Goal: Task Accomplishment & Management: Complete application form

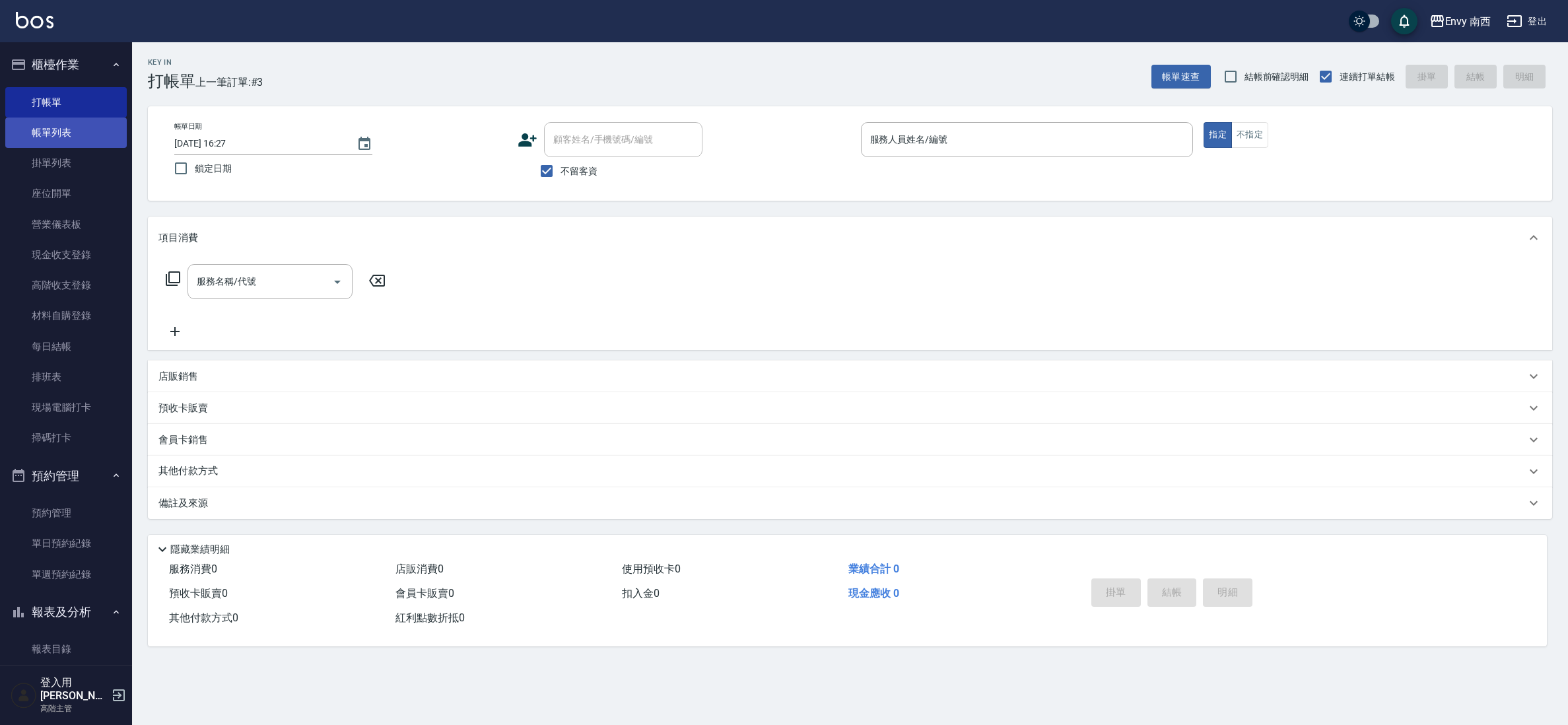
click at [43, 139] on link "帳單列表" at bounding box center [66, 132] width 121 height 31
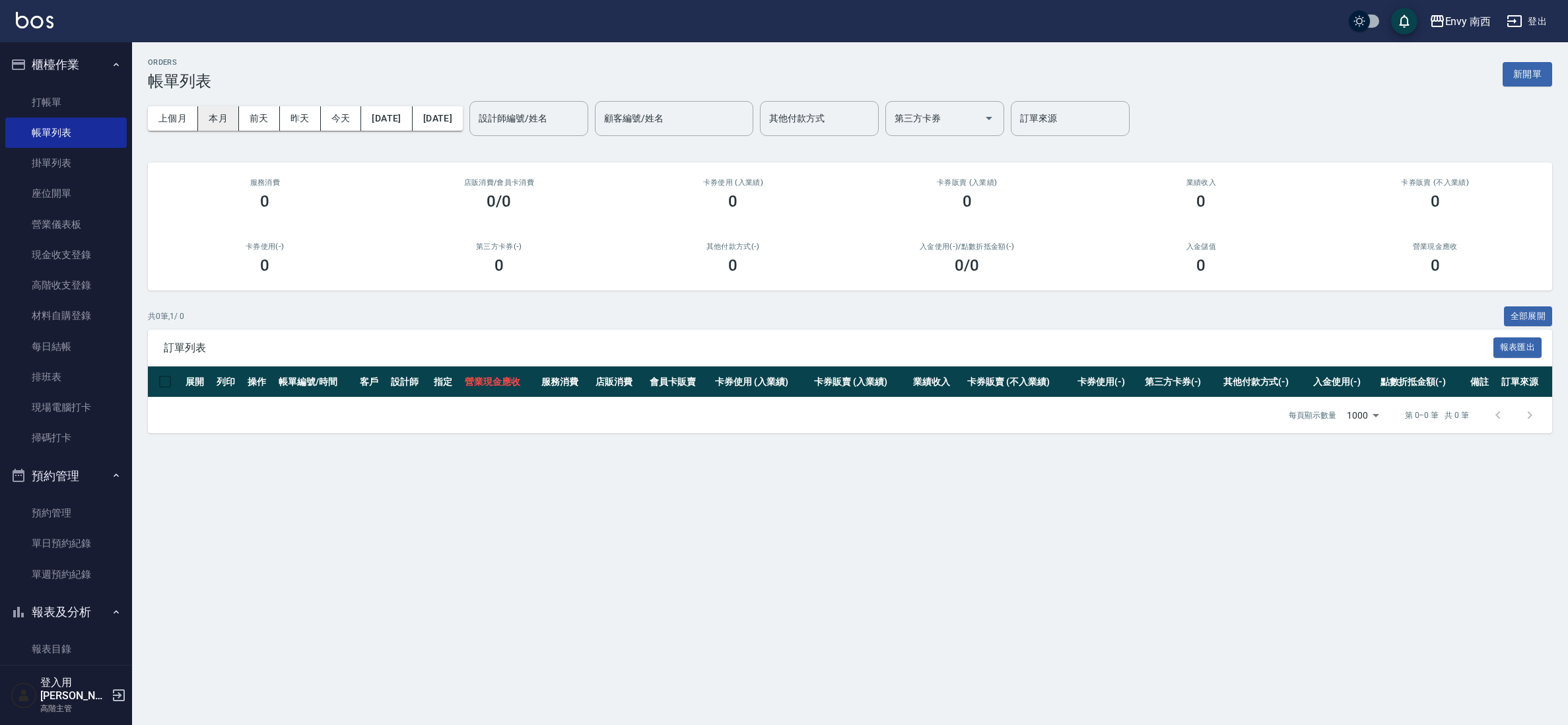
click at [213, 117] on button "本月" at bounding box center [219, 119] width 41 height 25
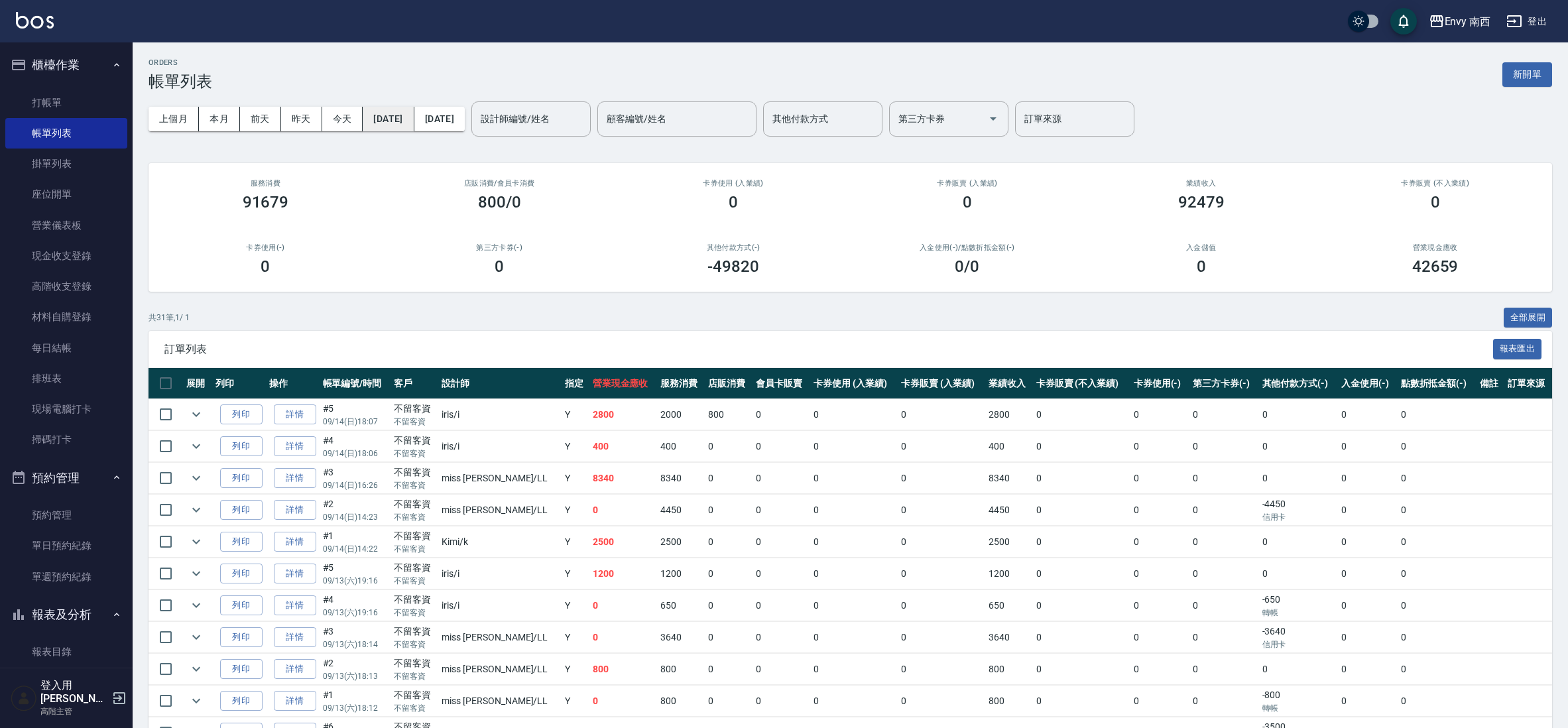
click at [402, 127] on button "[DATE]" at bounding box center [388, 119] width 51 height 25
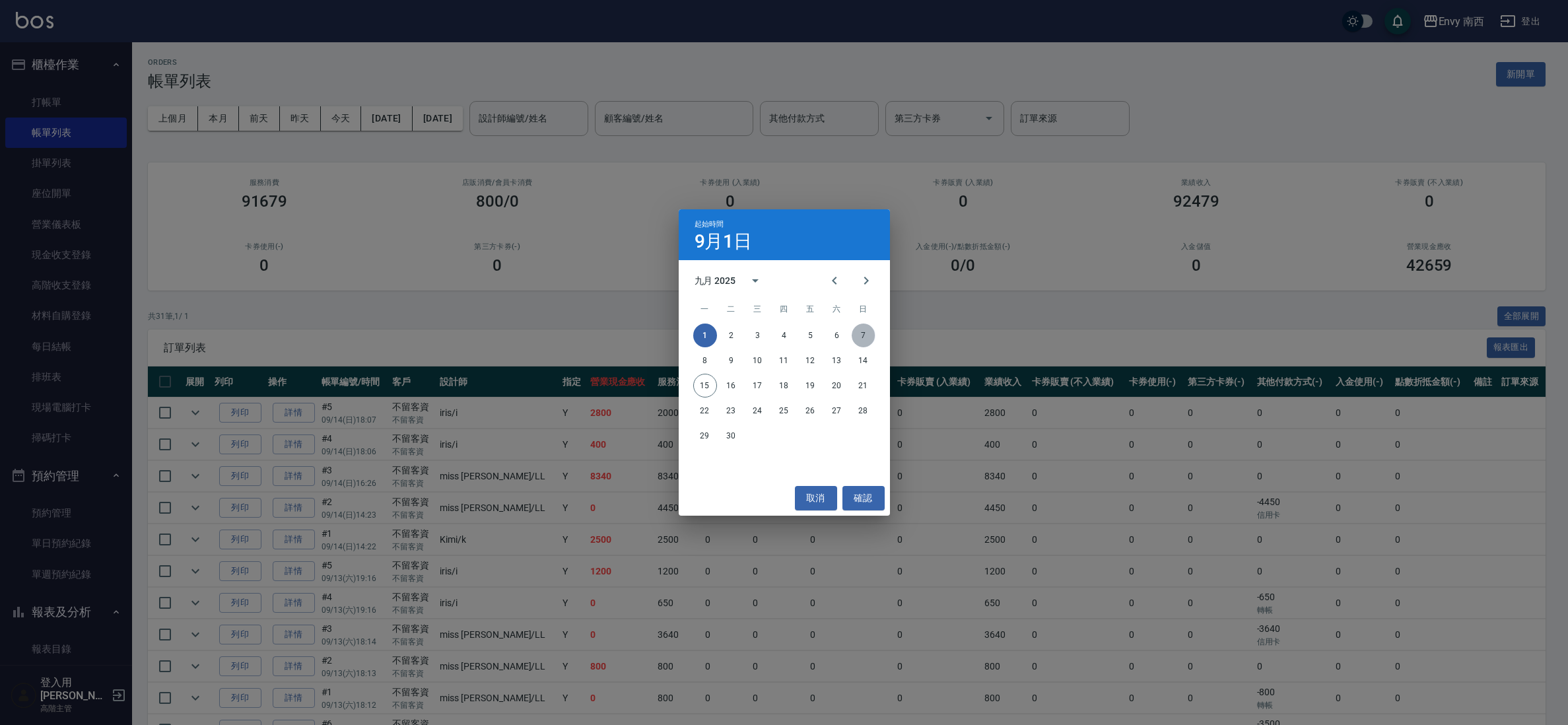
click at [861, 332] on button "7" at bounding box center [863, 335] width 24 height 24
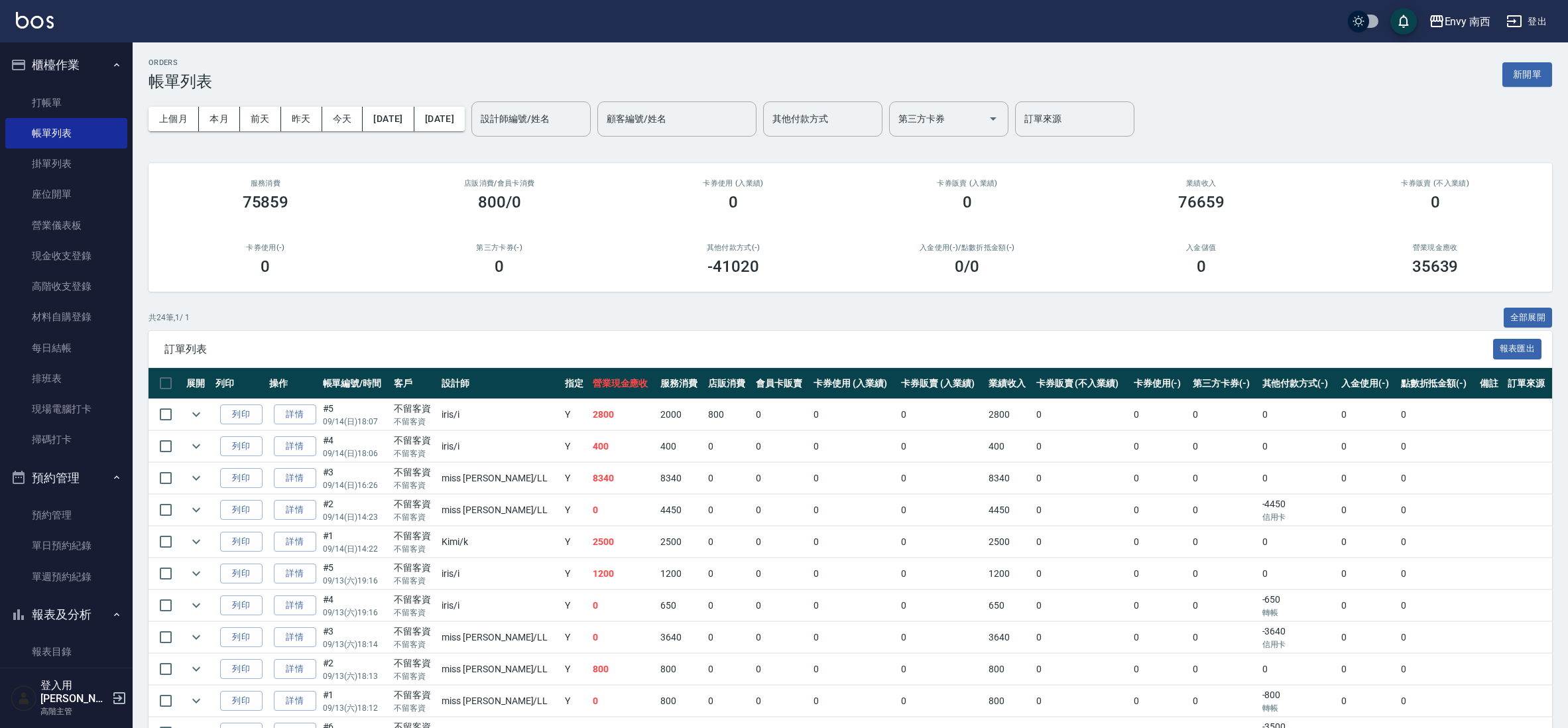
click at [474, 97] on div "上個月 本月 [DATE] [DATE] [DATE] [DATE] [DATE] 設計師編號/姓名 設計師編號/姓名 顧客編號/姓名 顧客編號/姓名 其他付…" at bounding box center [850, 119] width 1403 height 56
click at [465, 116] on button "[DATE]" at bounding box center [440, 119] width 51 height 25
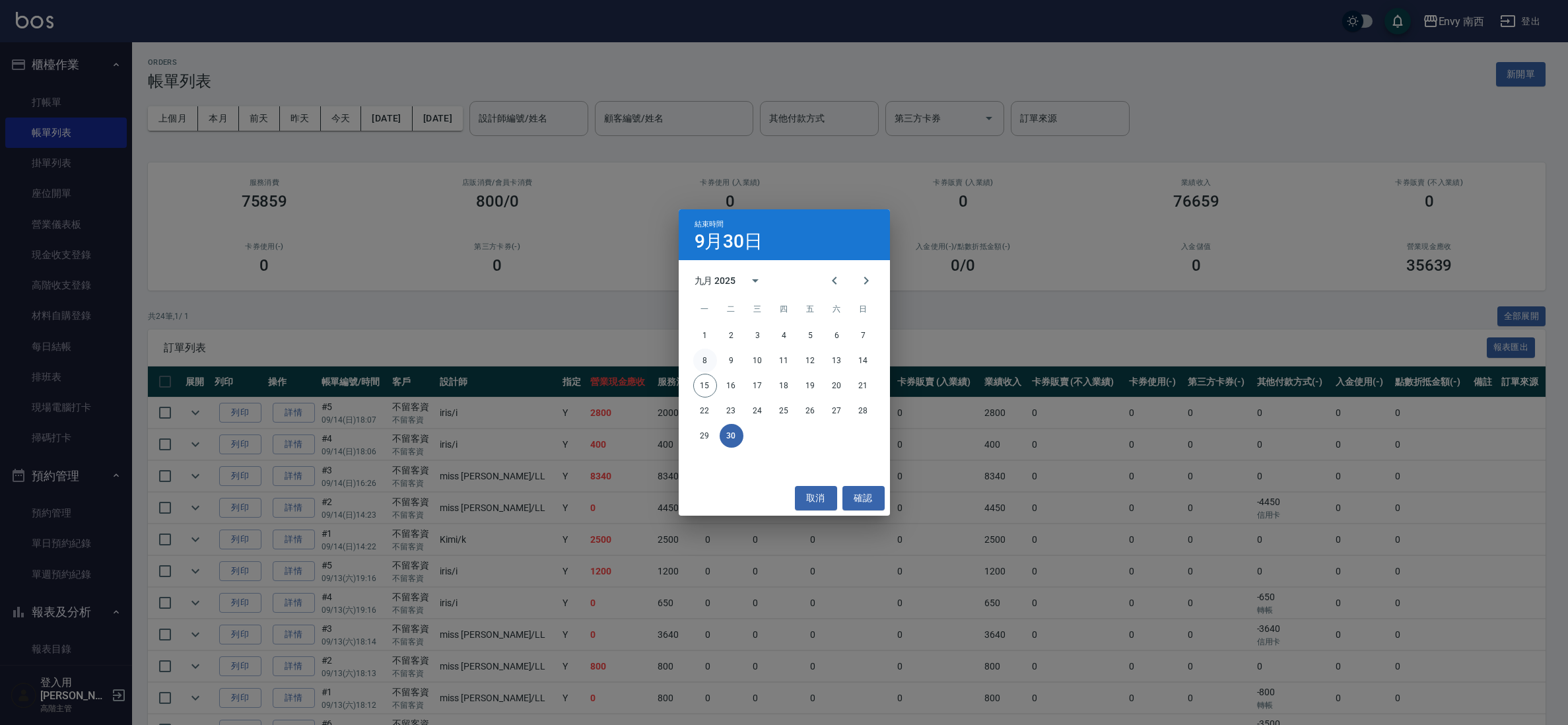
click at [699, 359] on button "8" at bounding box center [705, 360] width 24 height 24
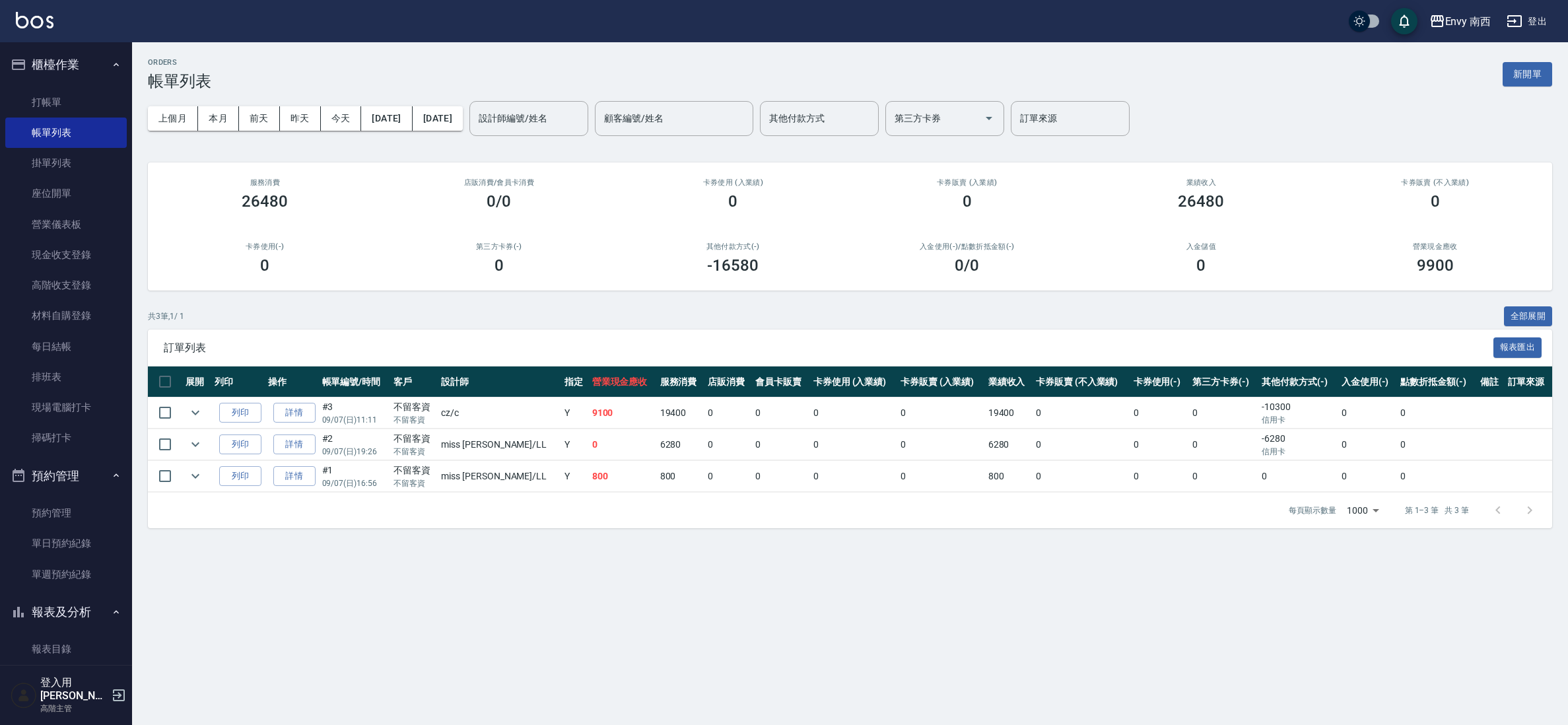
click at [1511, 82] on button "新開單" at bounding box center [1527, 74] width 50 height 25
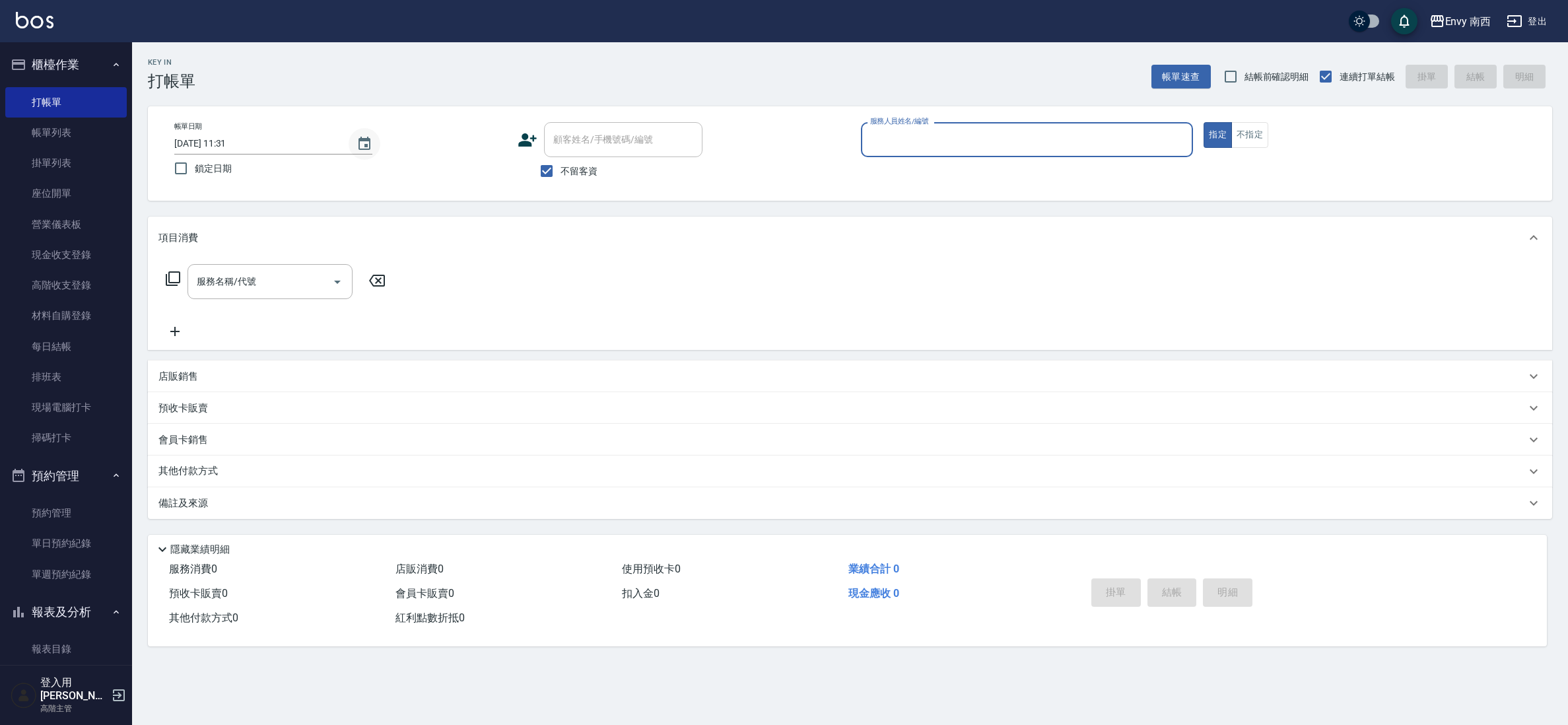
click at [373, 138] on button "Choose date, selected date is 2025-09-15" at bounding box center [365, 144] width 32 height 32
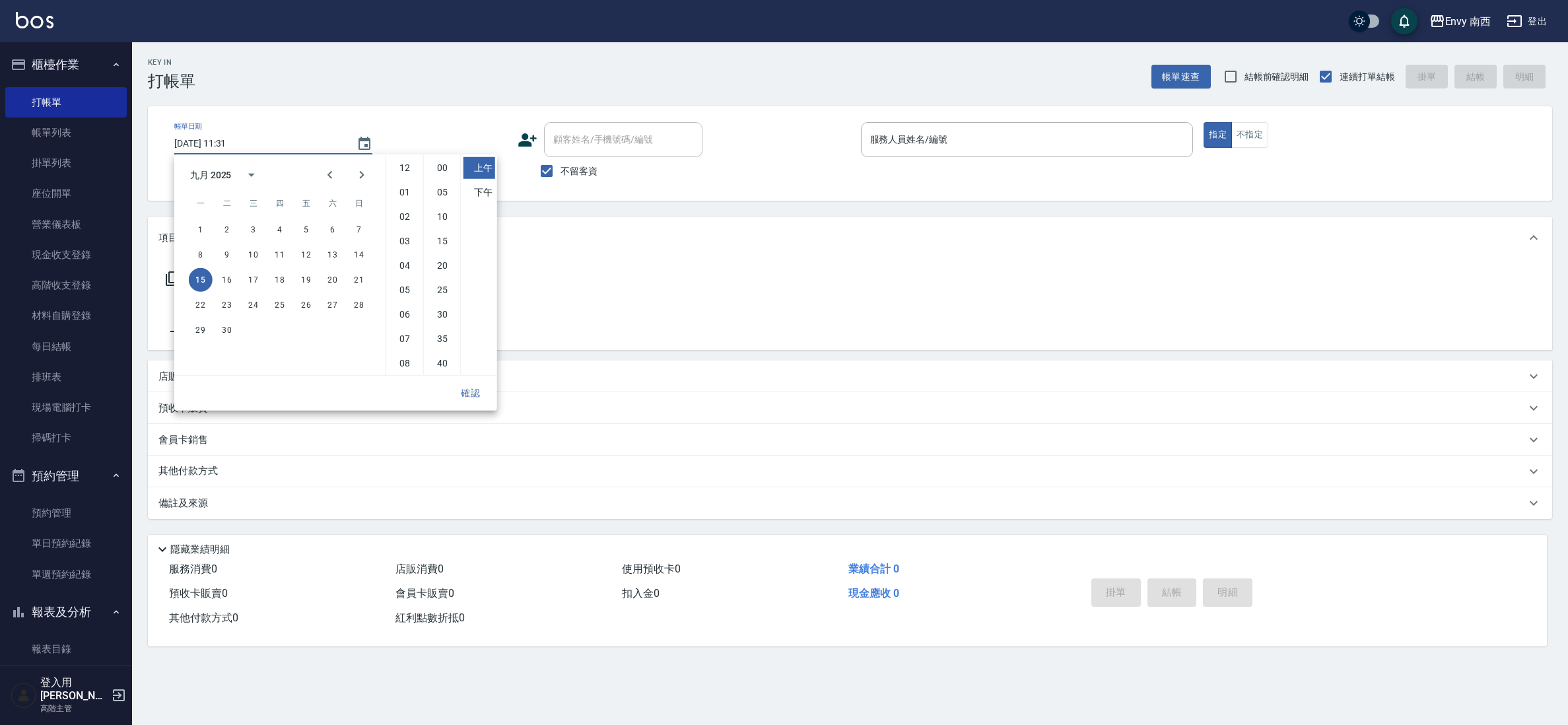
scroll to position [74, 0]
click at [193, 255] on button "8" at bounding box center [200, 255] width 24 height 24
type input "[DATE] 11:31"
click at [482, 386] on button "確認" at bounding box center [471, 393] width 42 height 25
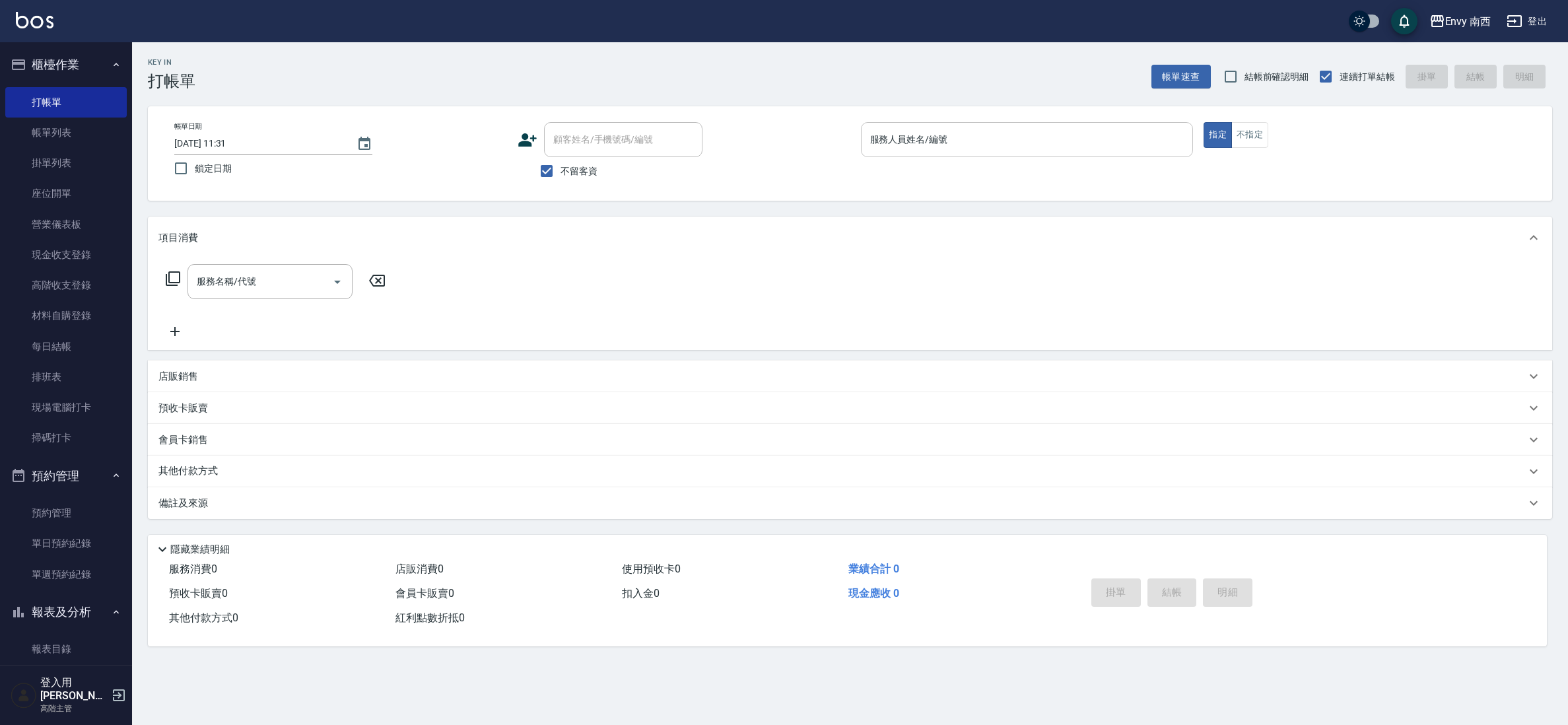
click at [940, 129] on input "服務人員姓名/編號" at bounding box center [1027, 140] width 321 height 23
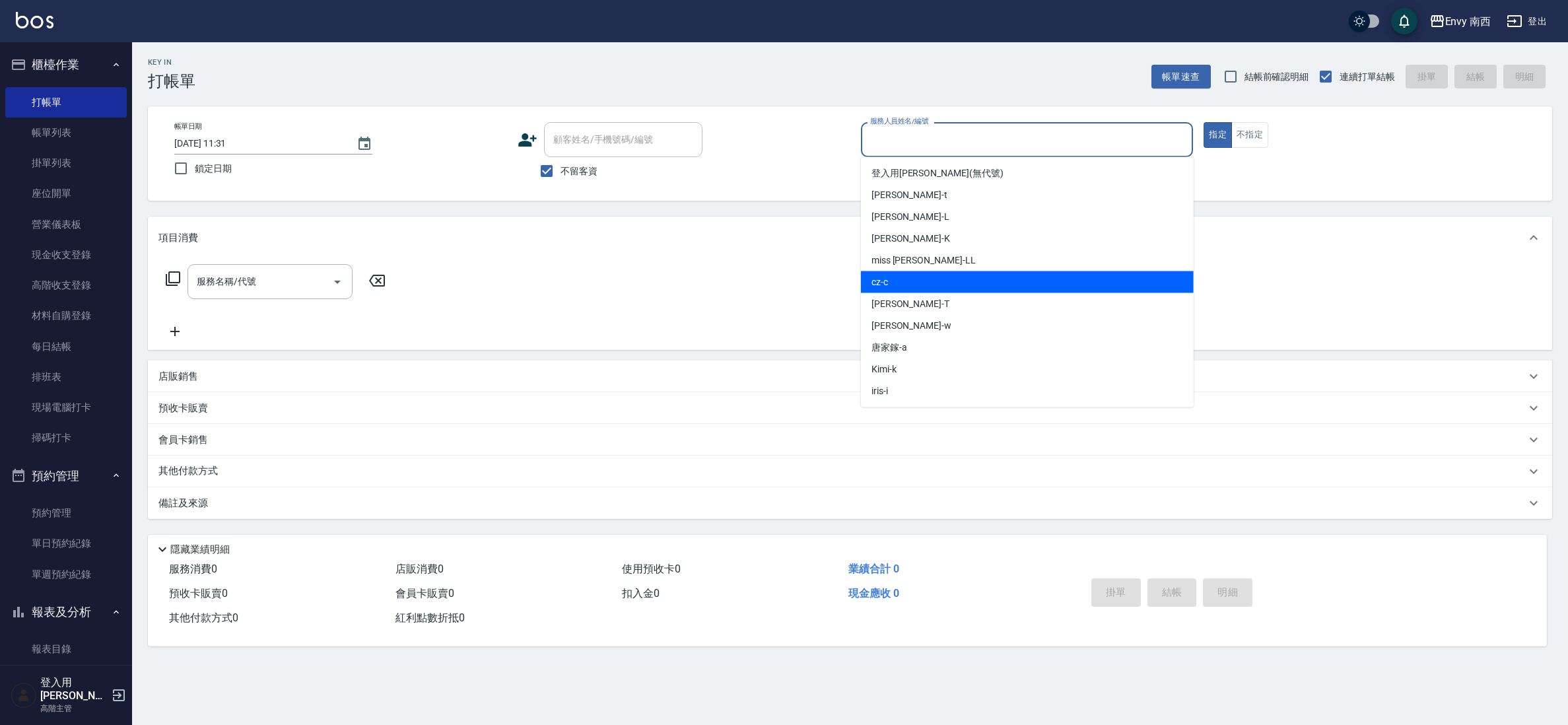
click at [911, 287] on div "cz -c" at bounding box center [1028, 282] width 333 height 22
type input "cz-c"
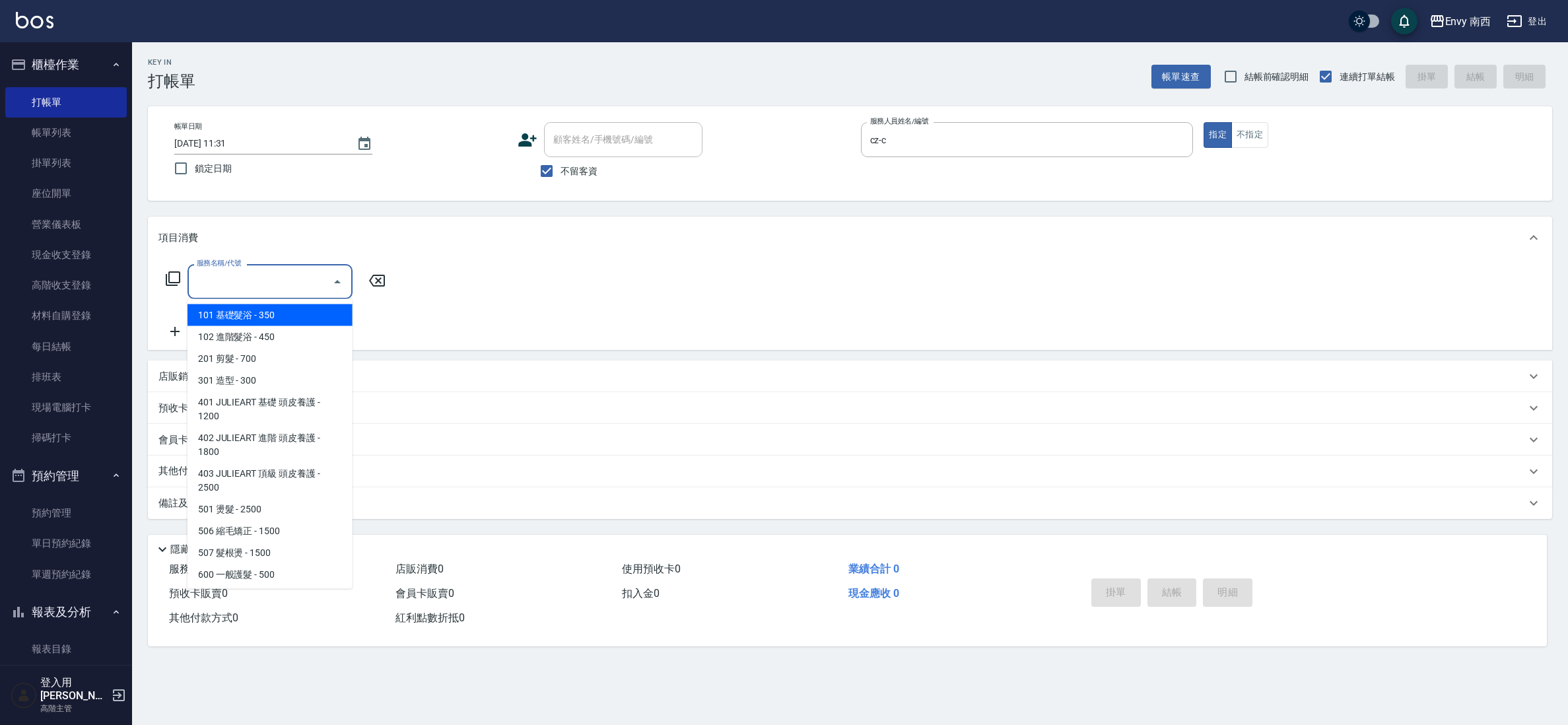
click at [248, 281] on input "服務名稱/代號" at bounding box center [260, 281] width 134 height 23
click at [263, 351] on span "201 剪髮 - 700" at bounding box center [270, 359] width 165 height 22
type input "201 剪髮(201)"
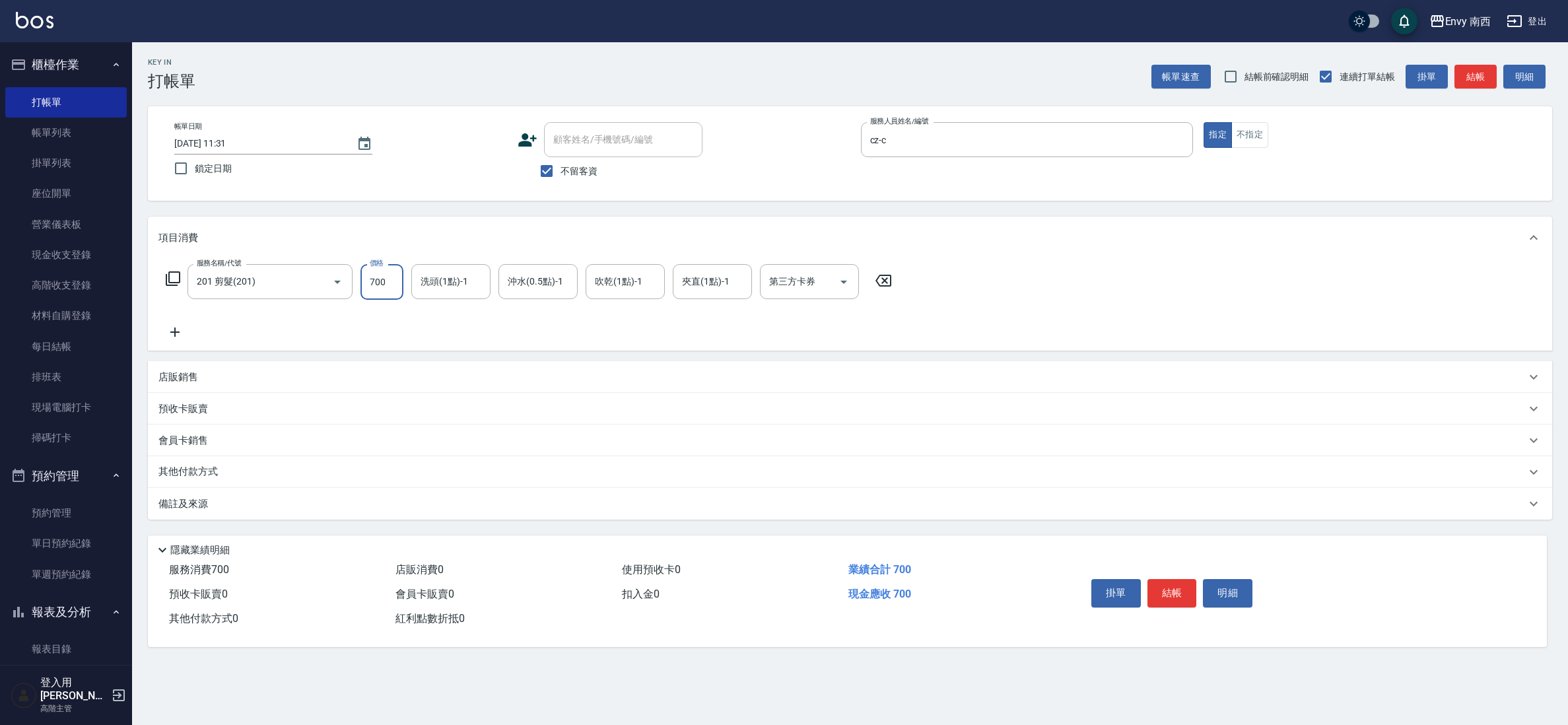
click at [399, 279] on input "700" at bounding box center [382, 282] width 43 height 35
type input "14350"
click at [196, 466] on p "其他付款方式" at bounding box center [191, 472] width 66 height 14
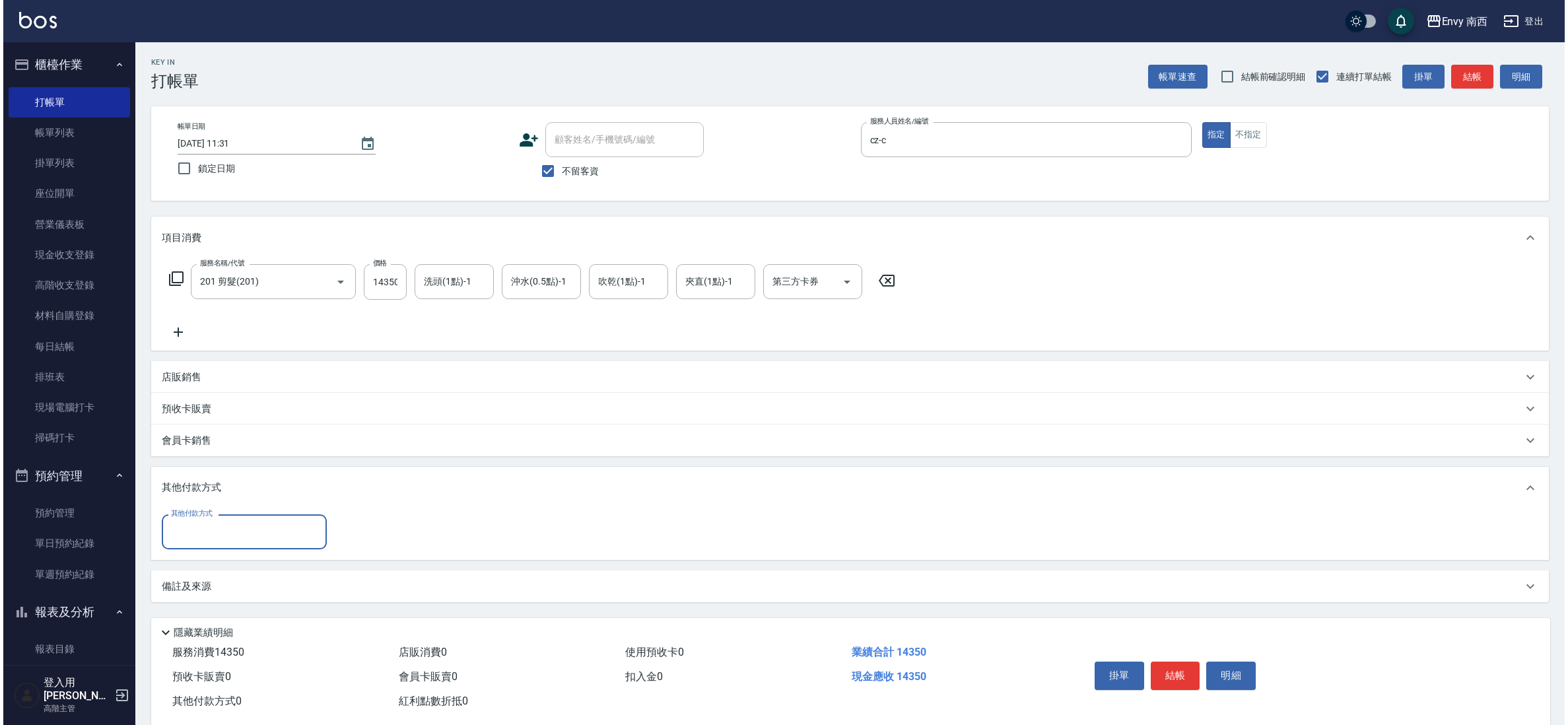
scroll to position [0, 0]
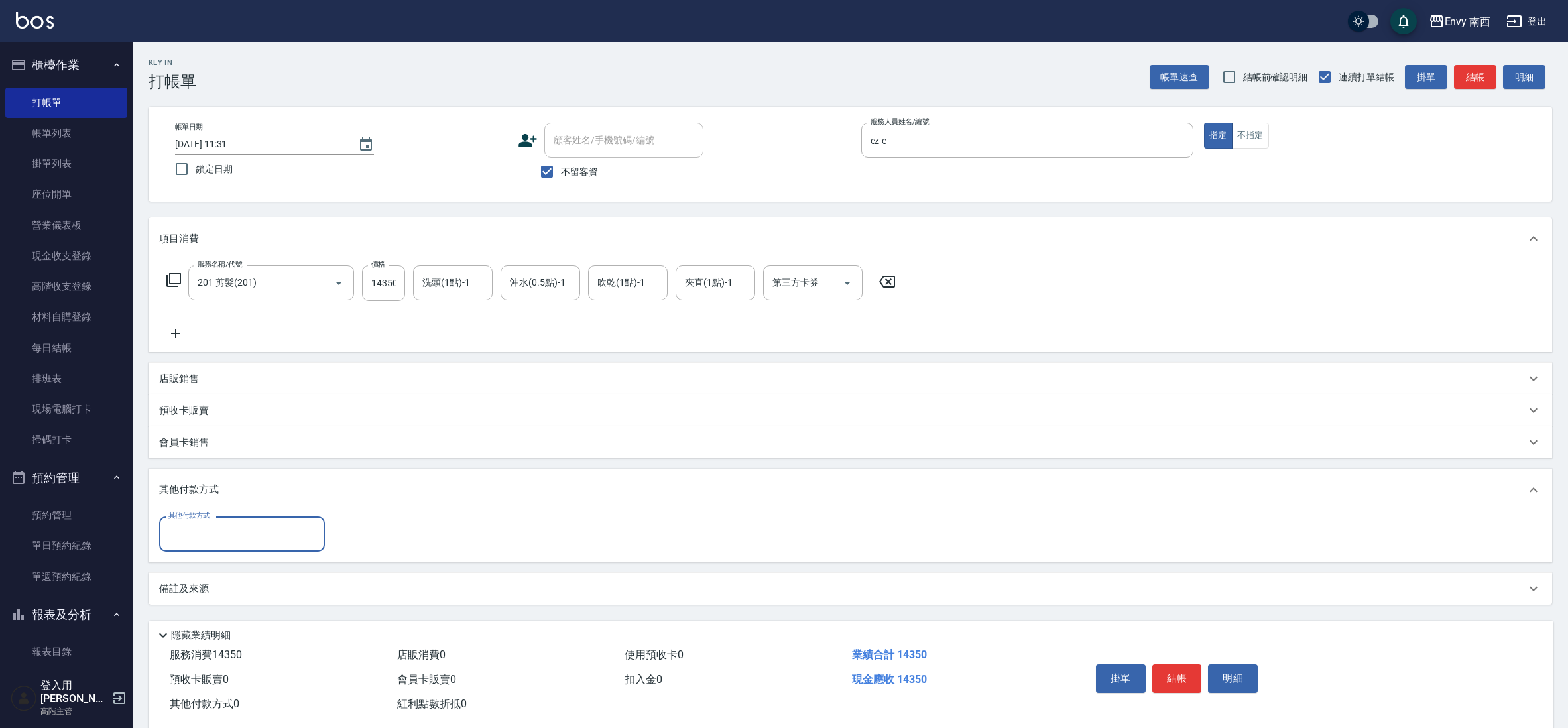
click at [207, 542] on input "其他付款方式" at bounding box center [241, 534] width 154 height 23
click at [224, 577] on span "信用卡" at bounding box center [242, 569] width 166 height 22
type input "信用卡"
click at [342, 537] on input "0" at bounding box center [382, 534] width 99 height 36
type input "7000"
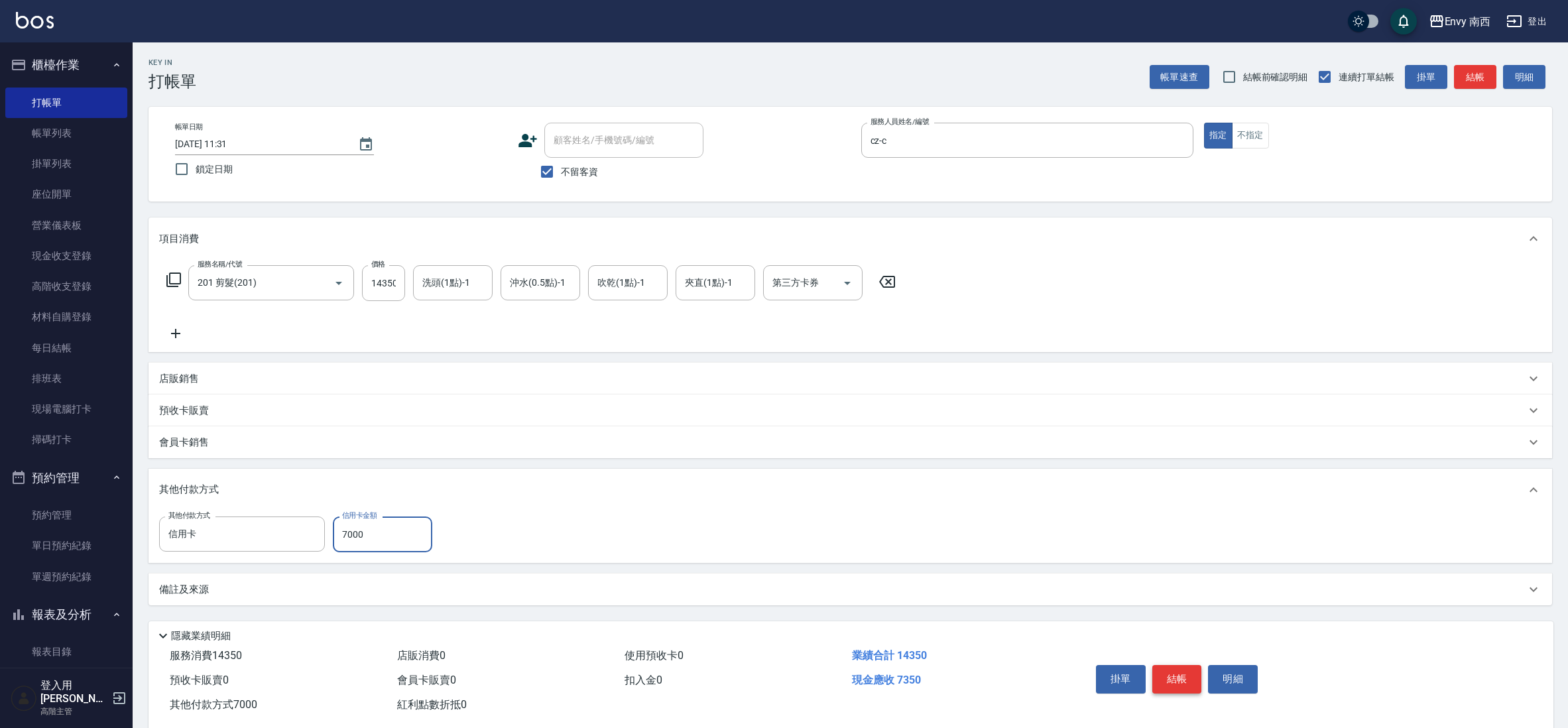
click at [1186, 677] on button "結帳" at bounding box center [1177, 679] width 50 height 28
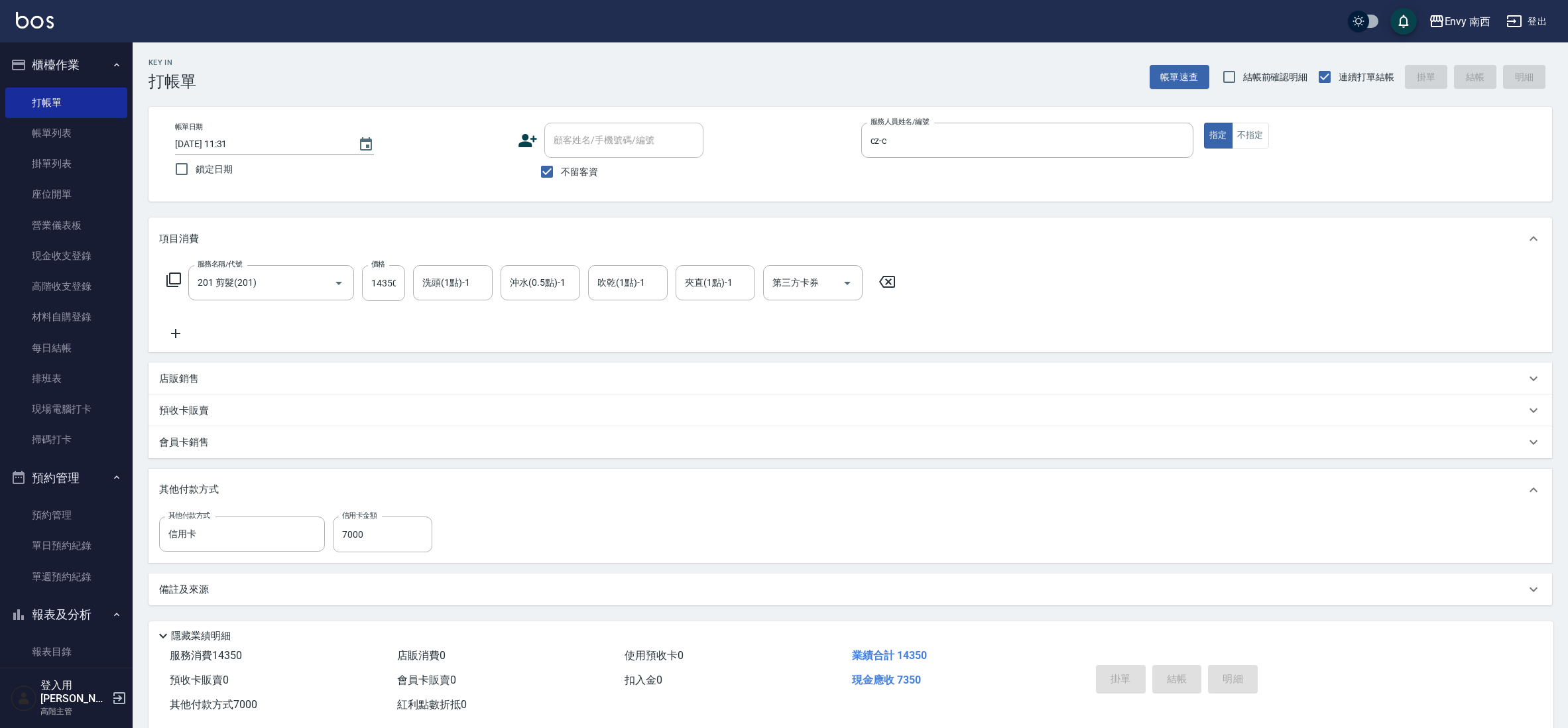
type input "[DATE] 11:32"
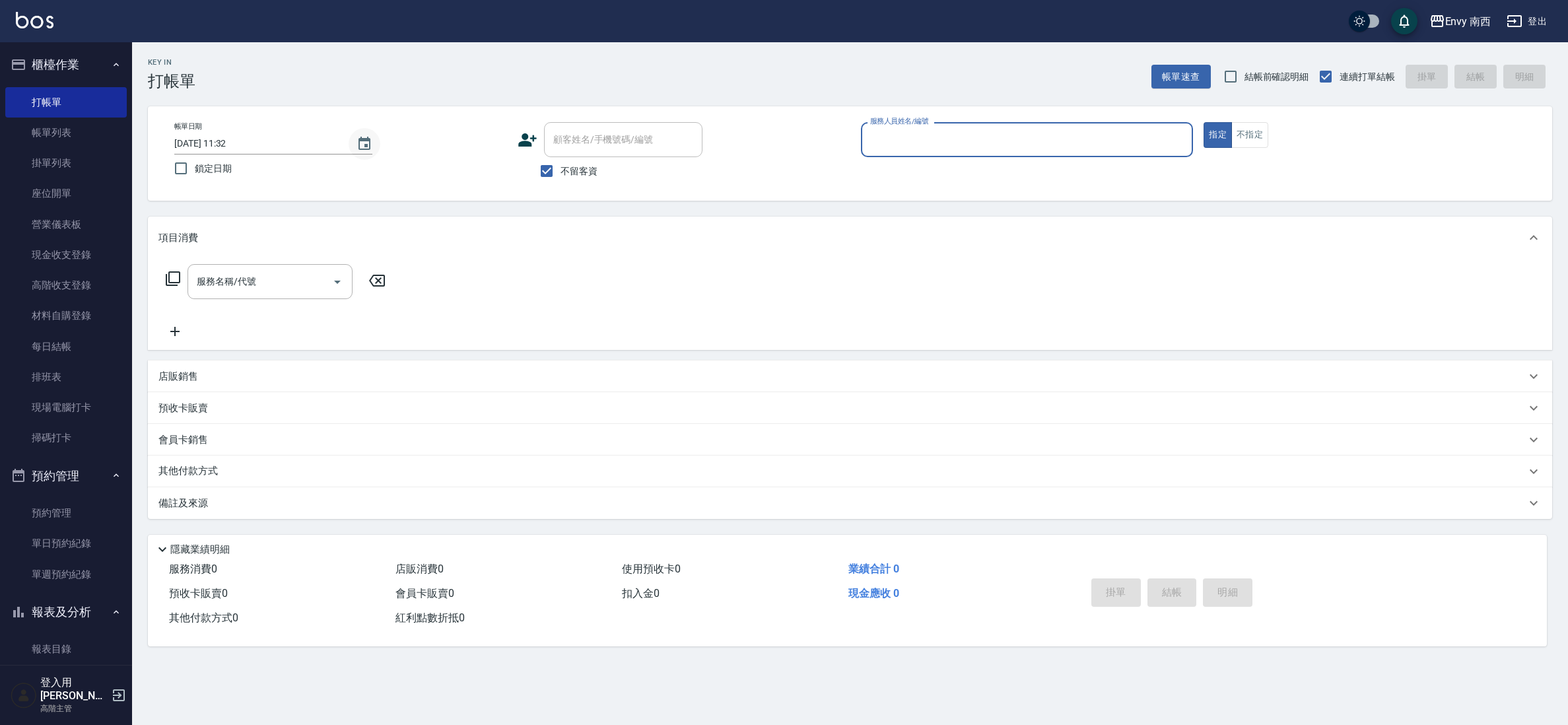
click at [360, 148] on icon "Choose date, selected date is 2025-09-15" at bounding box center [364, 144] width 16 height 16
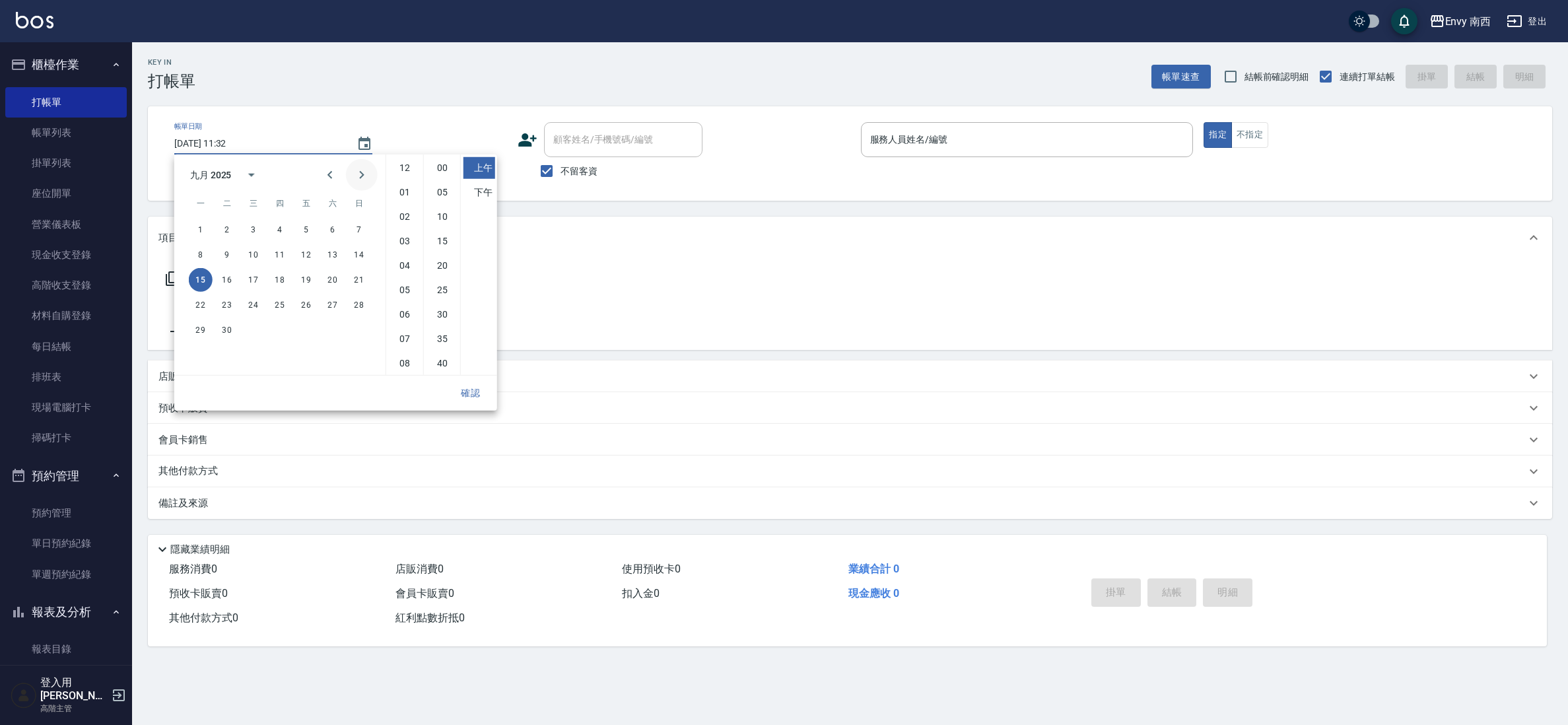
scroll to position [74, 0]
click at [340, 249] on button "13" at bounding box center [333, 255] width 24 height 24
type input "[DATE] 11:32"
click at [485, 395] on button "確認" at bounding box center [471, 393] width 42 height 25
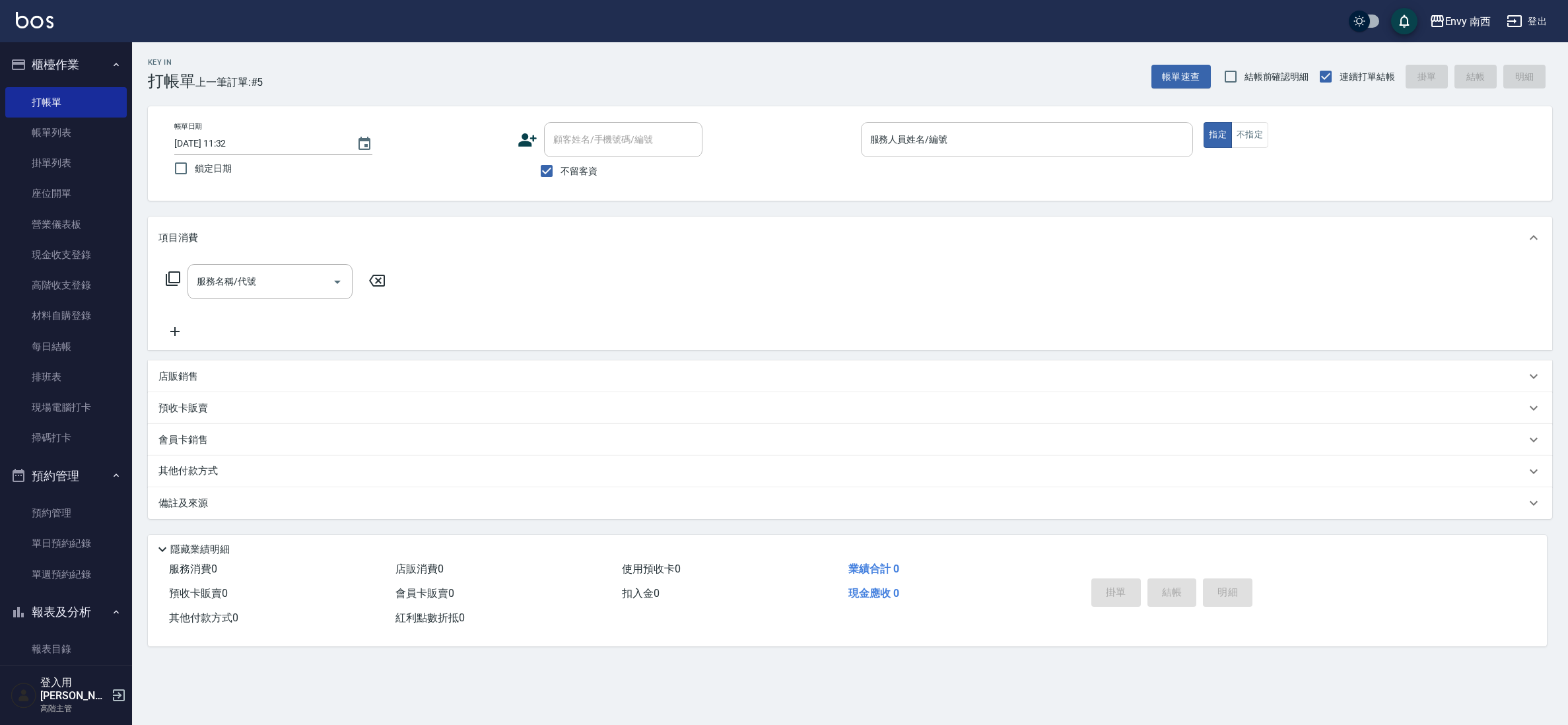
click at [940, 136] on input "服務人員姓名/編號" at bounding box center [1027, 140] width 321 height 23
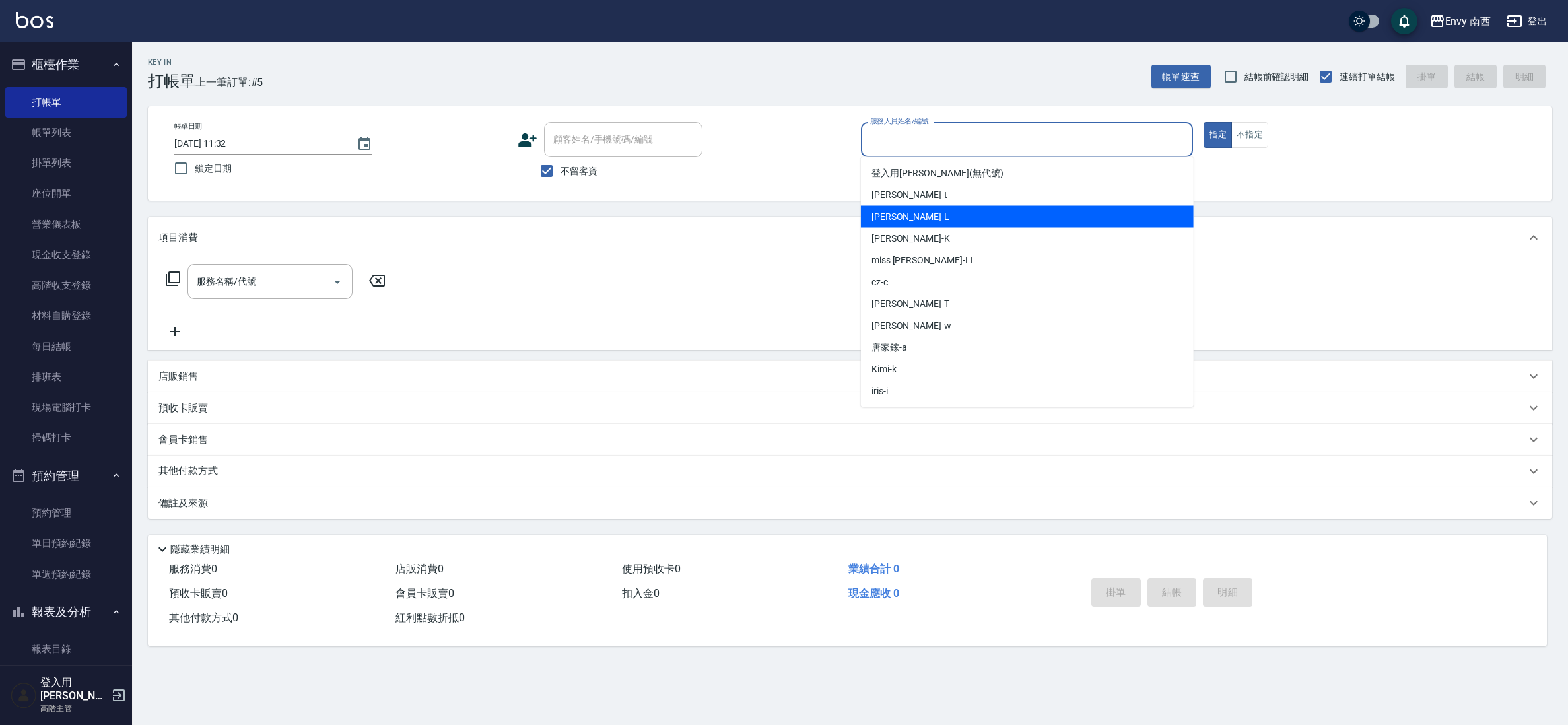
click at [926, 226] on div "[PERSON_NAME] -L" at bounding box center [1028, 217] width 333 height 22
type input "[PERSON_NAME]-L"
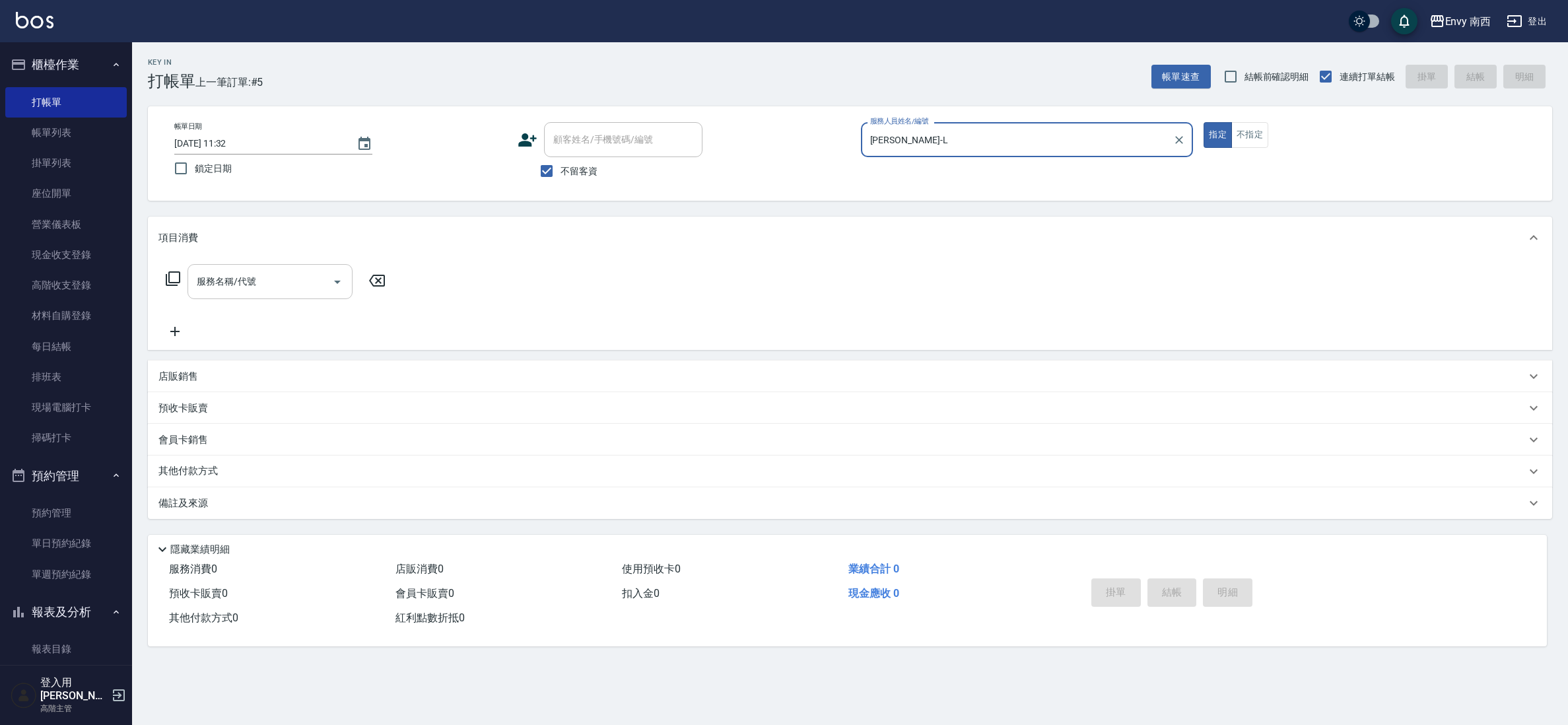
click at [260, 290] on input "服務名稱/代號" at bounding box center [260, 281] width 134 height 23
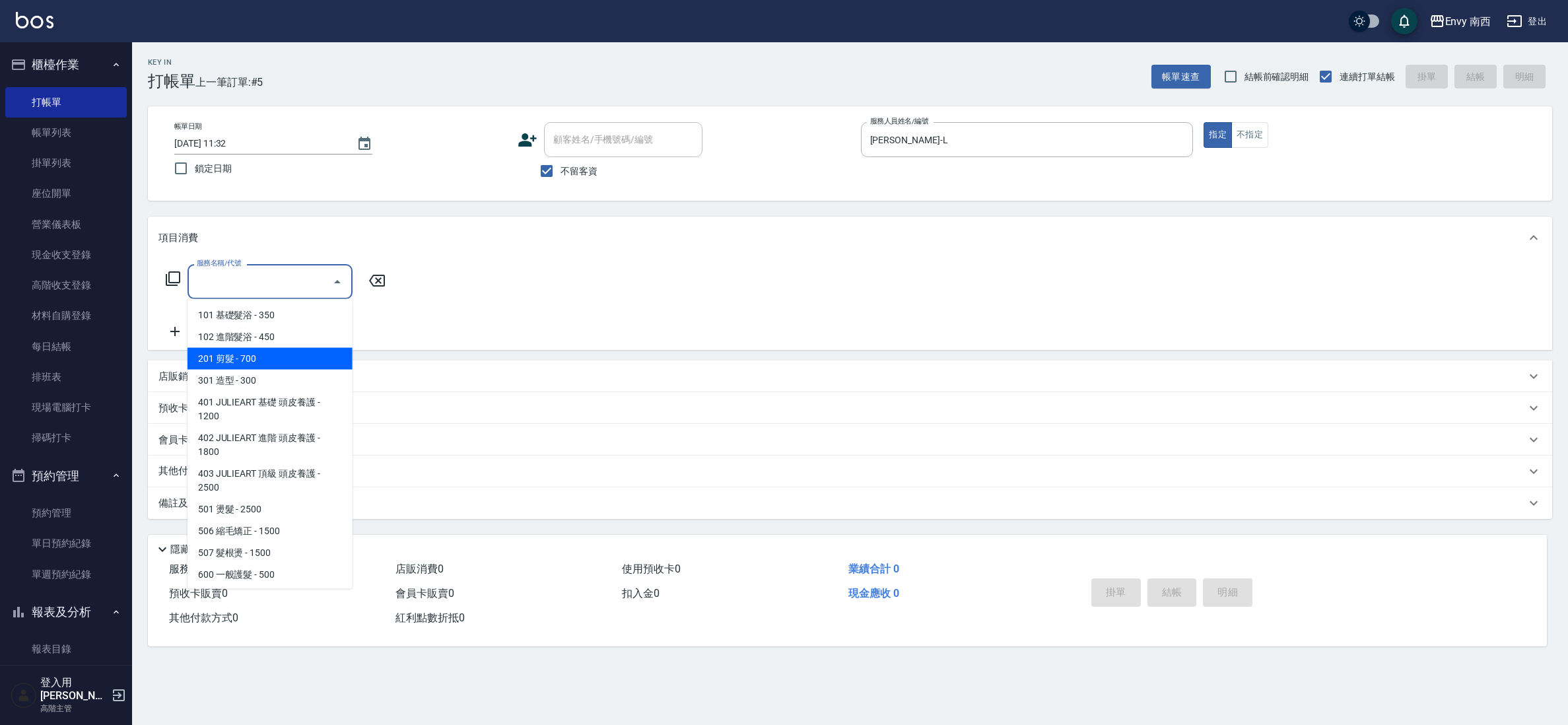
click at [253, 357] on span "201 剪髮 - 700" at bounding box center [270, 359] width 165 height 22
type input "201 剪髮(201)"
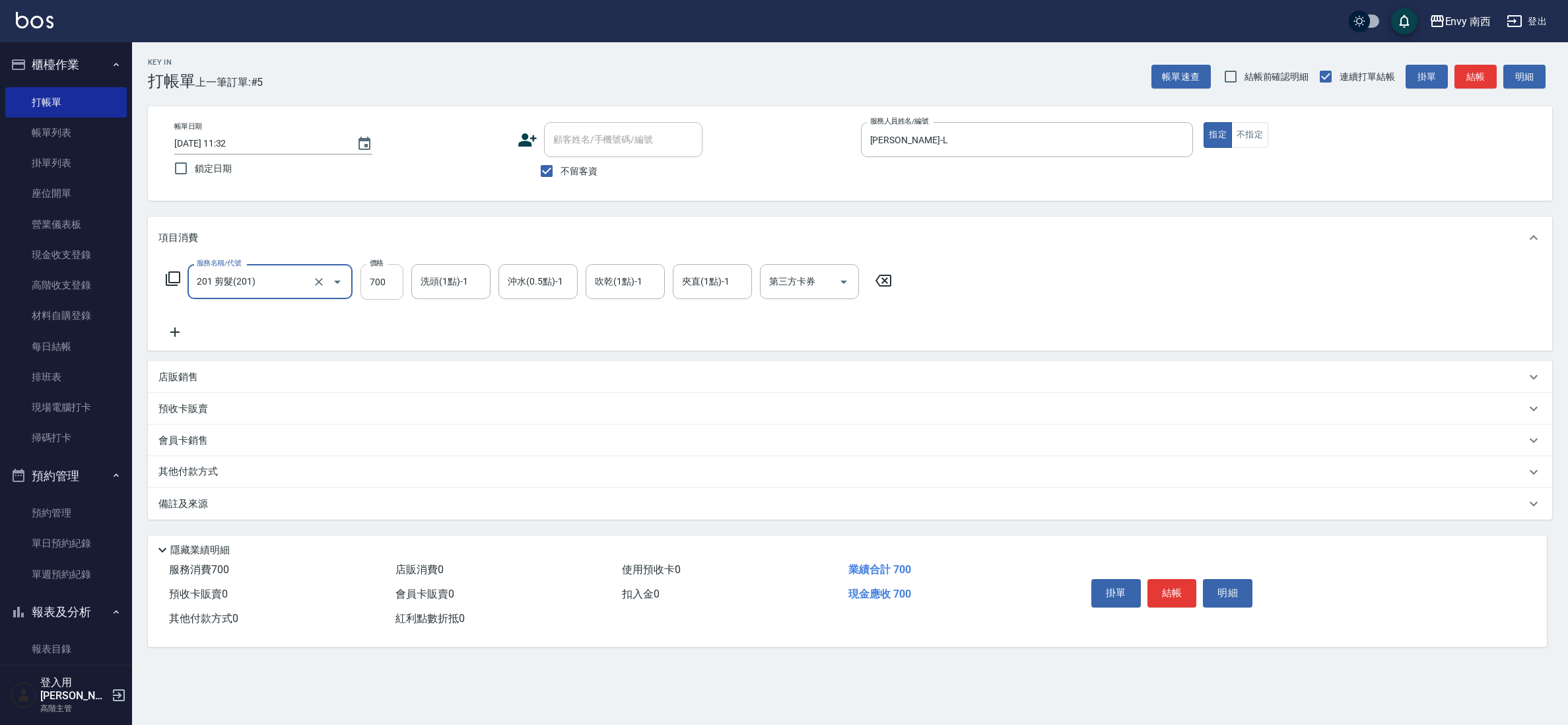
click at [390, 293] on input "700" at bounding box center [382, 282] width 43 height 35
type input "26740"
click at [197, 472] on p "其他付款方式" at bounding box center [191, 472] width 66 height 14
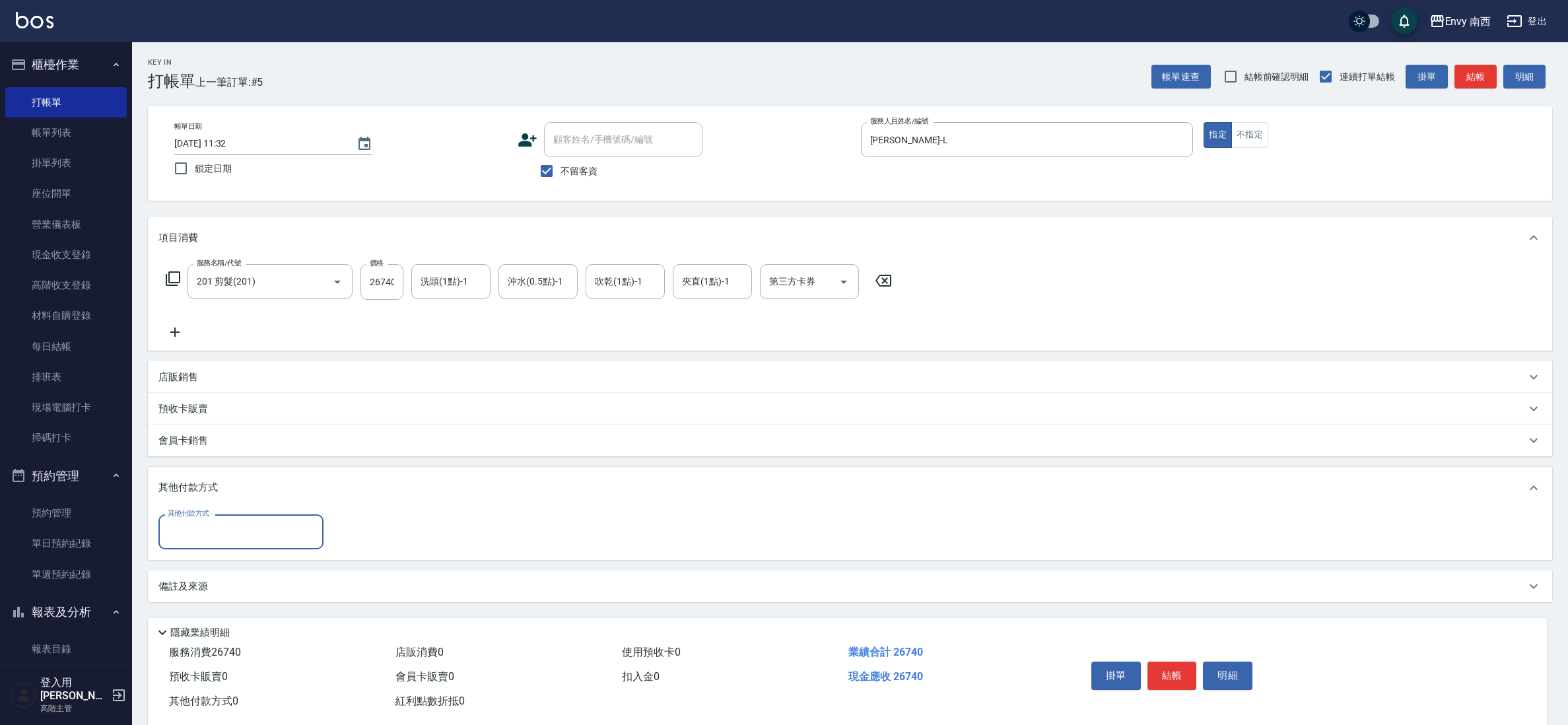
scroll to position [0, 0]
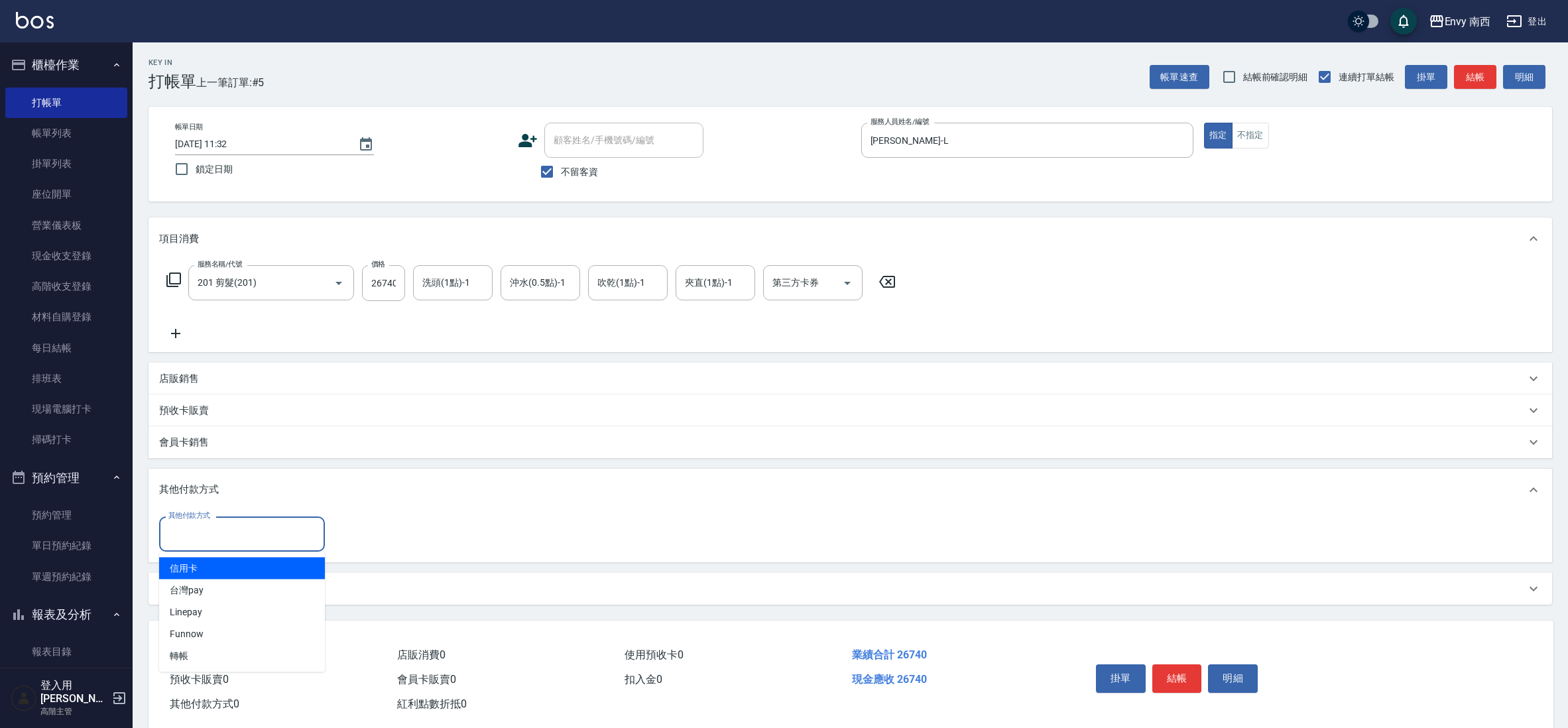
click at [235, 526] on input "其他付款方式" at bounding box center [241, 534] width 154 height 23
click at [239, 574] on span "信用卡" at bounding box center [242, 569] width 166 height 22
type input "信用卡"
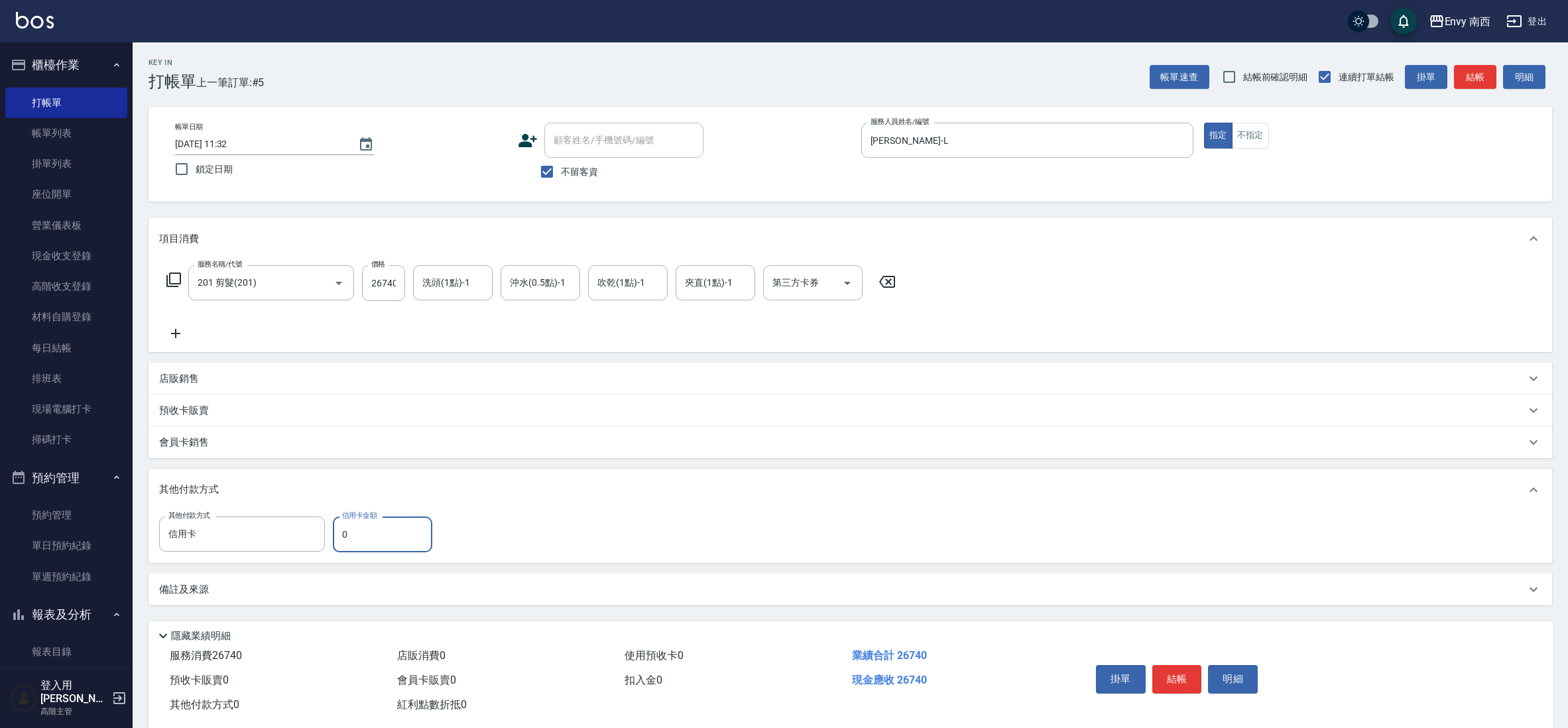
click at [356, 532] on input "0" at bounding box center [382, 534] width 99 height 36
click at [342, 525] on input "0" at bounding box center [382, 534] width 99 height 36
click at [333, 528] on input "0" at bounding box center [382, 534] width 99 height 36
type input "14740"
click at [1164, 688] on button "結帳" at bounding box center [1177, 679] width 50 height 28
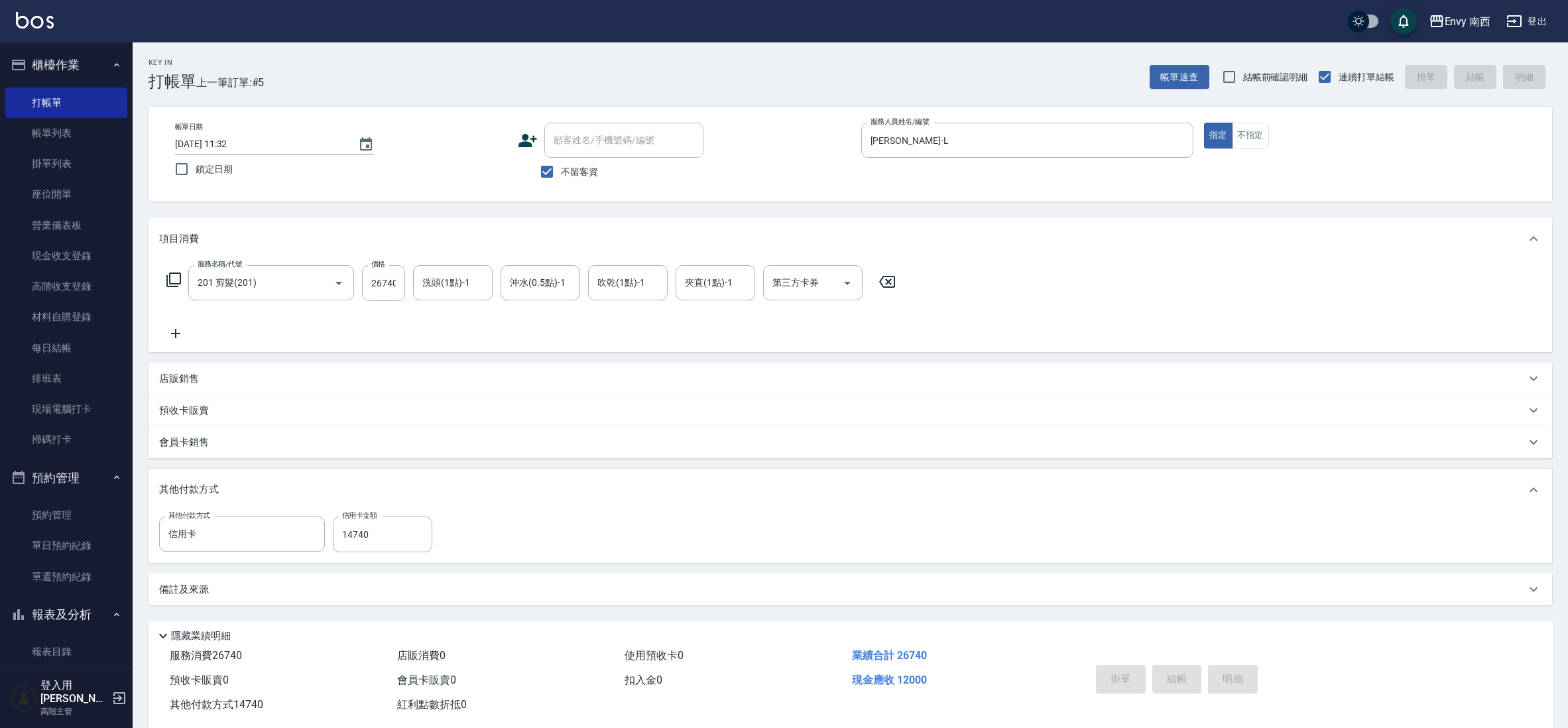
type input "[DATE] 11:34"
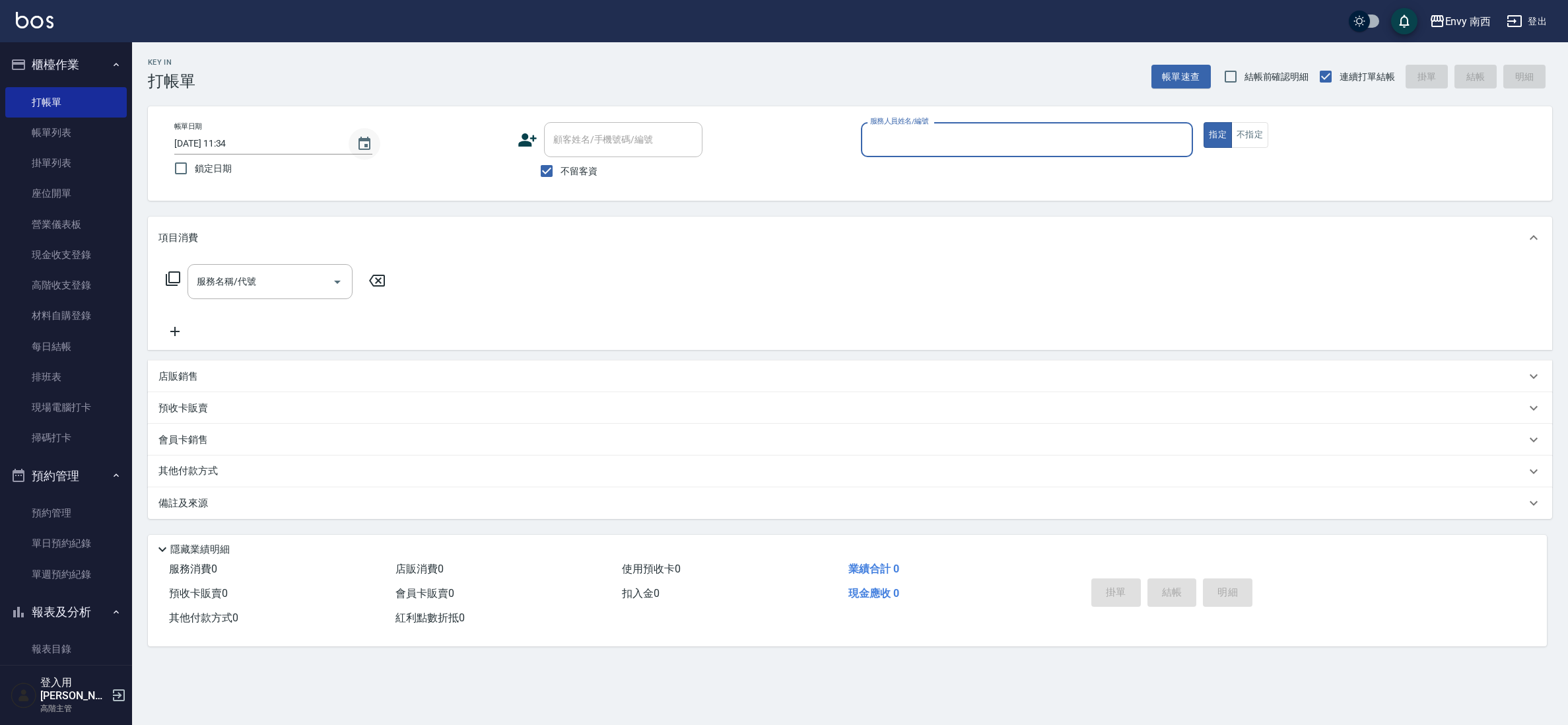
click at [358, 147] on icon "Choose date, selected date is 2025-09-15" at bounding box center [364, 144] width 16 height 16
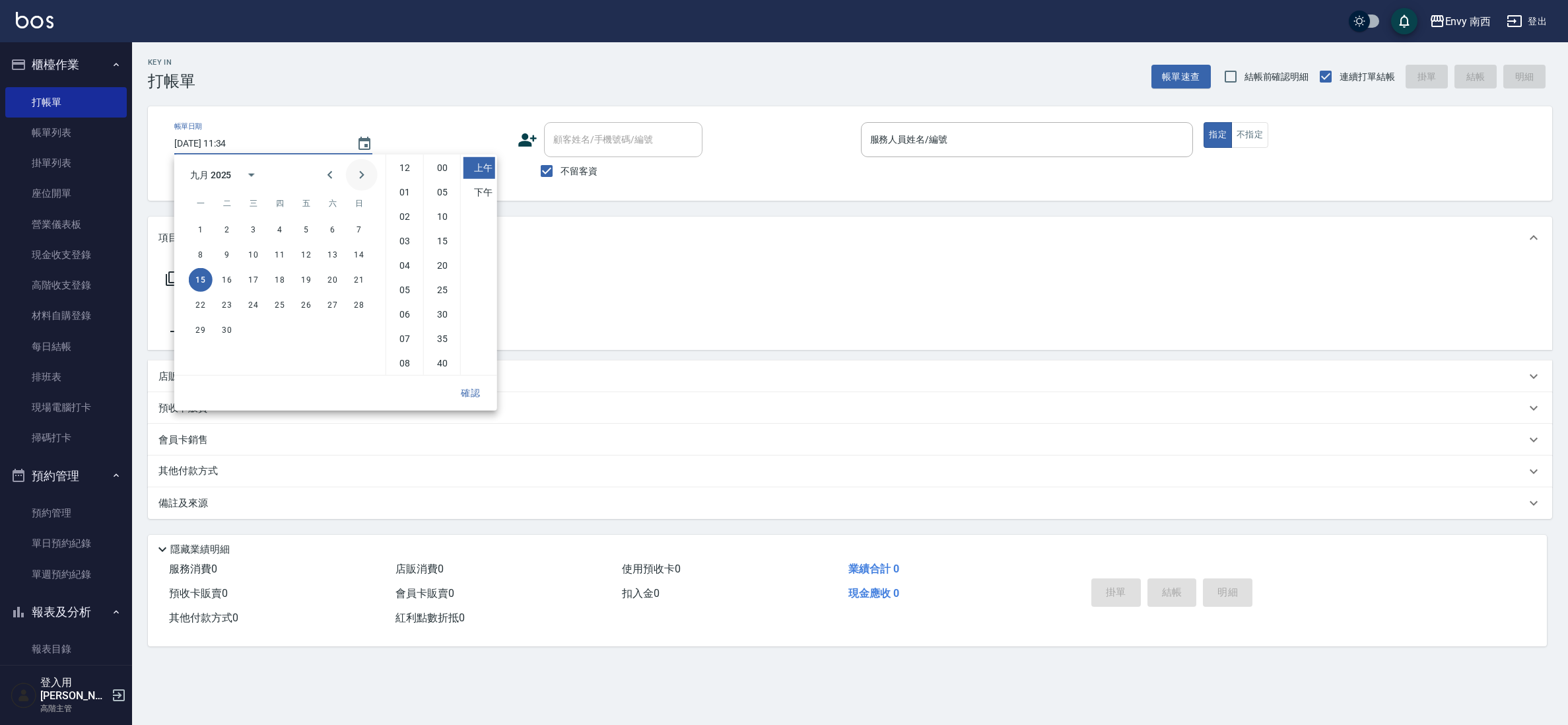
scroll to position [74, 0]
click at [350, 254] on button "14" at bounding box center [359, 255] width 24 height 24
type input "[DATE] 11:34"
click at [472, 398] on button "確認" at bounding box center [471, 393] width 42 height 25
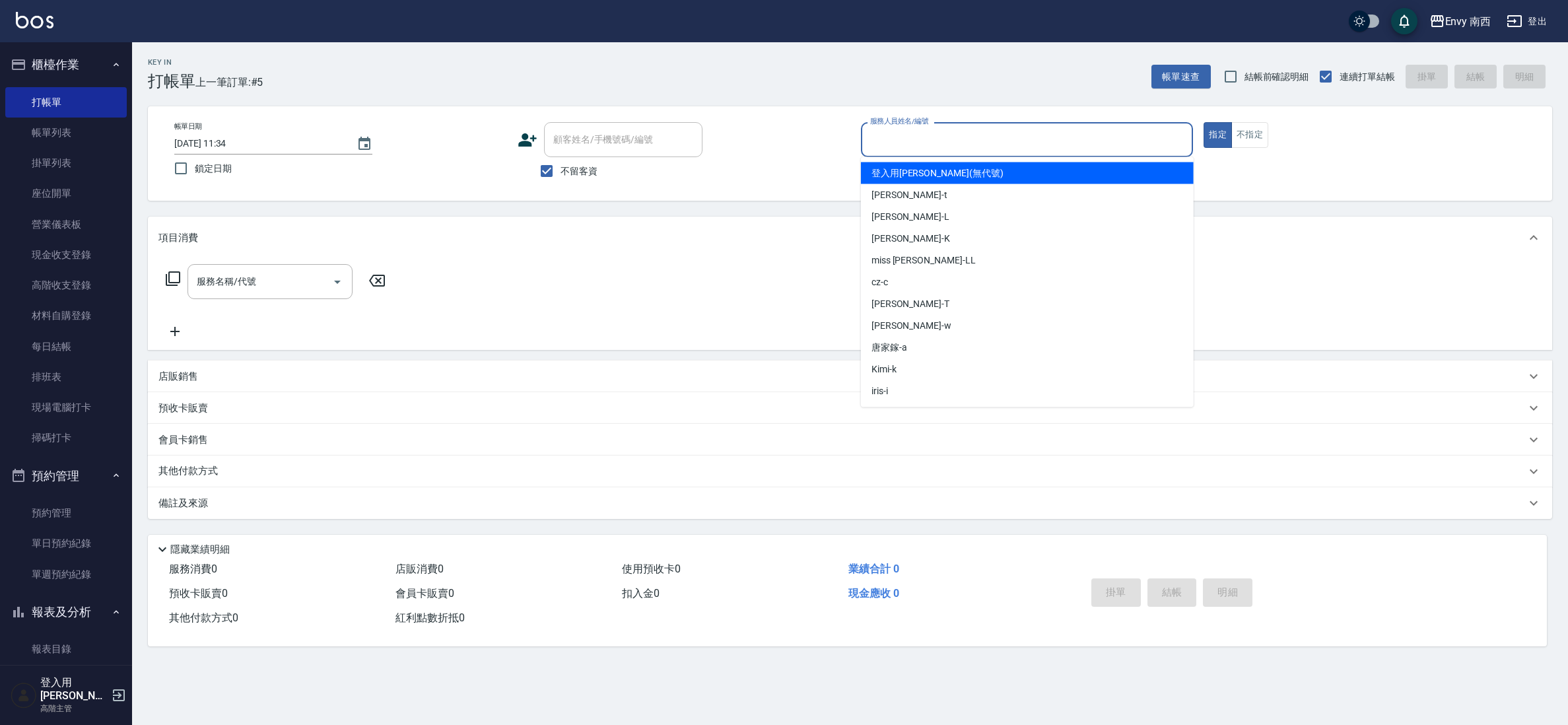
click at [910, 139] on input "服務人員姓名/編號" at bounding box center [1027, 140] width 321 height 23
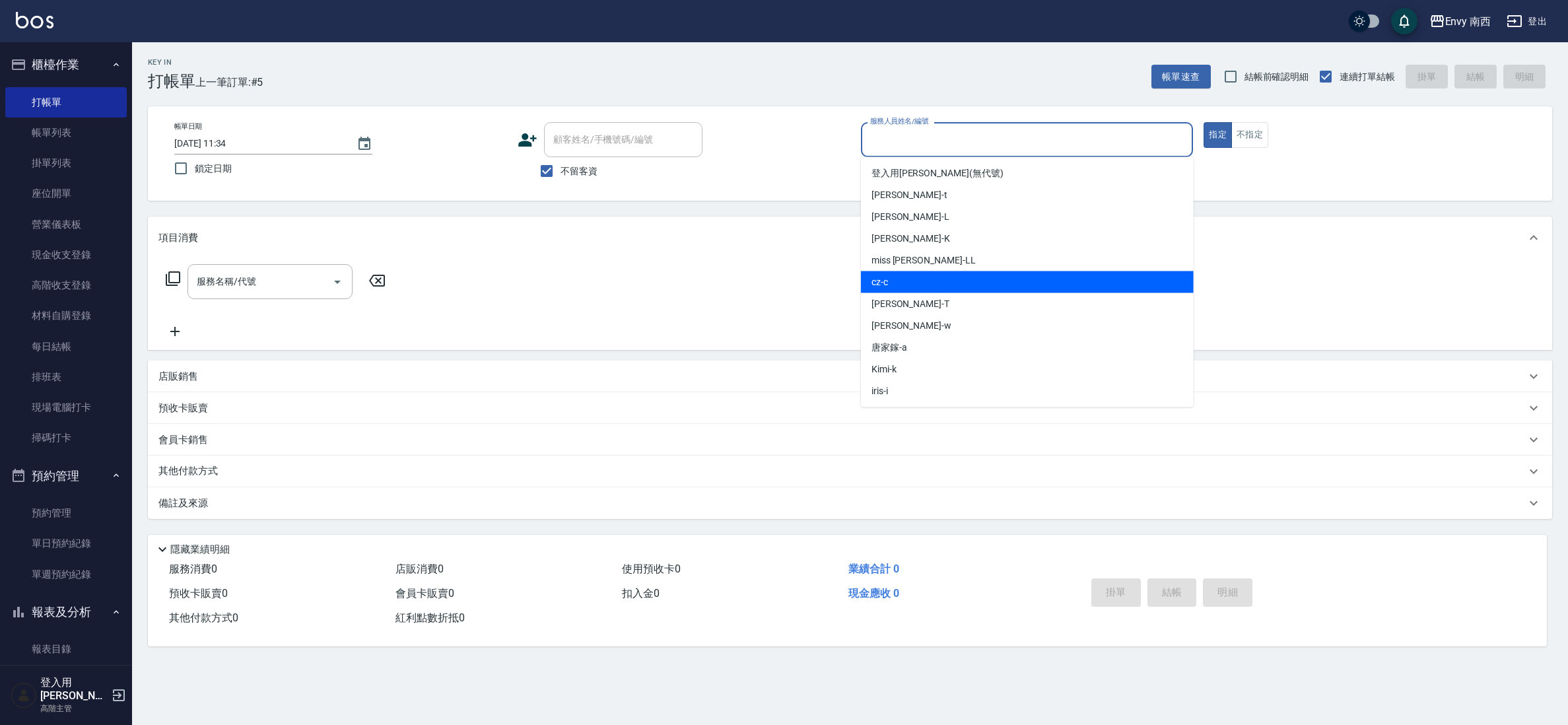
click at [925, 271] on div "cz -c" at bounding box center [1028, 282] width 333 height 22
type input "cz-c"
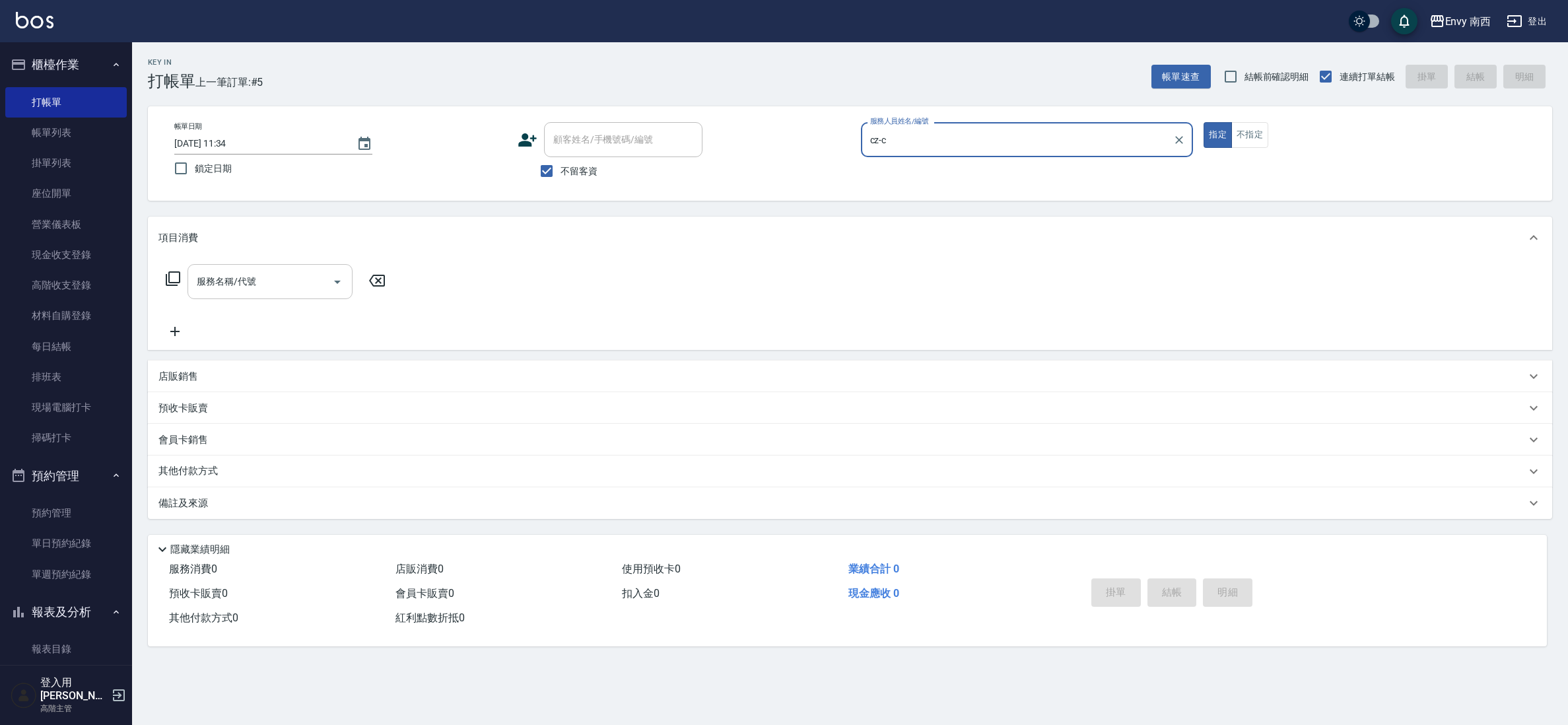
click at [293, 277] on input "服務名稱/代號" at bounding box center [260, 281] width 134 height 23
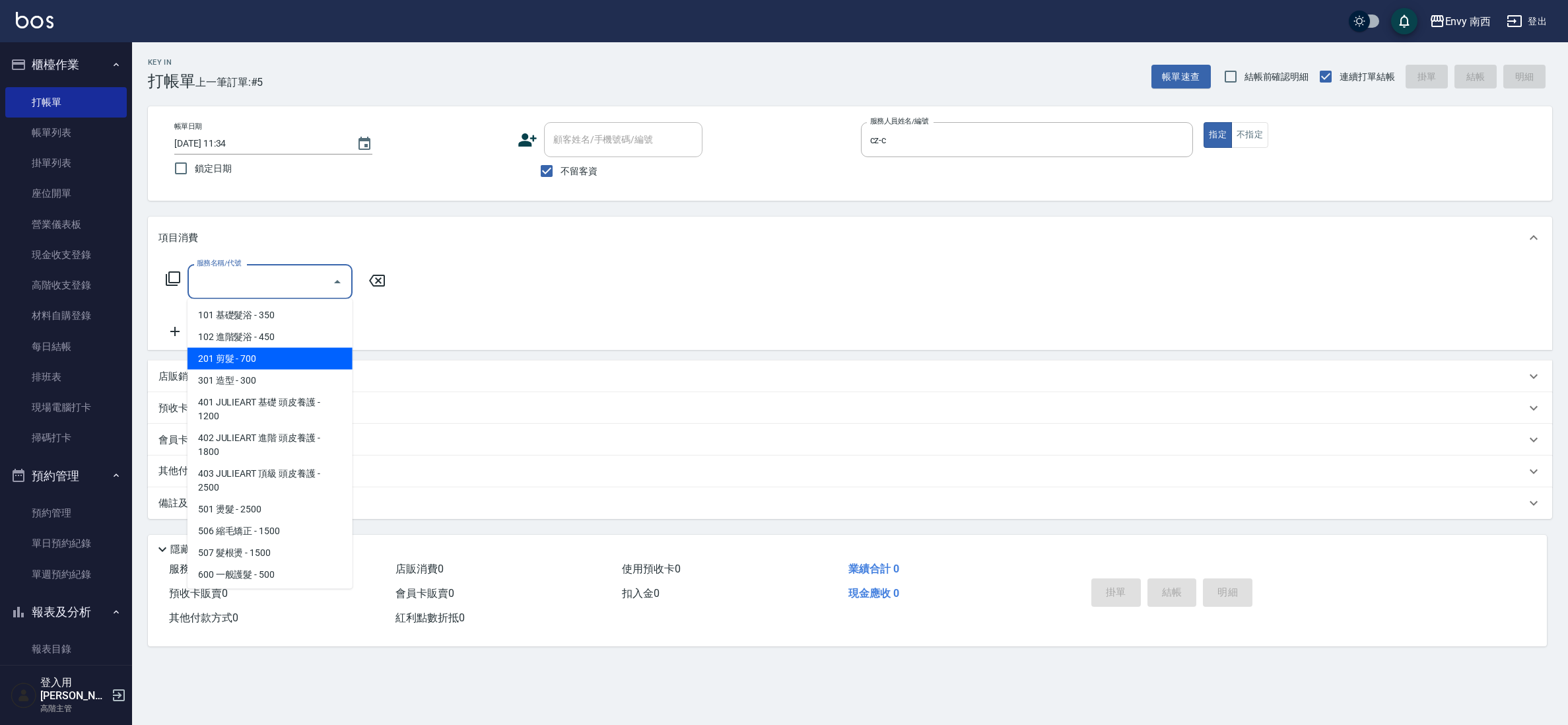
click at [288, 351] on span "201 剪髮 - 700" at bounding box center [270, 359] width 165 height 22
type input "201 剪髮(201)"
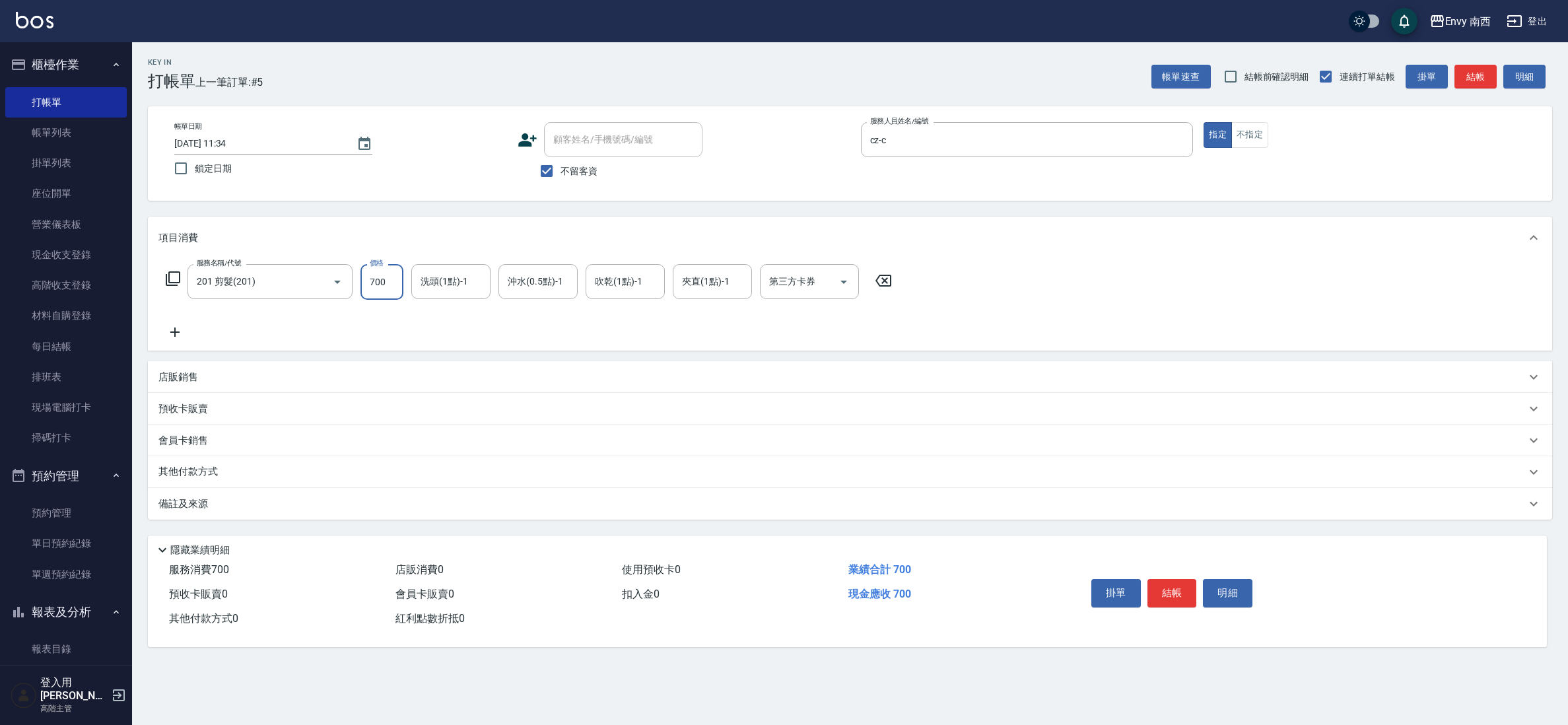
click at [392, 276] on input "700" at bounding box center [382, 282] width 43 height 35
click at [91, 141] on link "帳單列表" at bounding box center [66, 132] width 121 height 31
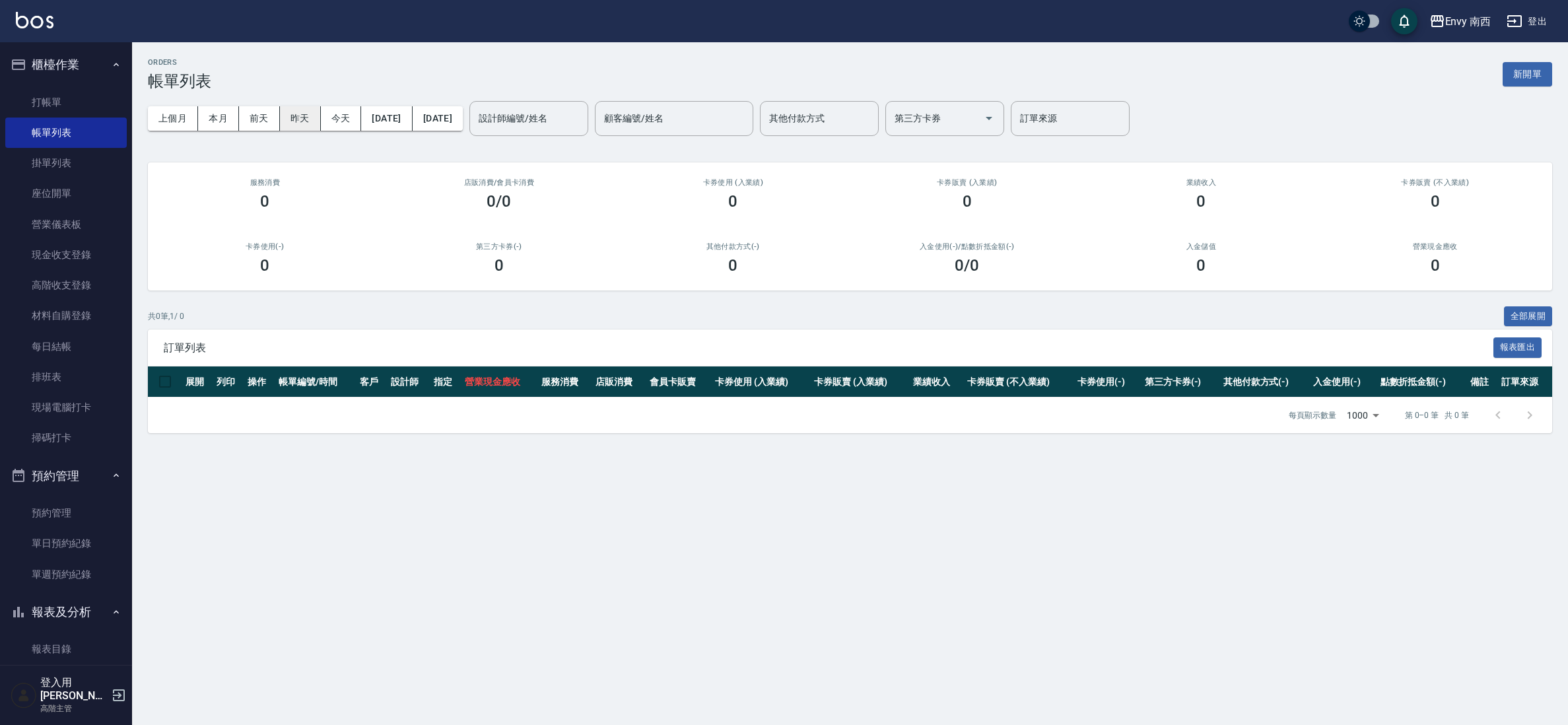
click at [297, 115] on button "昨天" at bounding box center [301, 119] width 41 height 25
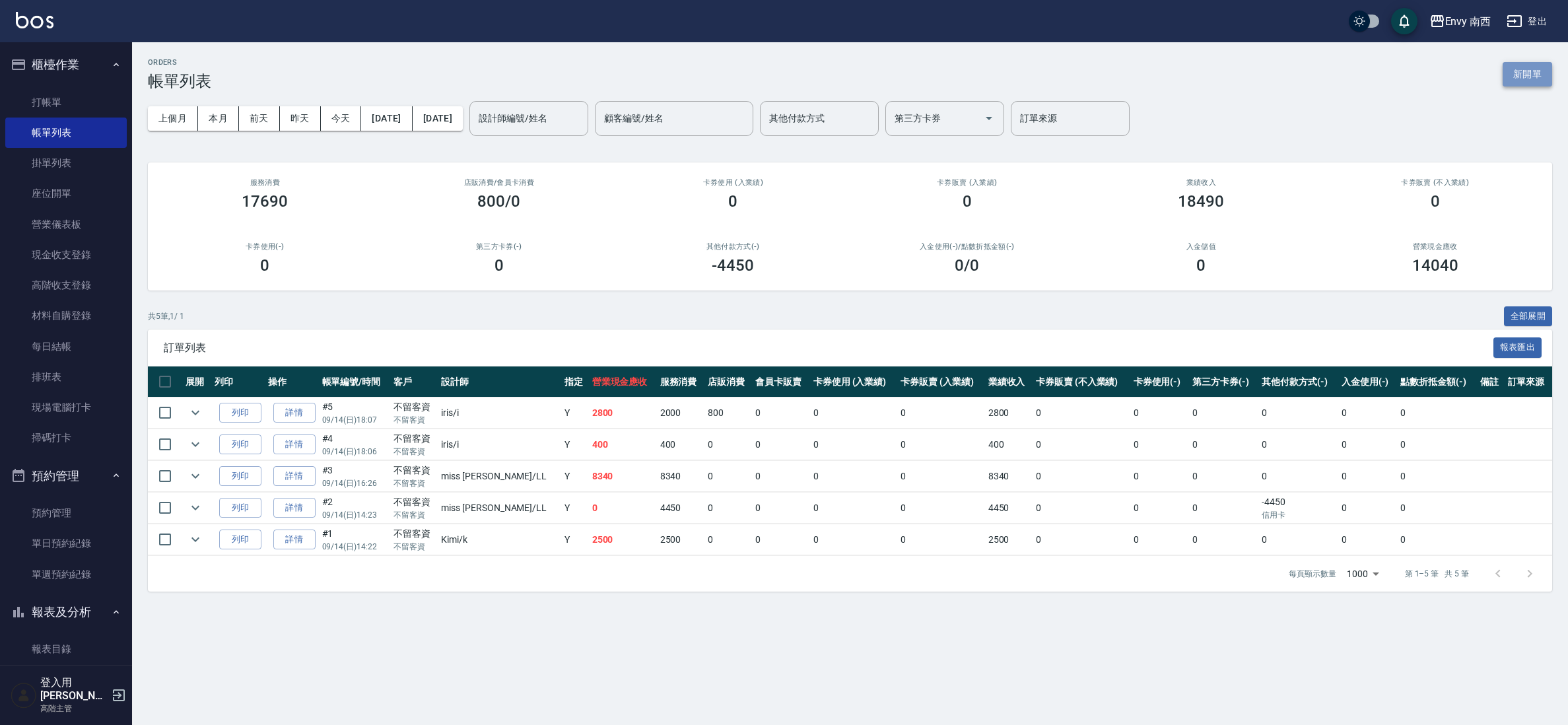
click at [1535, 73] on button "新開單" at bounding box center [1527, 74] width 50 height 25
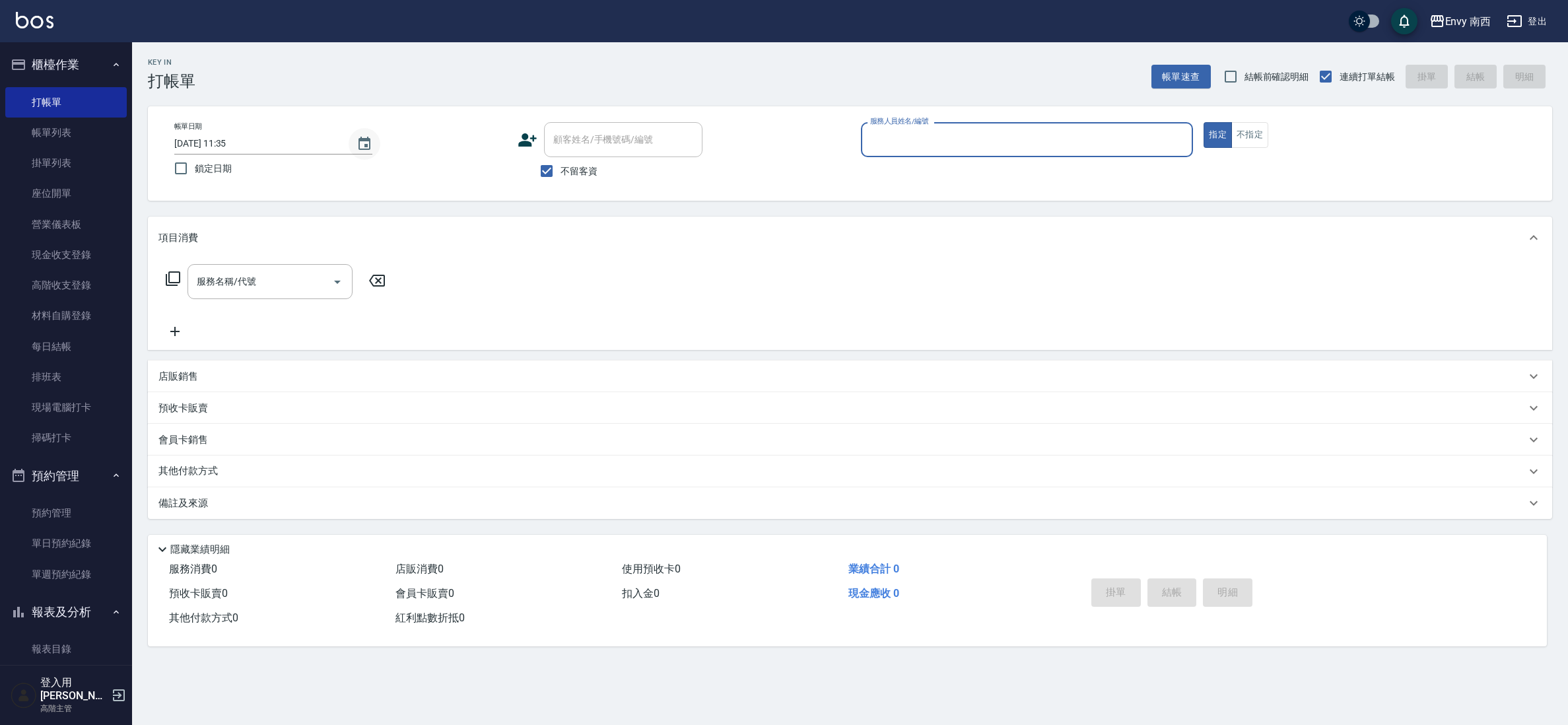
click at [371, 146] on icon "Choose date, selected date is 2025-09-15" at bounding box center [364, 144] width 16 height 16
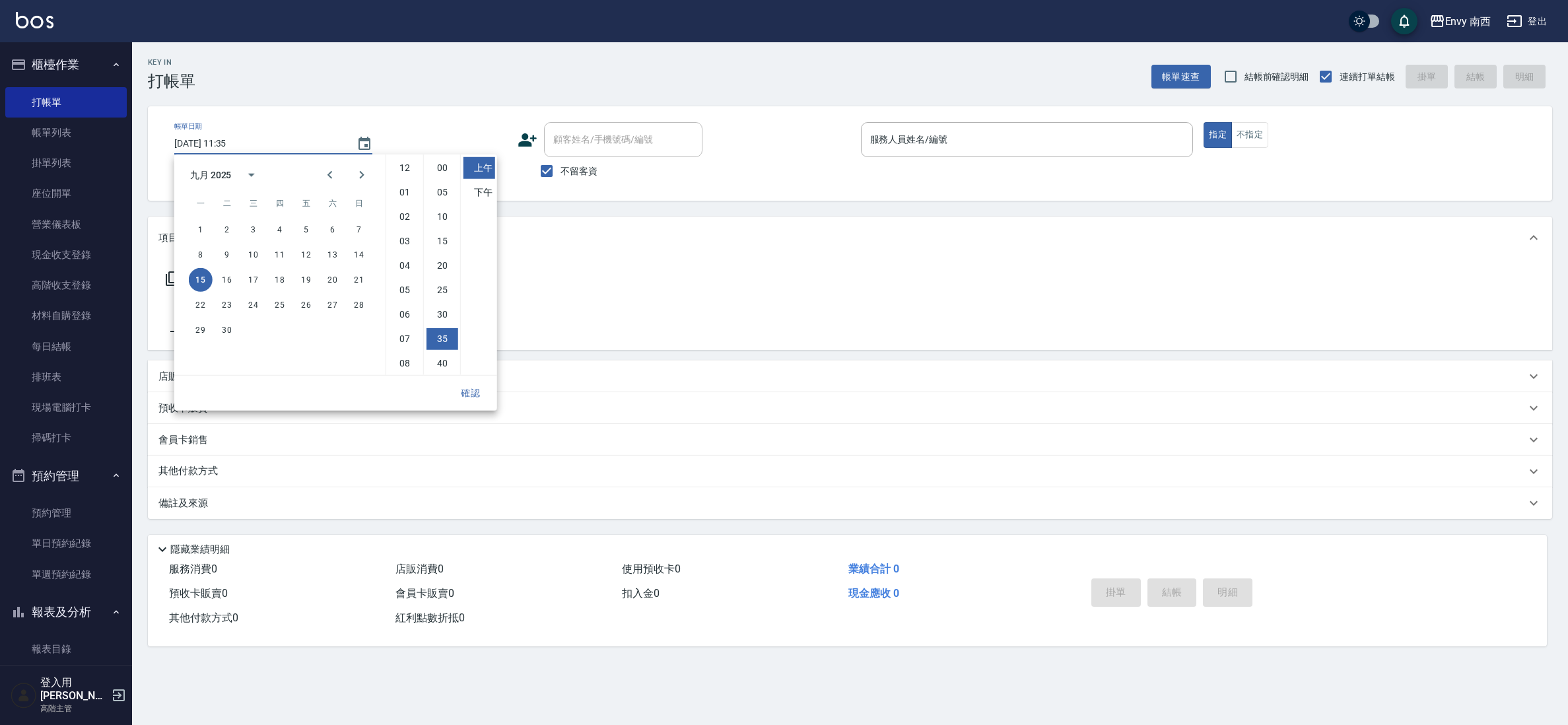
scroll to position [74, 0]
click at [354, 253] on button "14" at bounding box center [359, 255] width 24 height 24
type input "[DATE] 11:35"
click at [463, 381] on button "確認" at bounding box center [471, 393] width 42 height 25
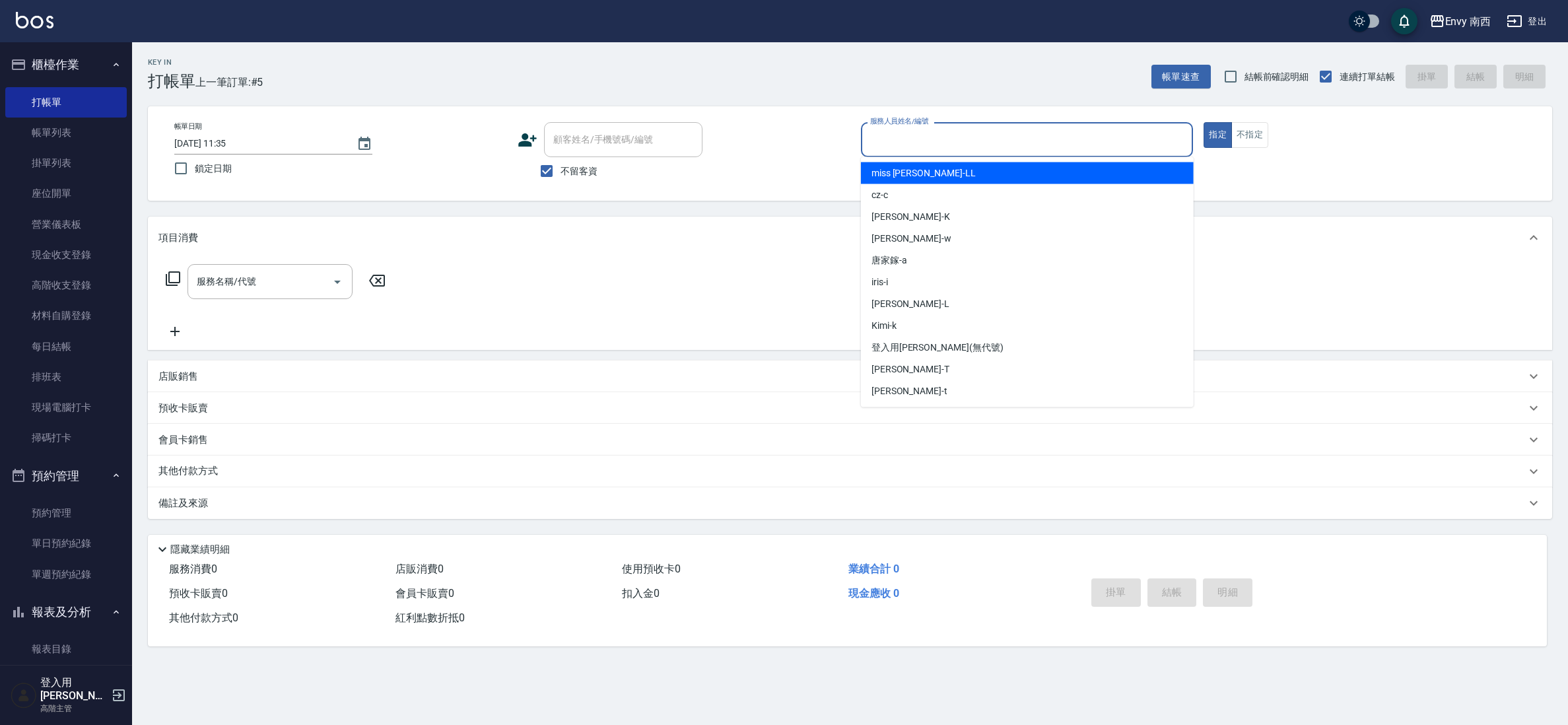
click at [870, 141] on input "服務人員姓名/編號" at bounding box center [1027, 140] width 321 height 23
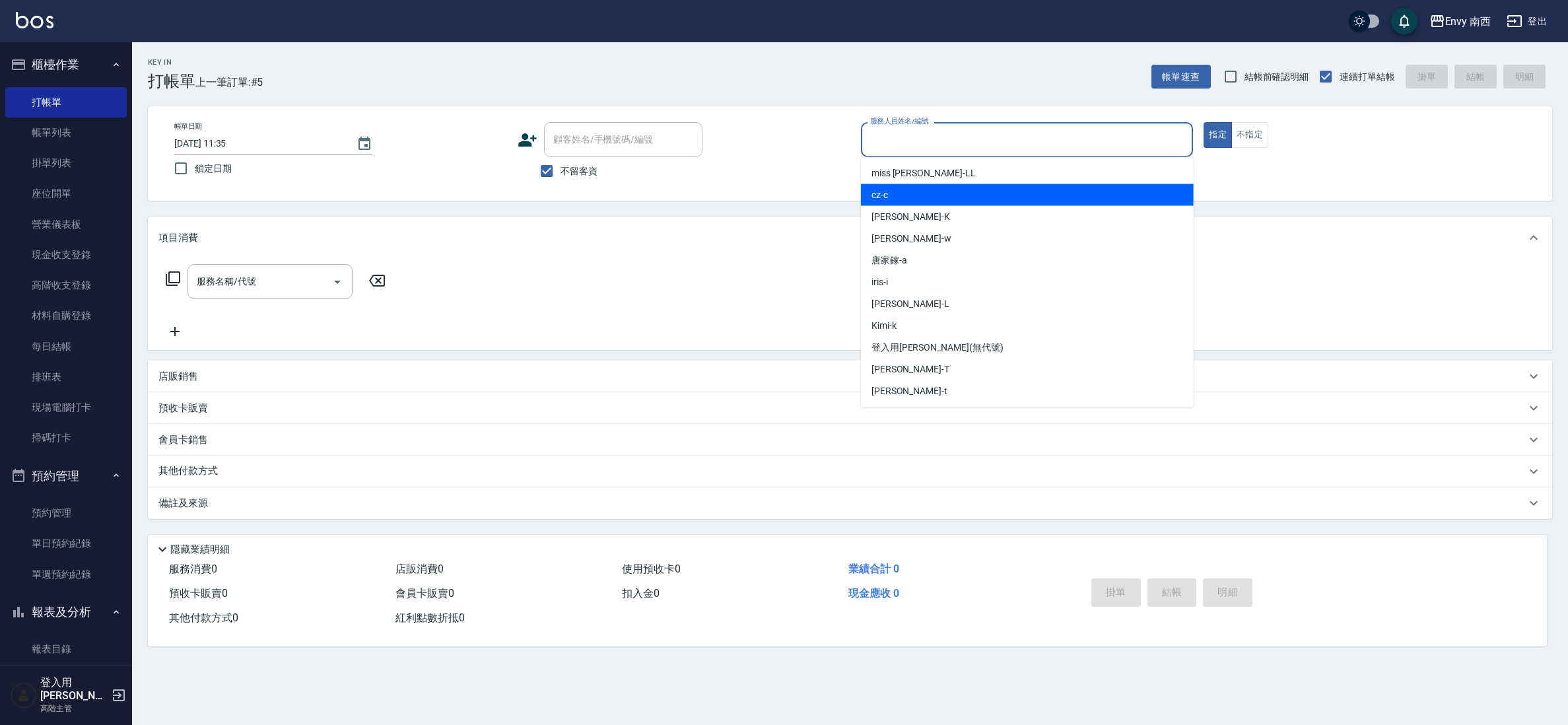
click at [910, 200] on div "cz -c" at bounding box center [1028, 195] width 333 height 22
type input "cz-c"
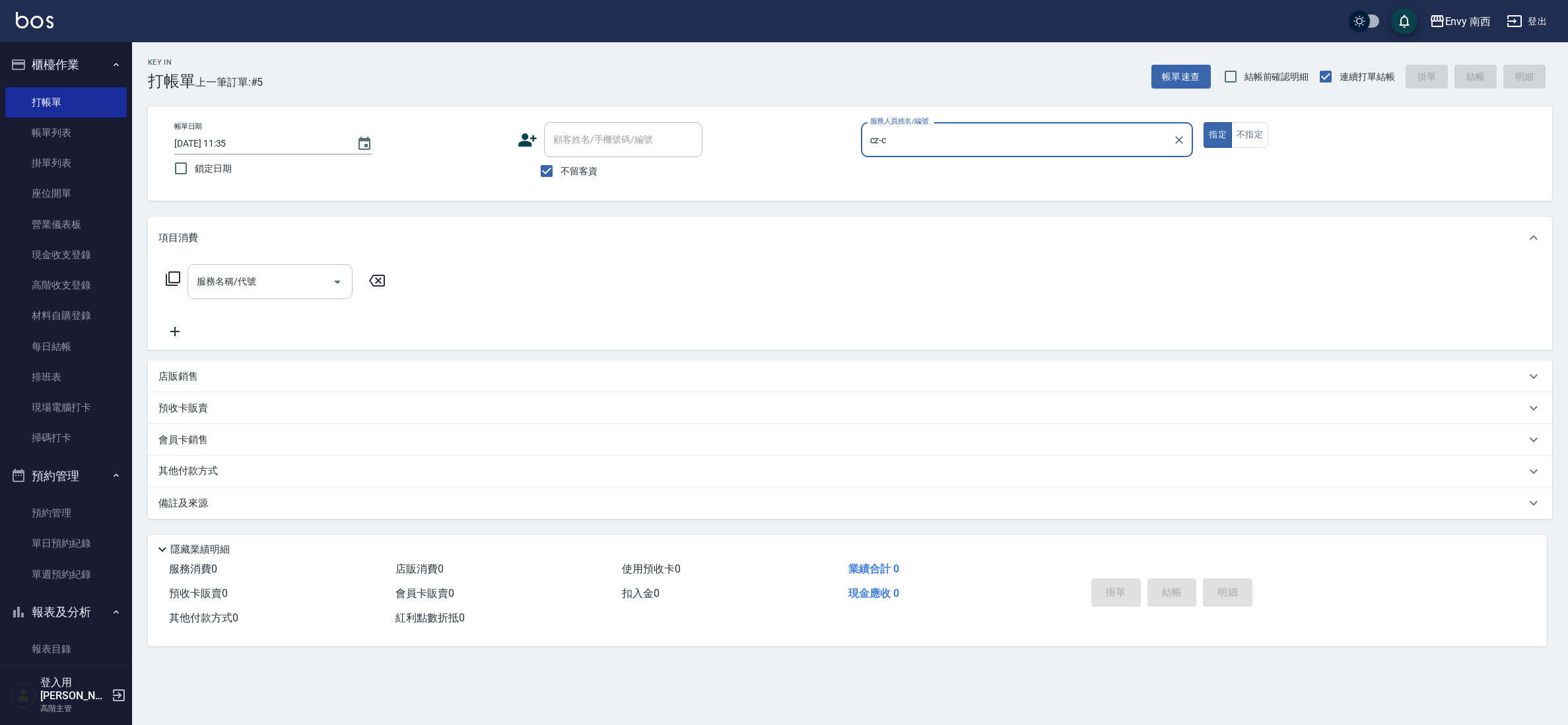
click at [255, 288] on input "服務名稱/代號" at bounding box center [260, 281] width 134 height 23
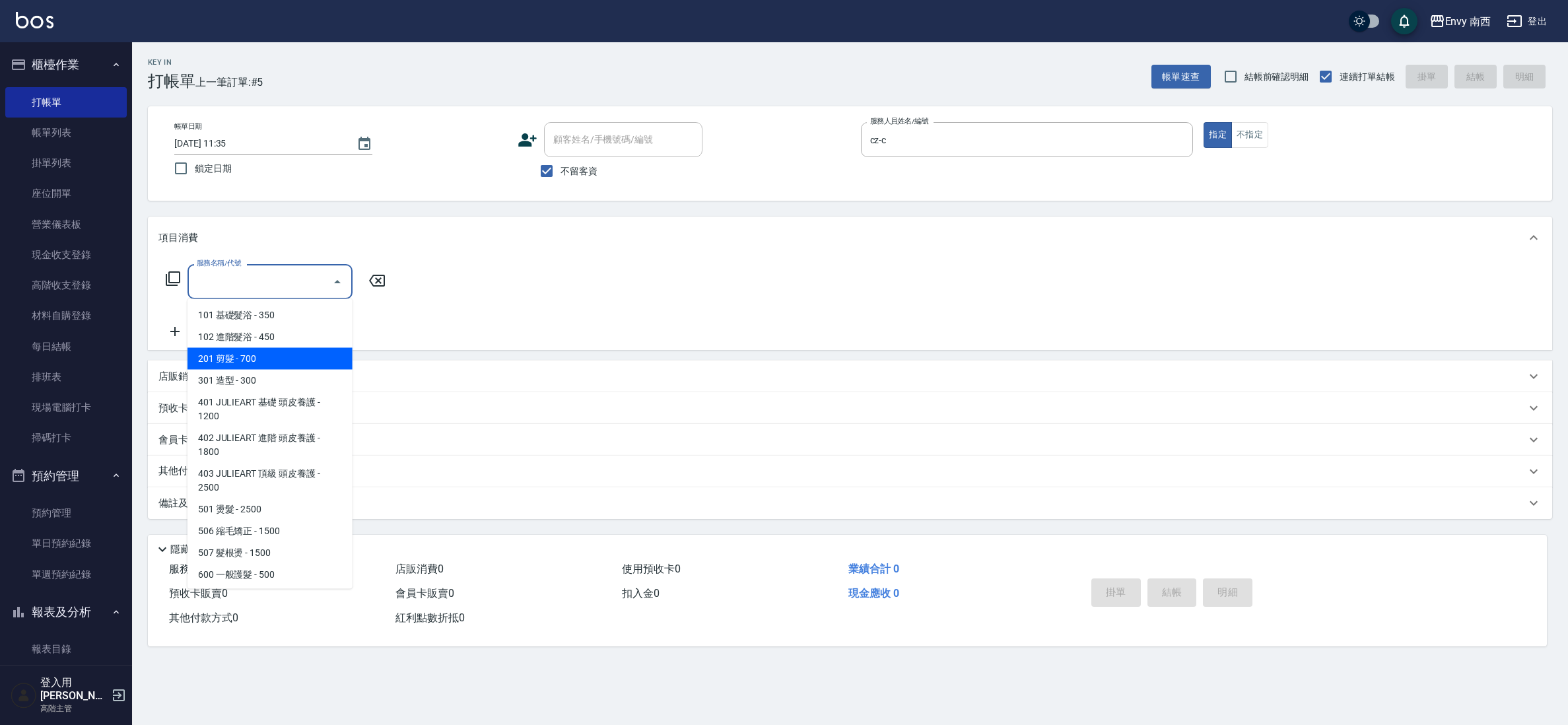
click at [272, 359] on span "201 剪髮 - 700" at bounding box center [270, 359] width 165 height 22
type input "201 剪髮(201)"
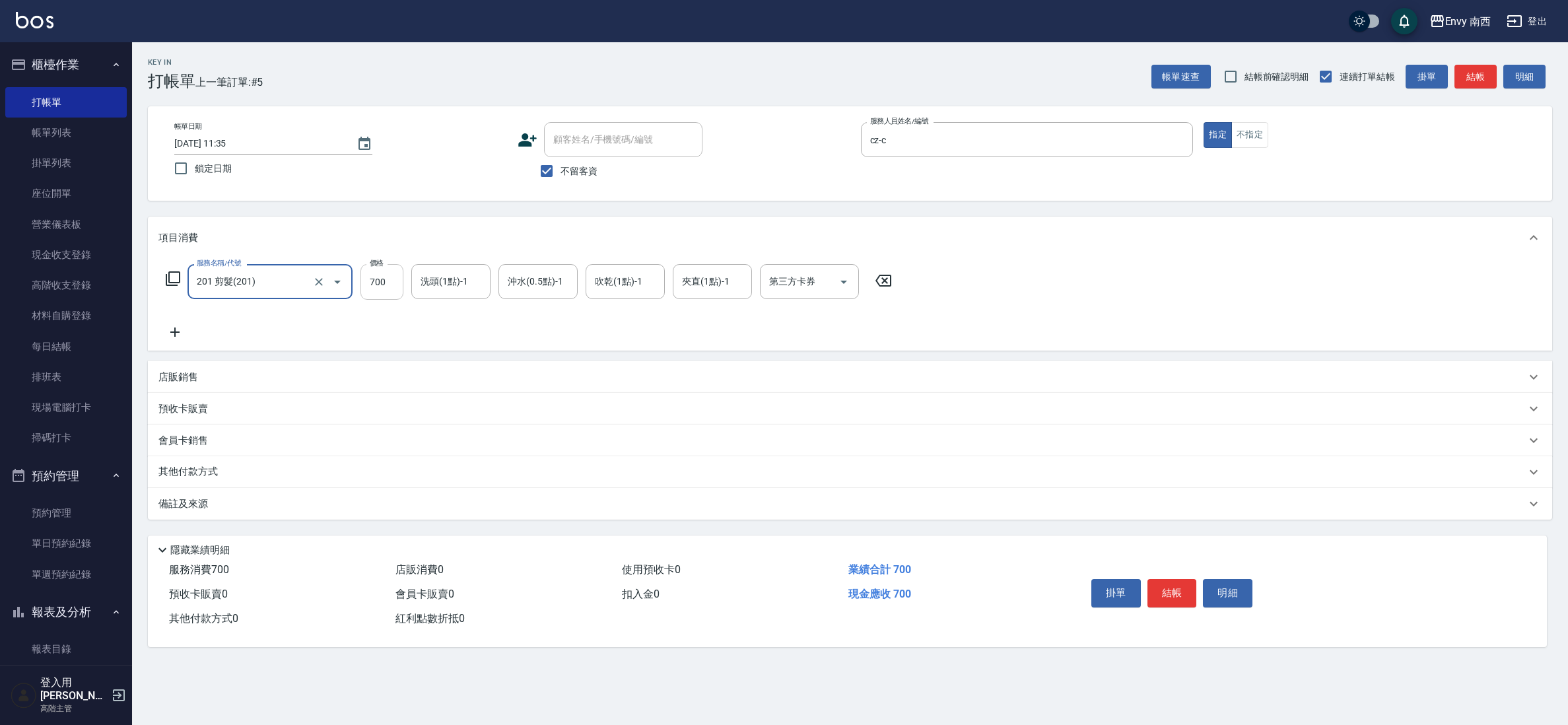
click at [394, 288] on input "700" at bounding box center [382, 282] width 43 height 35
type input "15400"
click at [187, 481] on div "其他付款方式" at bounding box center [850, 472] width 1404 height 32
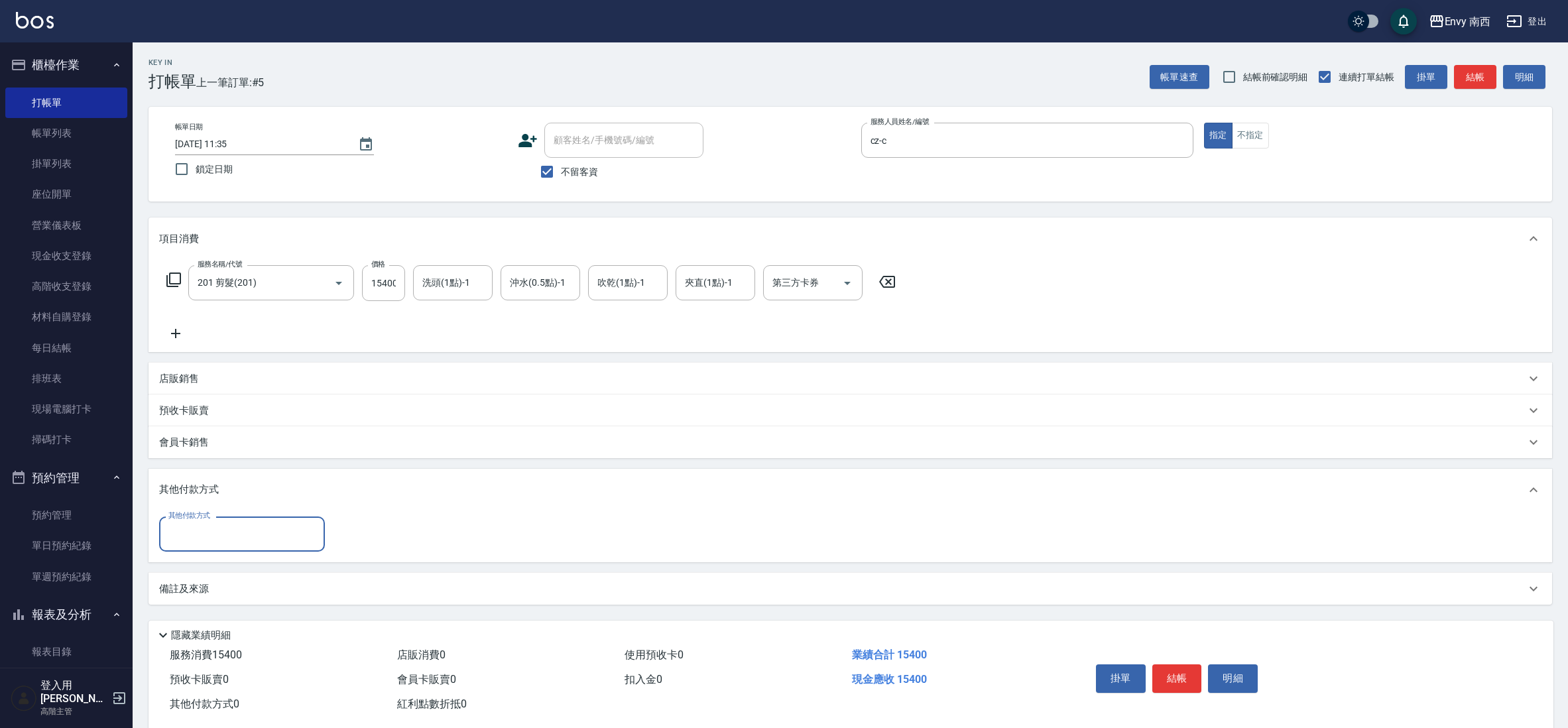
scroll to position [0, 0]
click at [272, 530] on input "其他付款方式" at bounding box center [241, 534] width 154 height 23
click at [233, 568] on span "信用卡" at bounding box center [242, 569] width 166 height 22
type input "信用卡"
drag, startPoint x: 356, startPoint y: 534, endPoint x: 345, endPoint y: 530, distance: 11.7
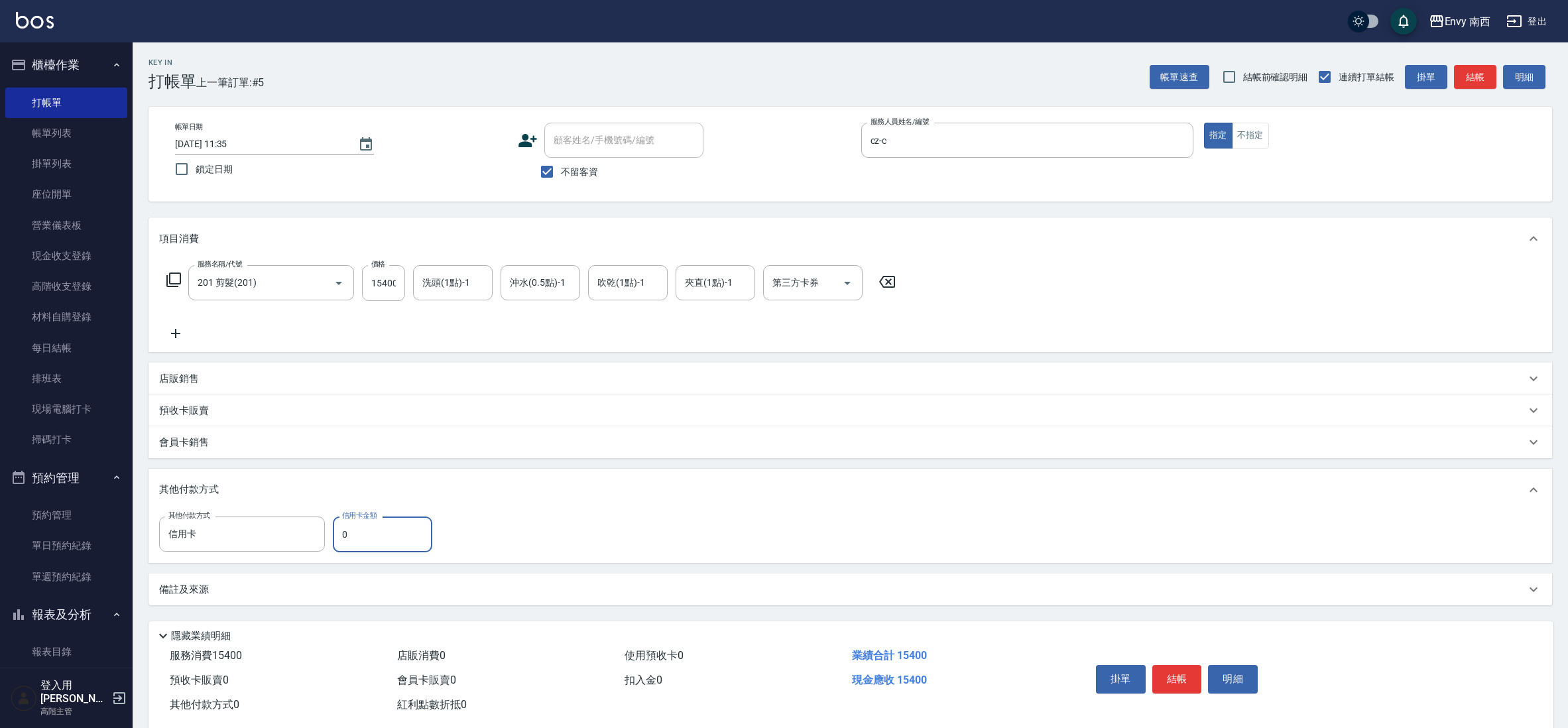
click at [345, 530] on input "0" at bounding box center [382, 534] width 99 height 36
drag, startPoint x: 361, startPoint y: 542, endPoint x: 329, endPoint y: 523, distance: 37.2
click at [329, 523] on div "其他付款方式 信用卡 其他付款方式 信用卡金額 0 信用卡金額" at bounding box center [300, 534] width 281 height 36
type input "7300"
click at [1172, 681] on button "結帳" at bounding box center [1177, 679] width 50 height 28
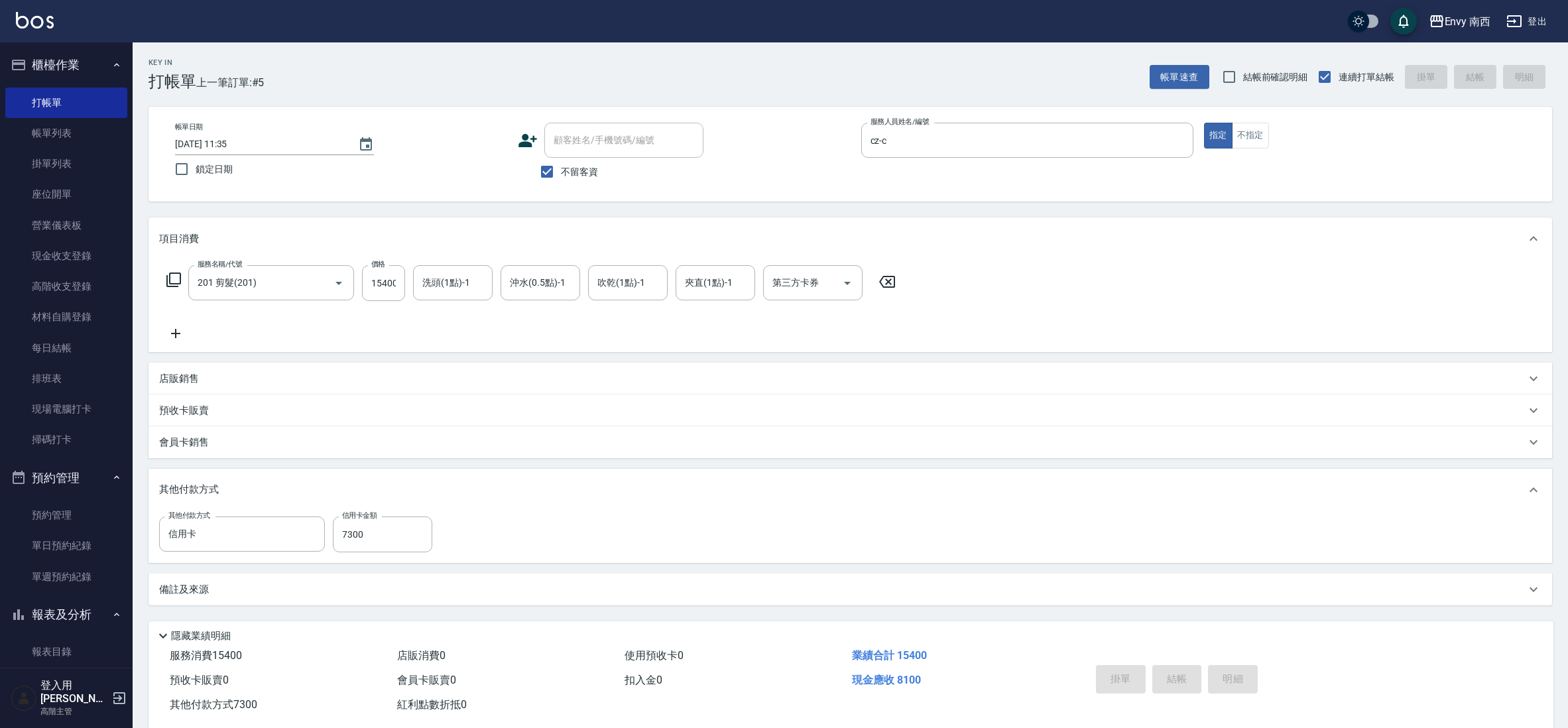
type input "[DATE] 11:35"
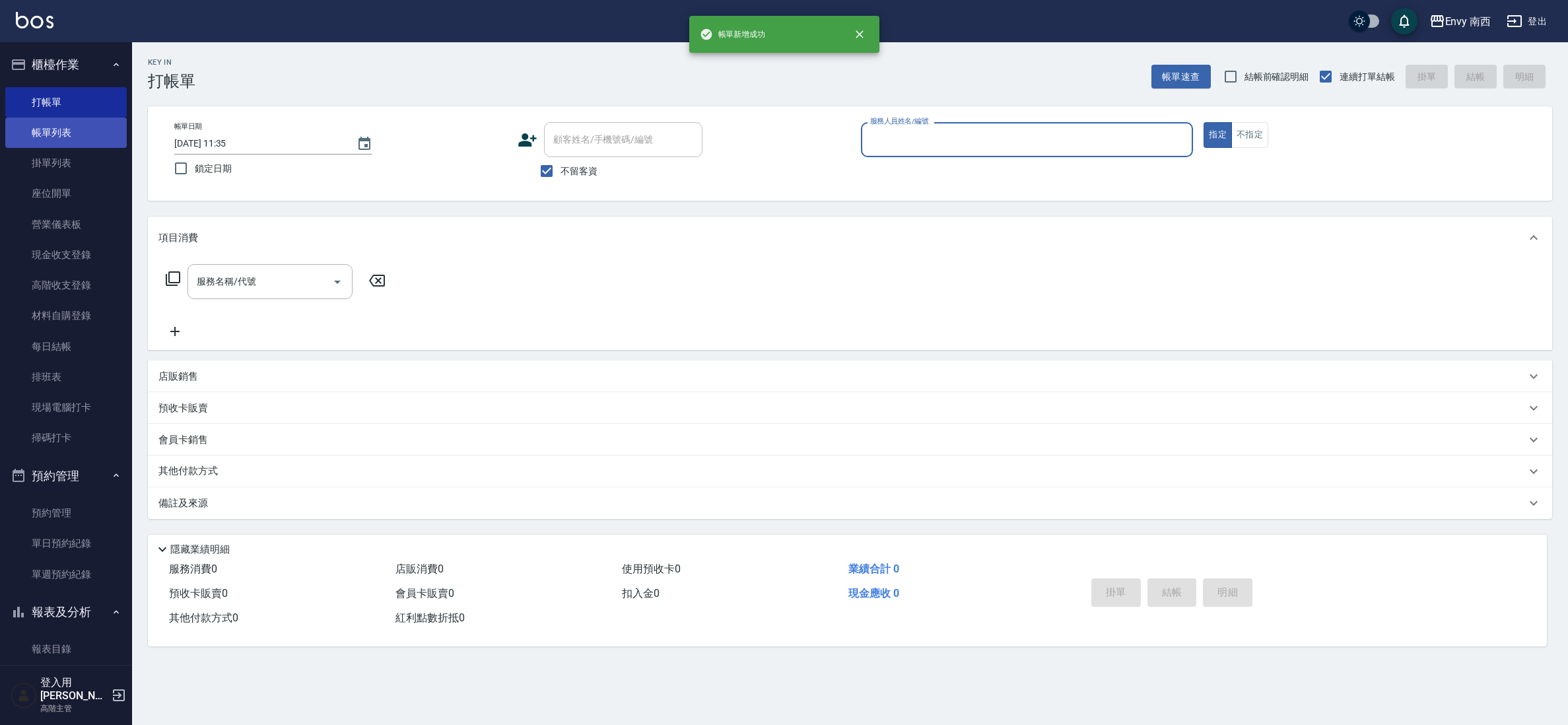
click at [78, 134] on link "帳單列表" at bounding box center [66, 132] width 121 height 31
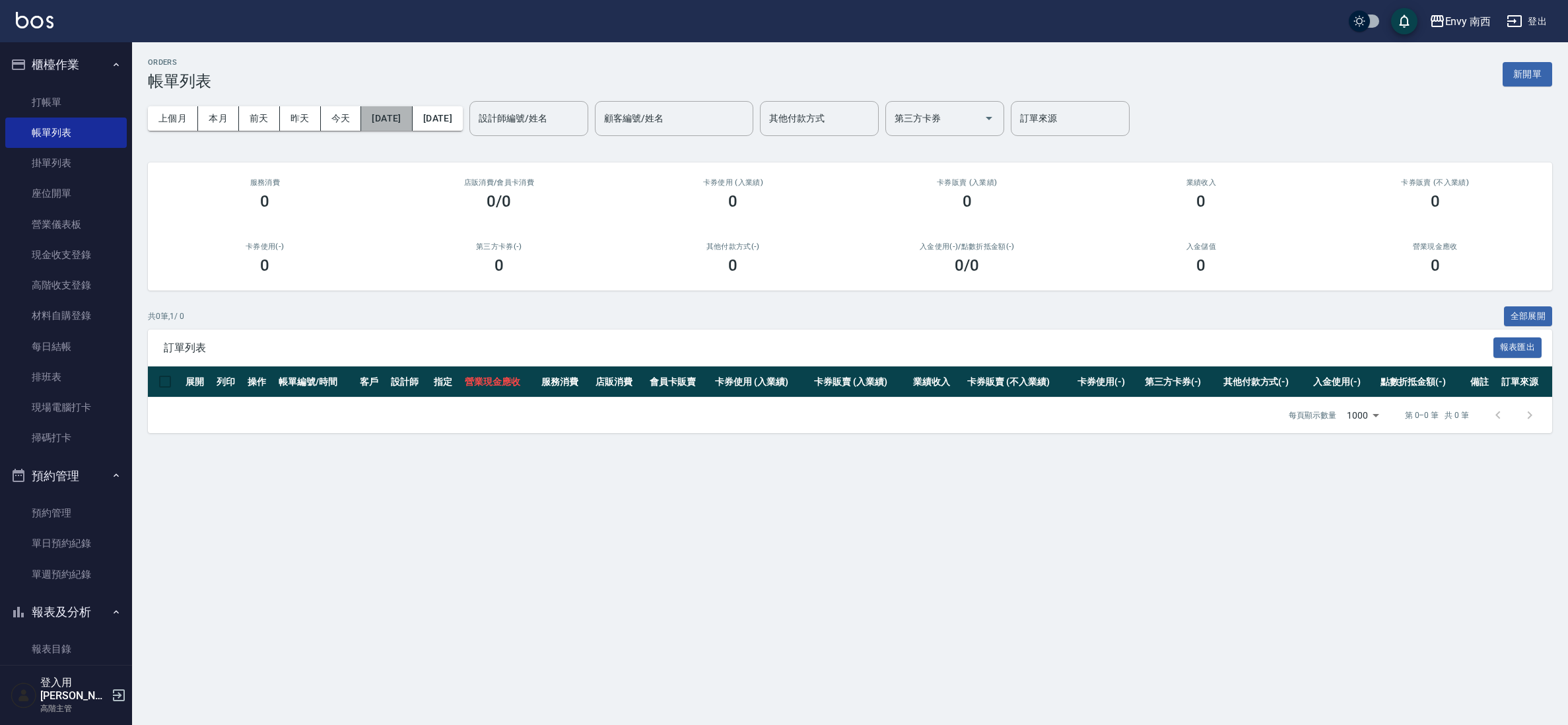
click at [412, 125] on button "[DATE]" at bounding box center [386, 119] width 51 height 25
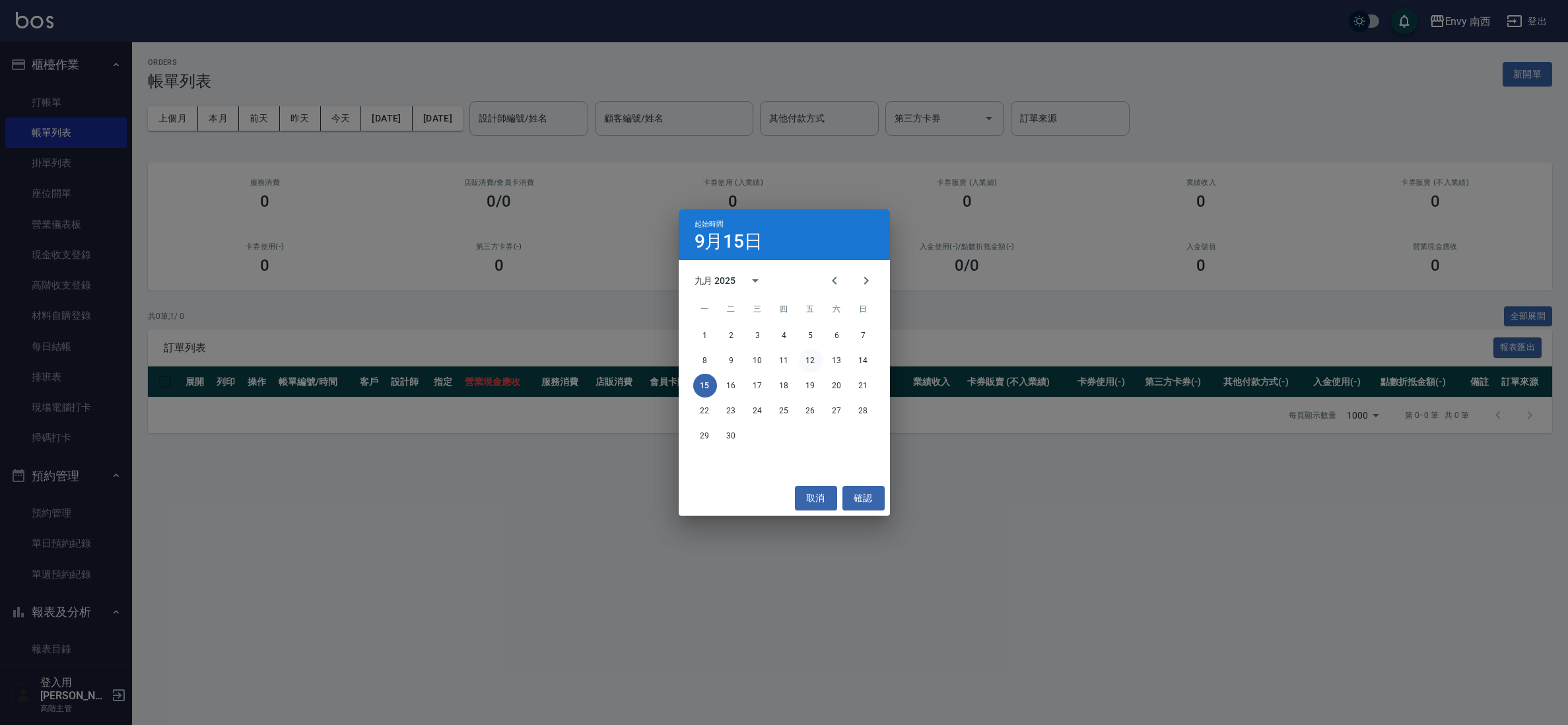
click at [805, 358] on button "12" at bounding box center [810, 360] width 24 height 24
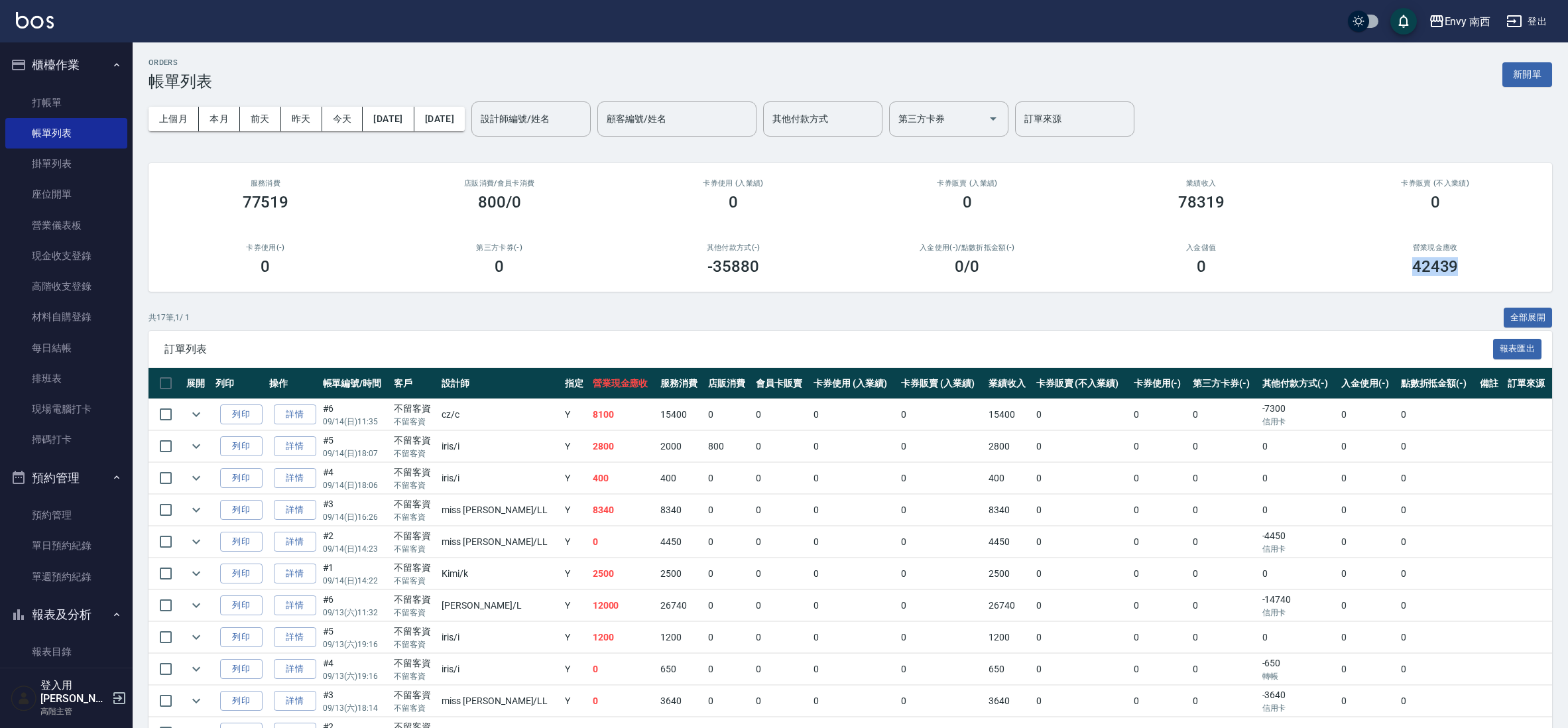
drag, startPoint x: 1413, startPoint y: 267, endPoint x: 1507, endPoint y: 282, distance: 95.2
click at [1507, 282] on div "營業現金應收 42439" at bounding box center [1435, 259] width 234 height 64
click at [1455, 295] on div "ORDERS 帳單列表 新開單 上個月 本月 [DATE] [DATE] [DATE] [DATE] [DATE] 設計師編號/姓名 設計師編號/姓名 顧客編…" at bounding box center [850, 517] width 1435 height 950
click at [413, 108] on button "[DATE]" at bounding box center [388, 119] width 51 height 25
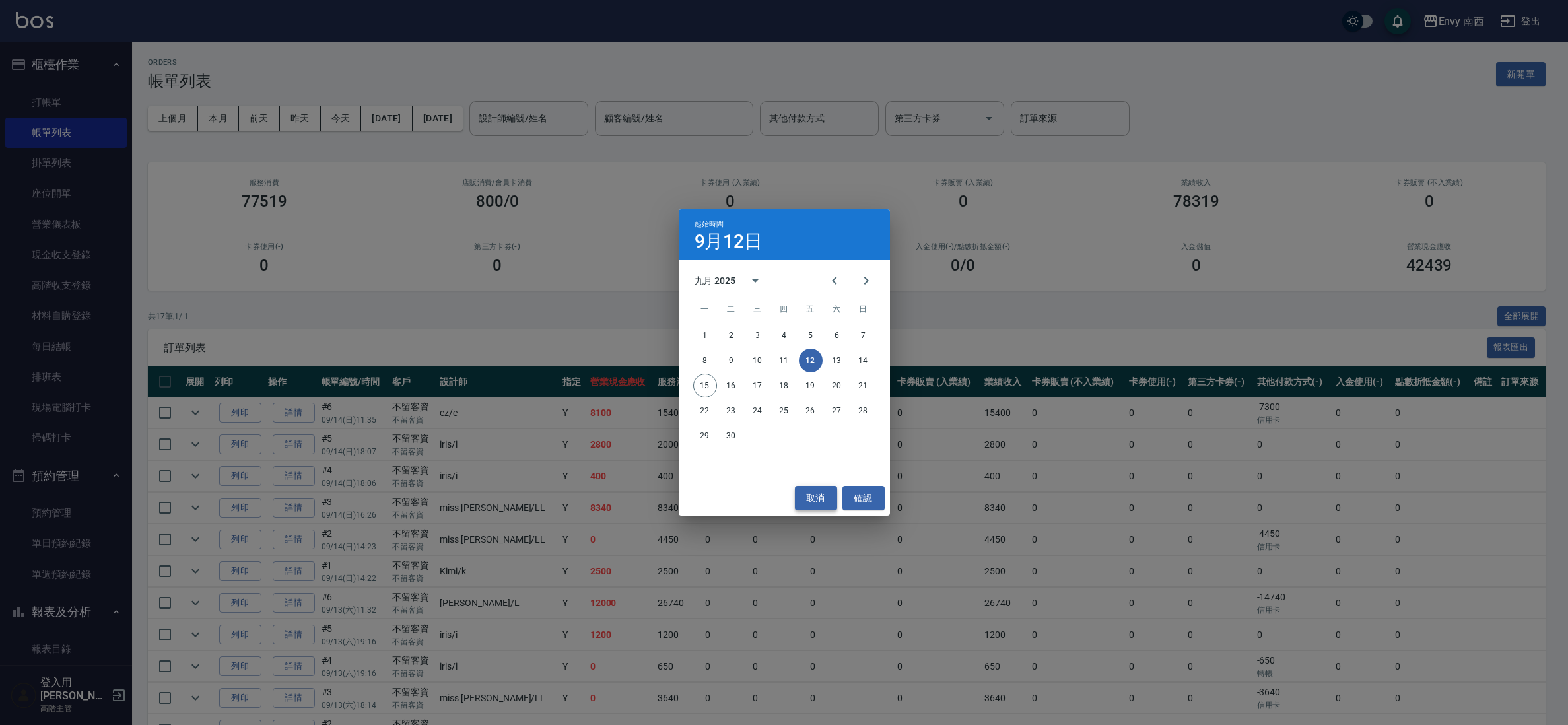
click at [818, 504] on button "取消" at bounding box center [816, 498] width 42 height 25
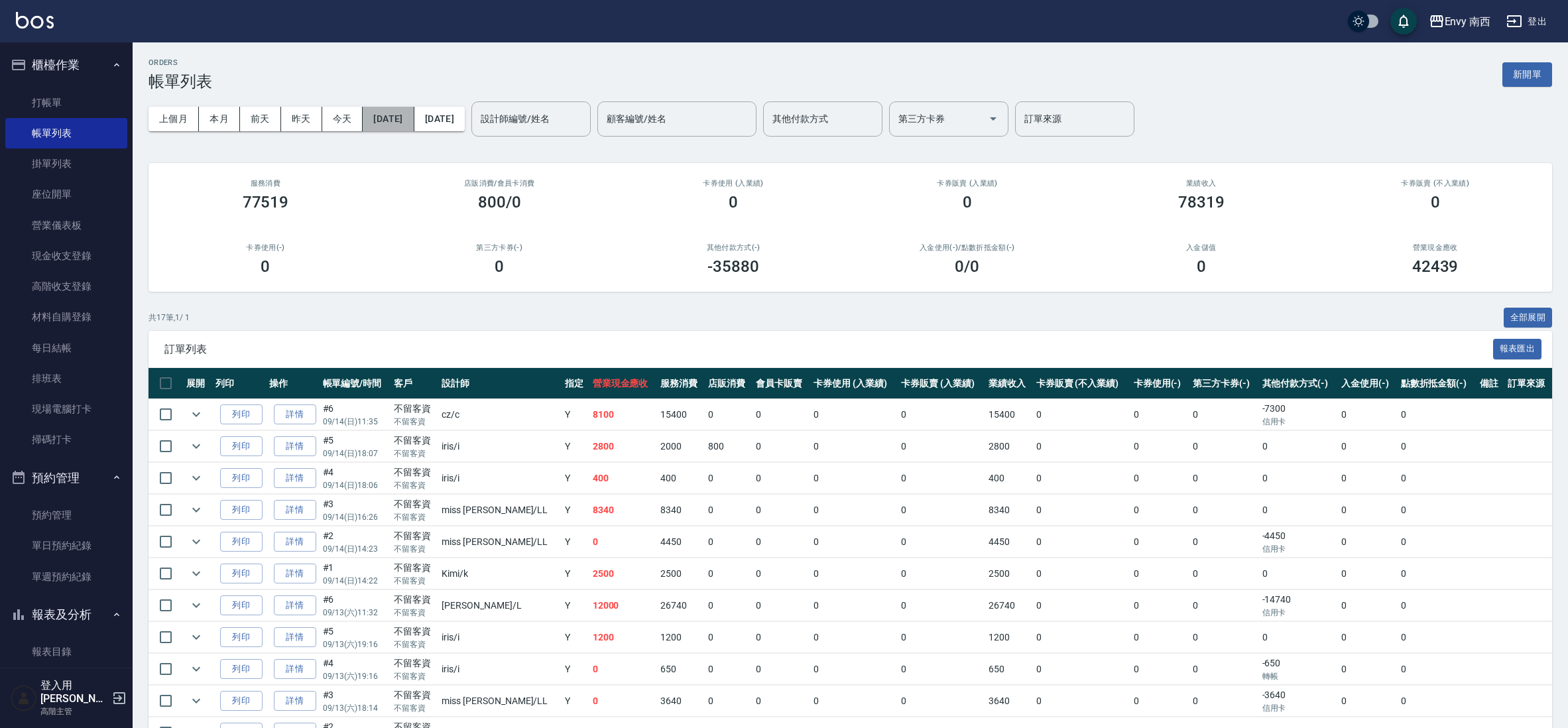
click at [407, 118] on button "[DATE]" at bounding box center [388, 119] width 51 height 25
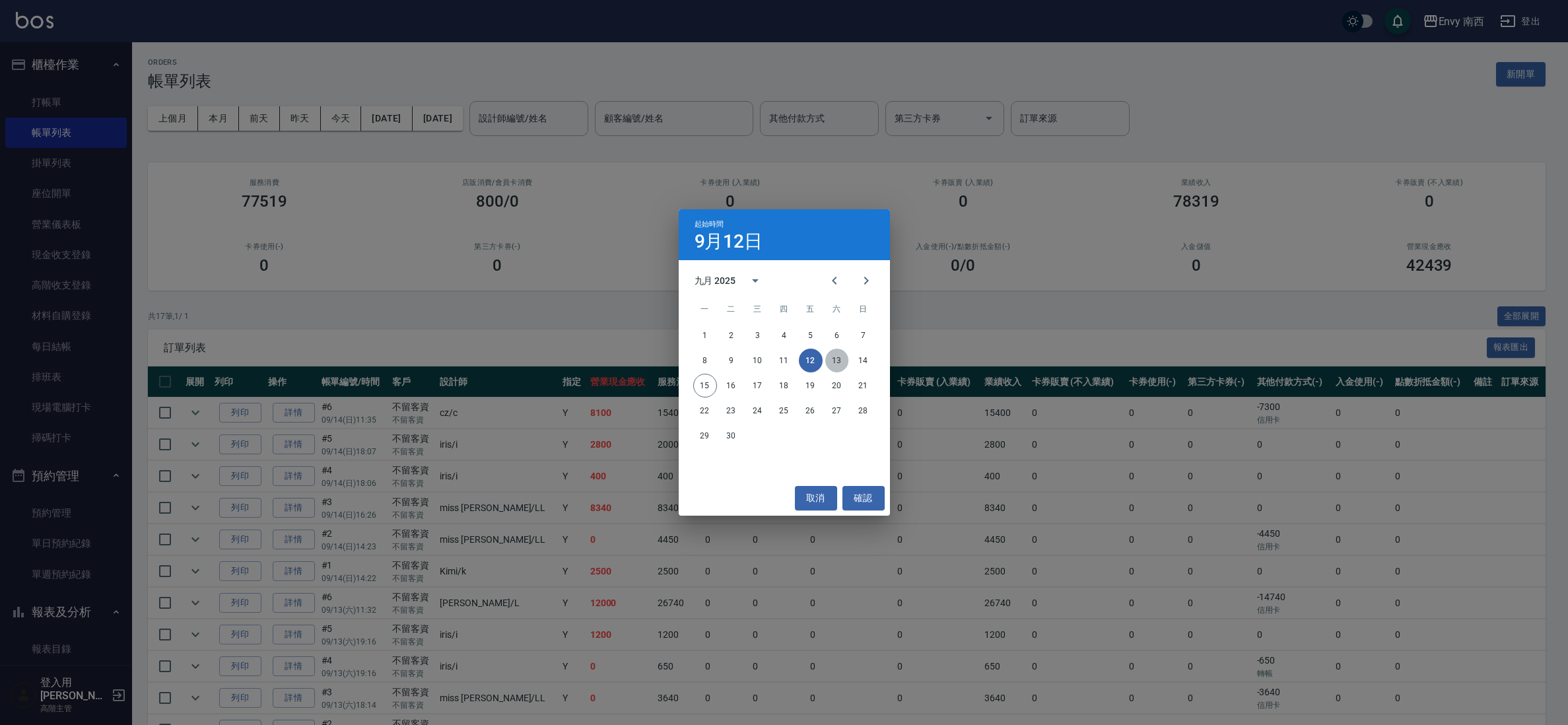
click at [840, 366] on button "13" at bounding box center [837, 360] width 24 height 24
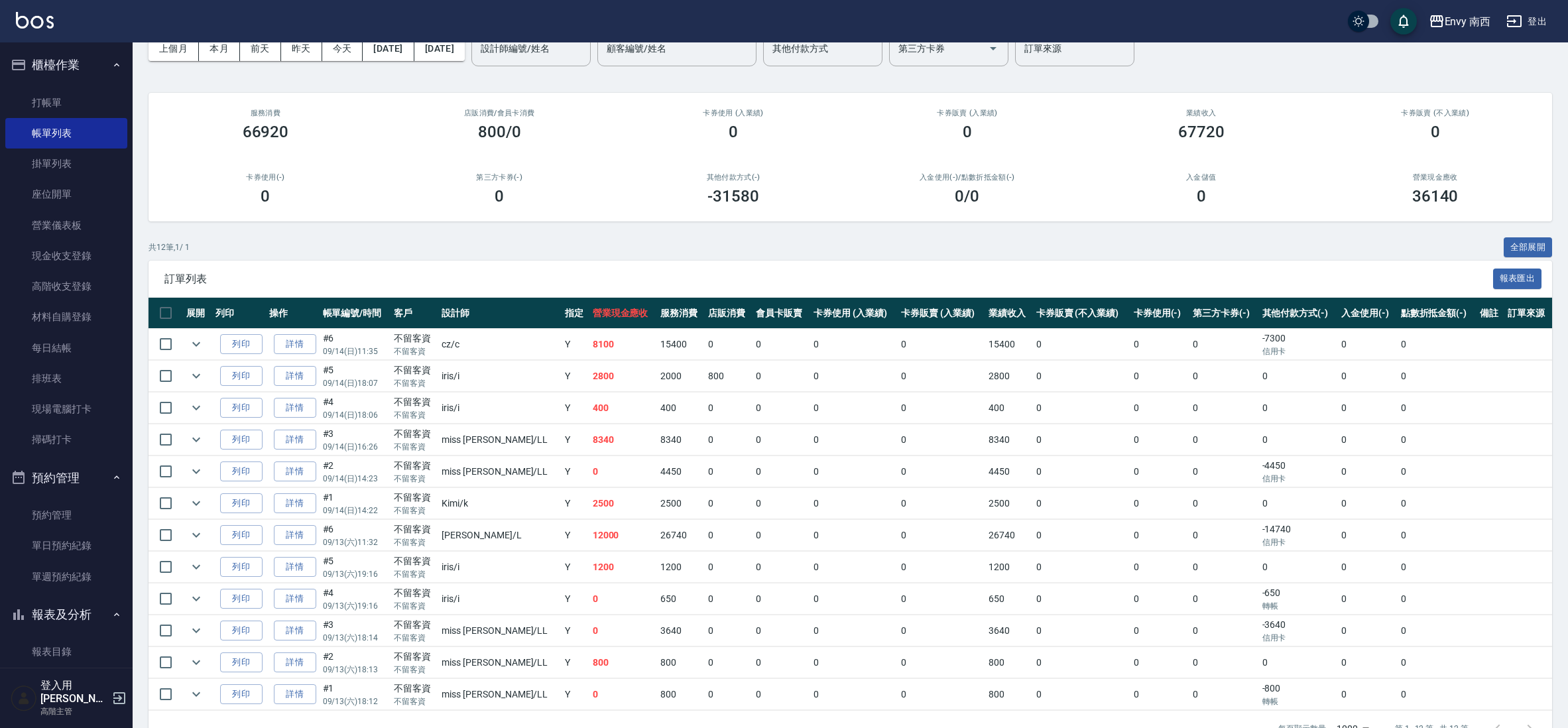
scroll to position [107, 0]
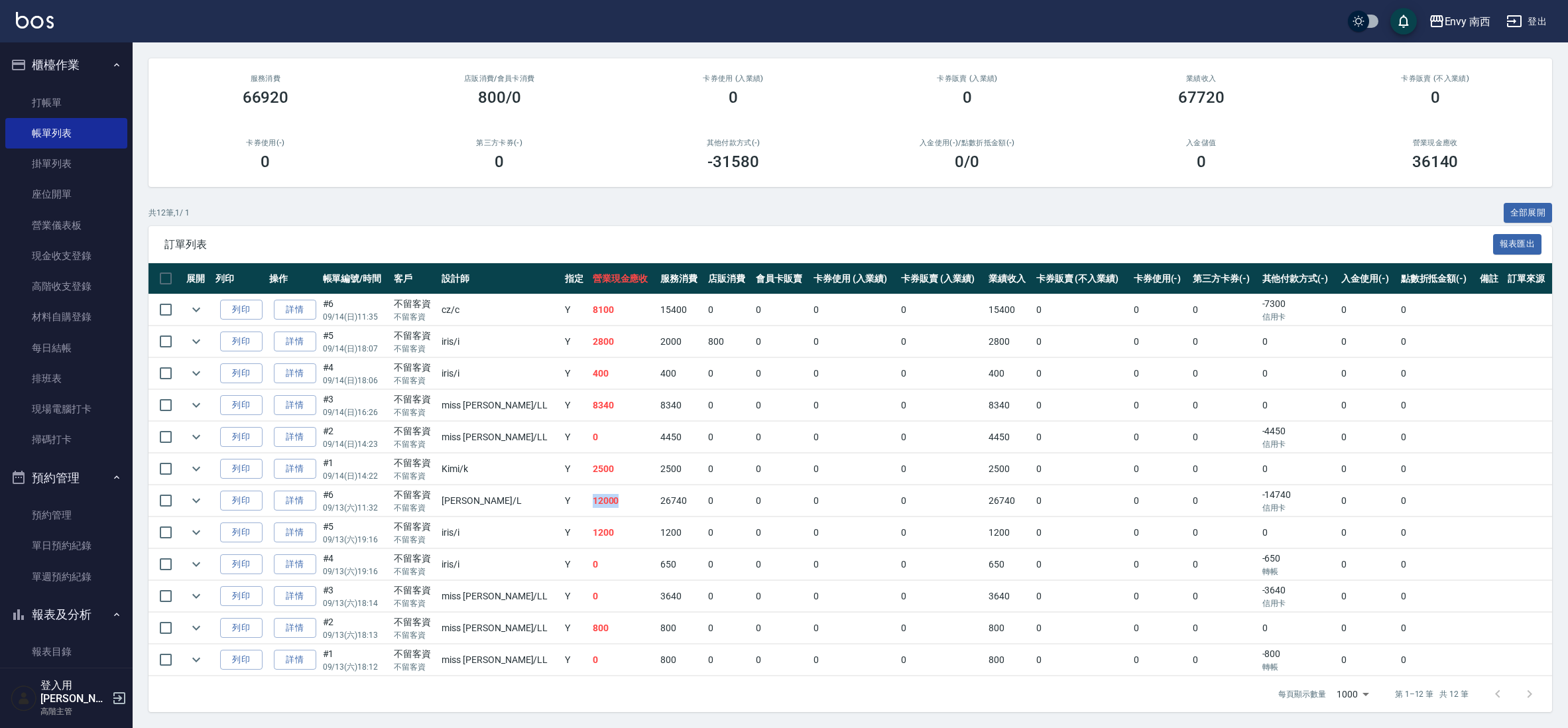
drag, startPoint x: 548, startPoint y: 504, endPoint x: 573, endPoint y: 510, distance: 25.7
click at [589, 510] on td "12000" at bounding box center [623, 501] width 68 height 31
click at [589, 511] on td "12000" at bounding box center [623, 501] width 68 height 31
drag, startPoint x: 545, startPoint y: 500, endPoint x: 579, endPoint y: 513, distance: 36.4
click at [589, 513] on td "12000" at bounding box center [623, 501] width 68 height 31
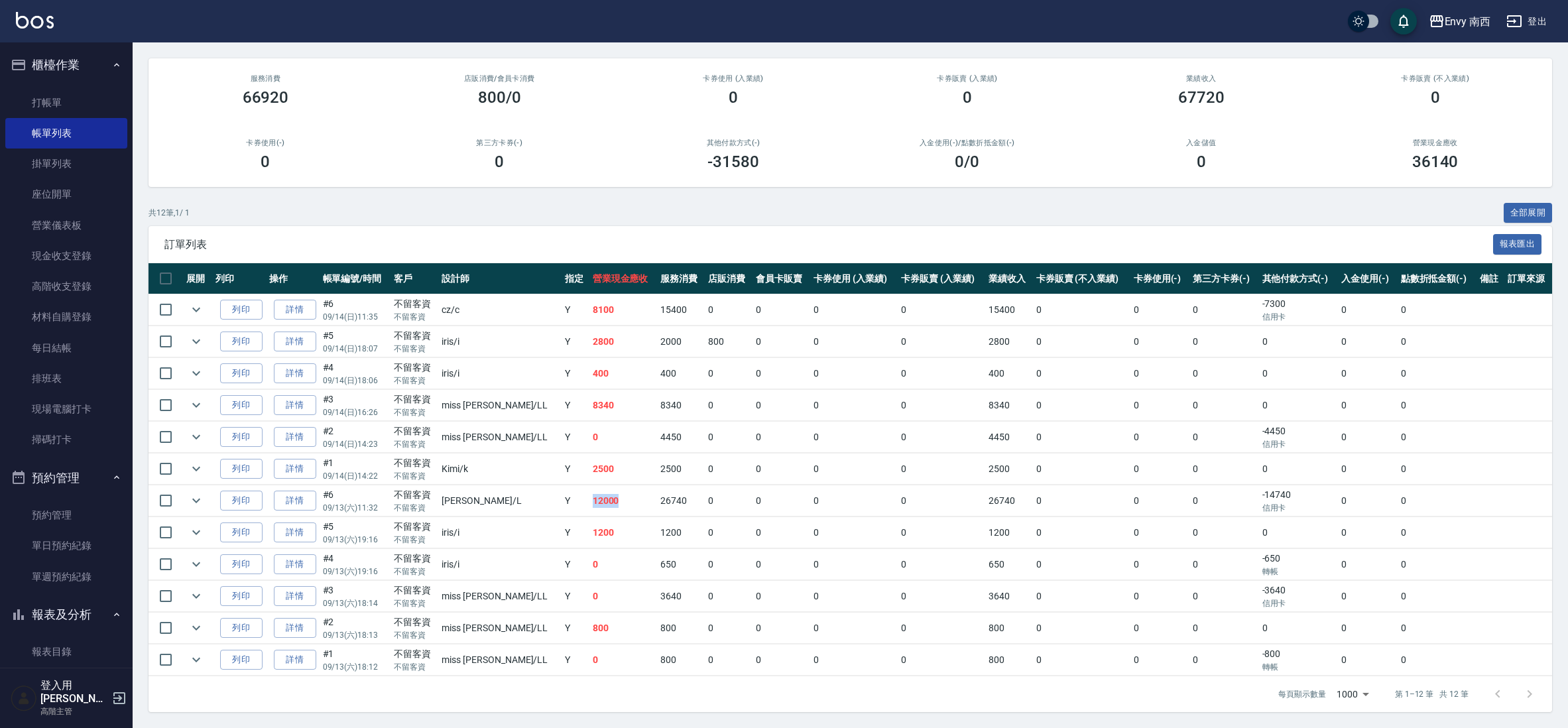
click at [589, 514] on td "12000" at bounding box center [623, 501] width 68 height 31
drag, startPoint x: 562, startPoint y: 502, endPoint x: 598, endPoint y: 517, distance: 39.0
click at [598, 517] on tbody "列印 詳情 #6 09/14 (日) 11:35 不留客資 不留客資 cz /c Y 8100 15400 0 0 0 0 15400 0 0 0 -7300…" at bounding box center [850, 485] width 1403 height 382
click at [598, 517] on td "1200" at bounding box center [623, 533] width 68 height 31
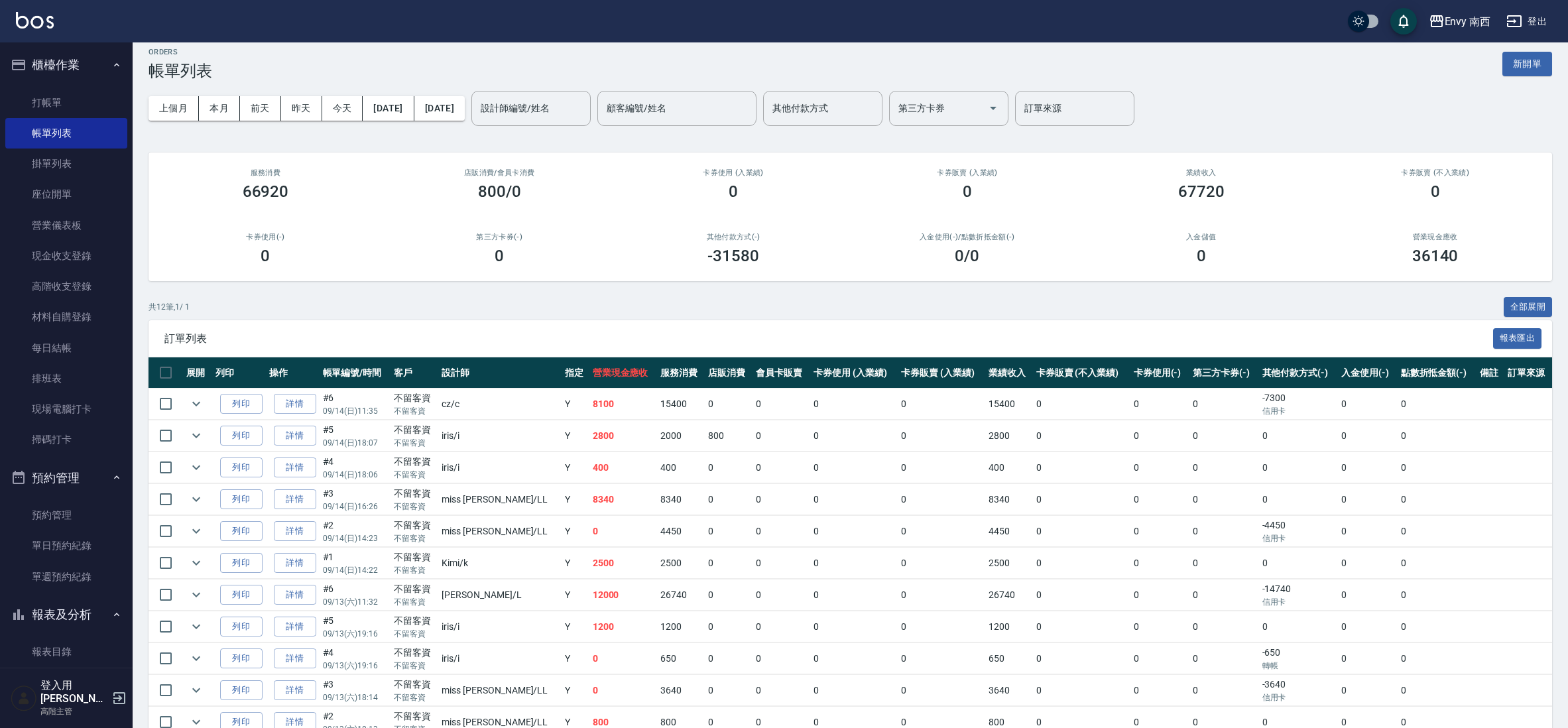
scroll to position [0, 0]
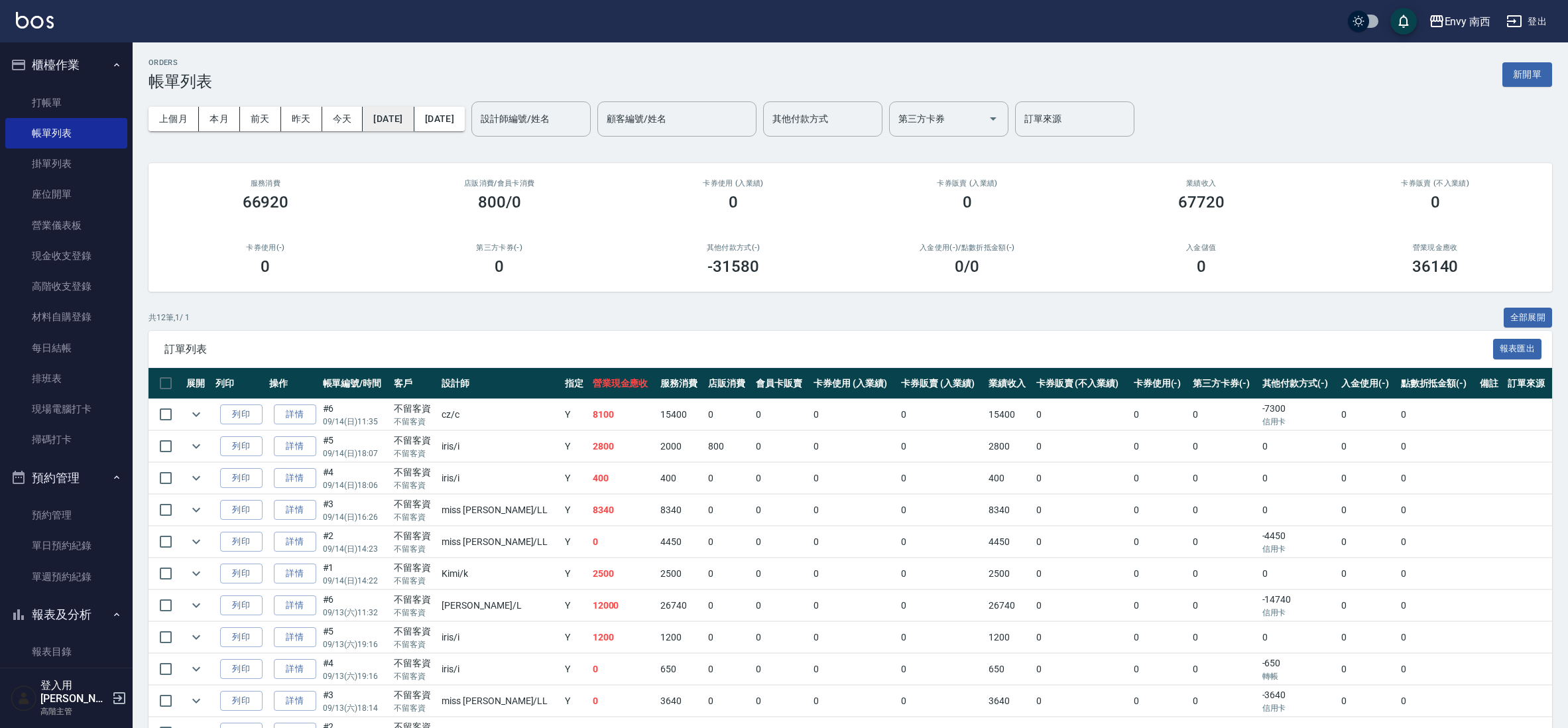
click at [414, 121] on button "[DATE]" at bounding box center [388, 119] width 51 height 25
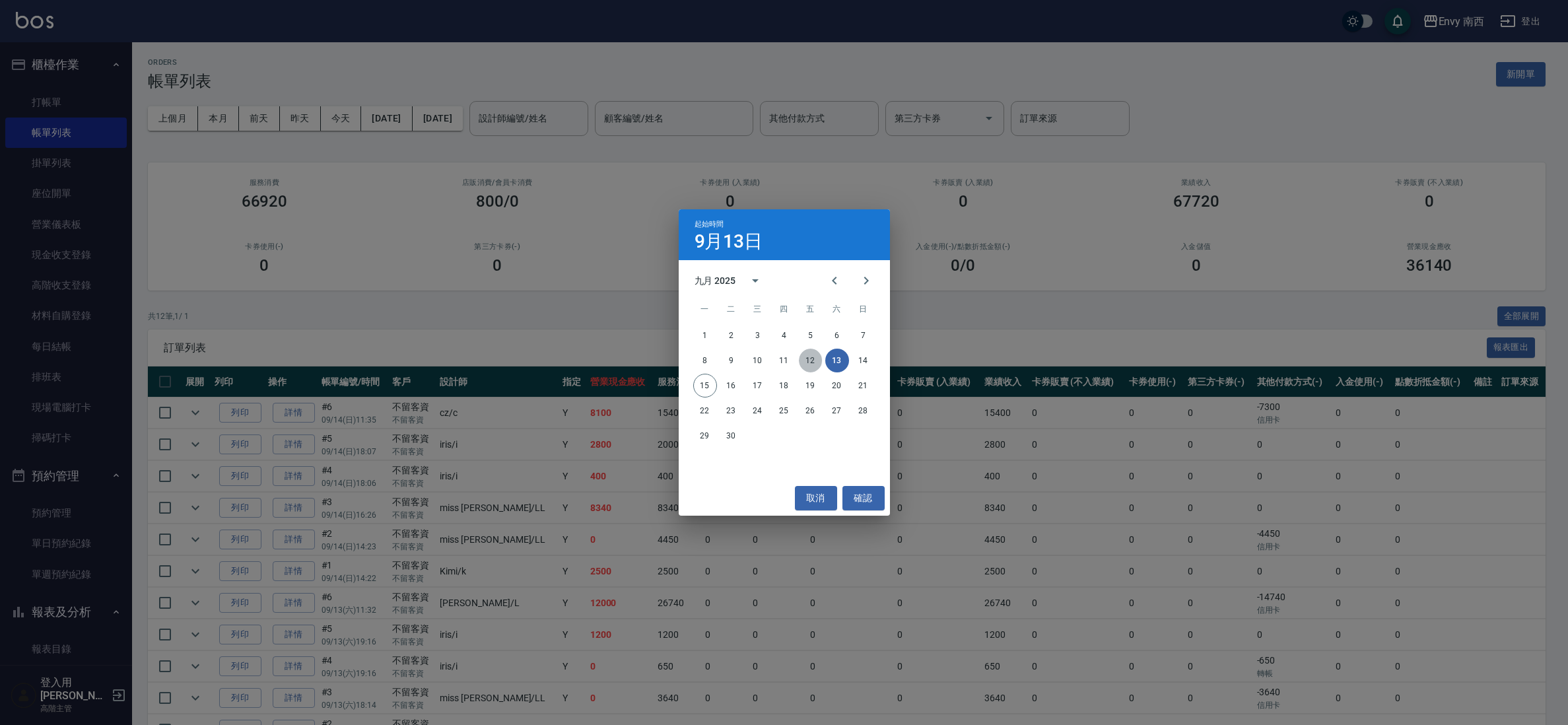
click at [814, 357] on button "12" at bounding box center [810, 360] width 24 height 24
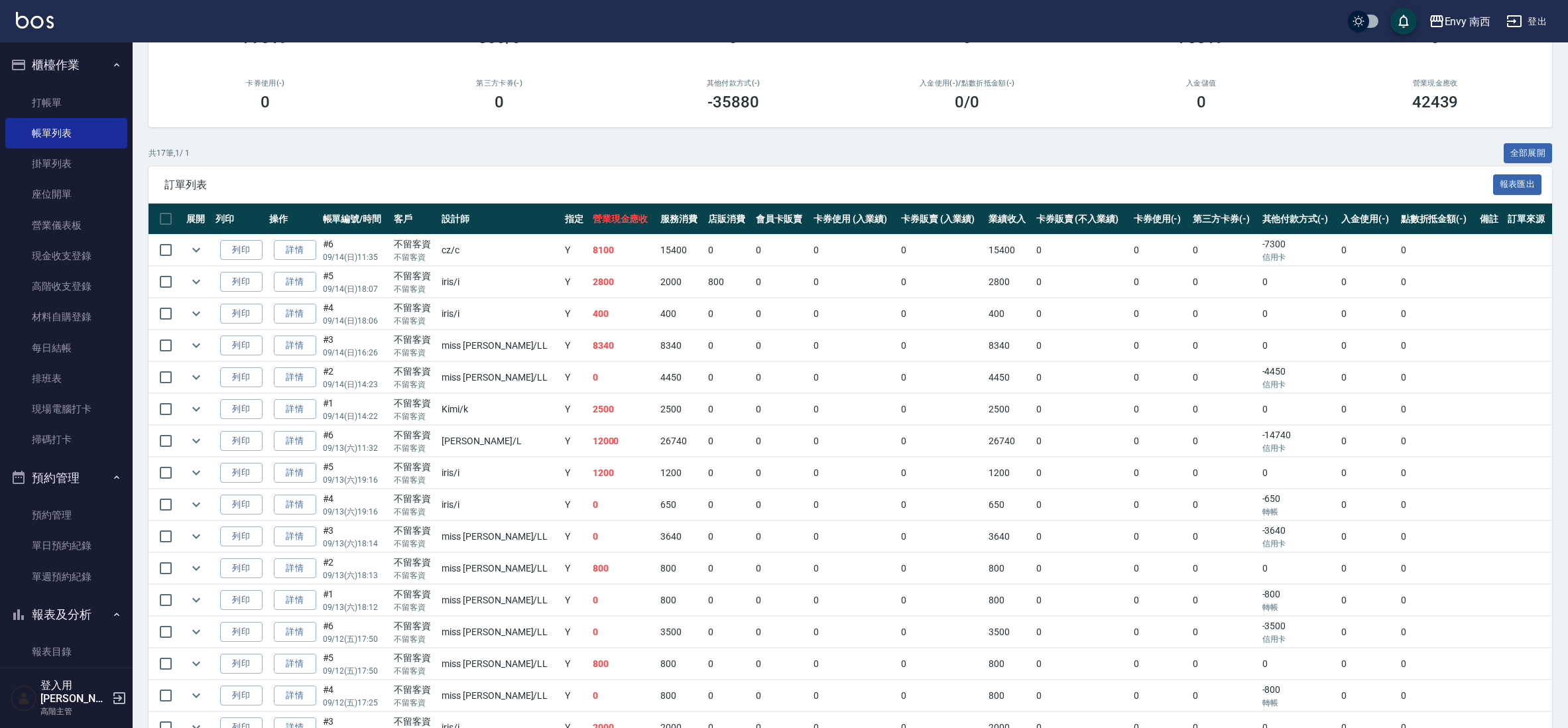
scroll to position [268, 0]
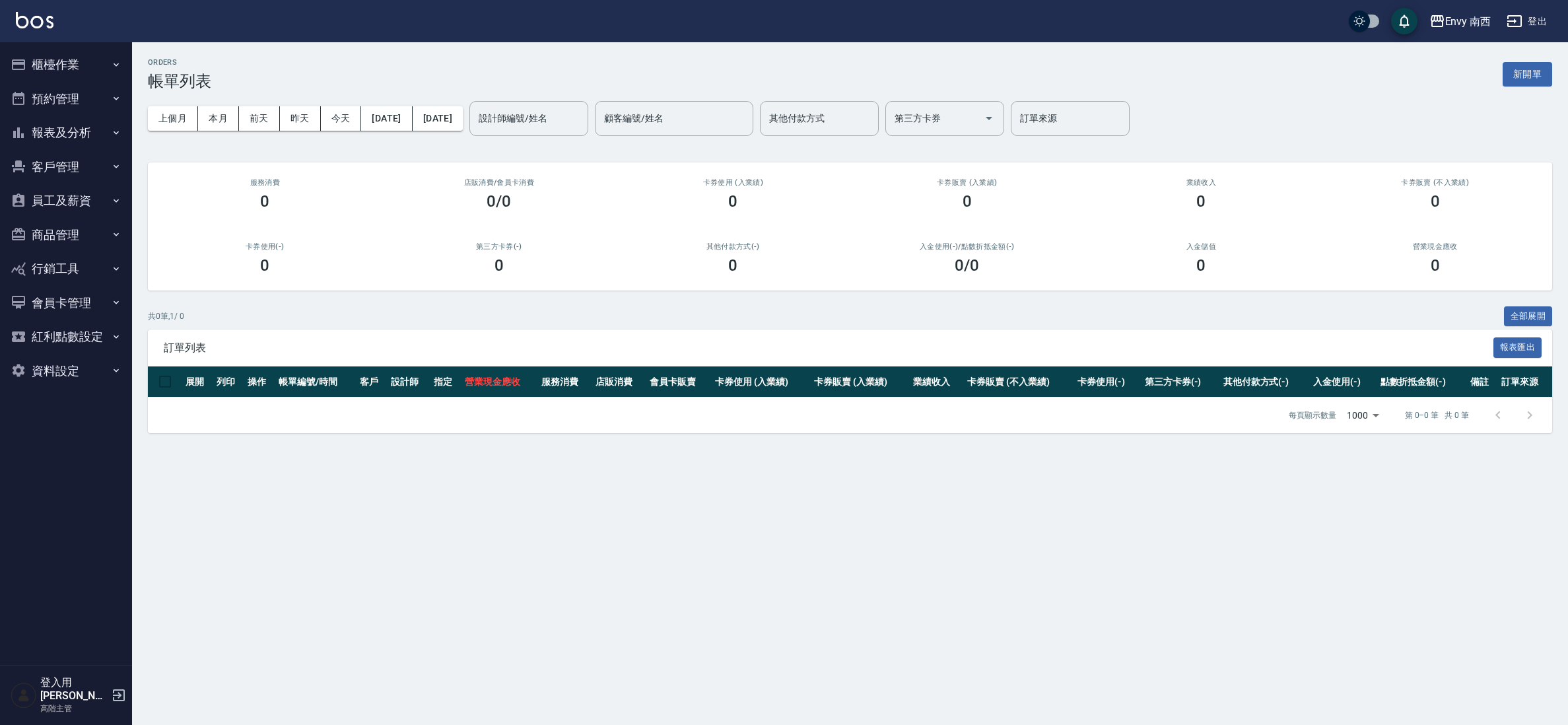
click at [53, 52] on button "櫃檯作業" at bounding box center [66, 65] width 121 height 34
